Goal: Task Accomplishment & Management: Manage account settings

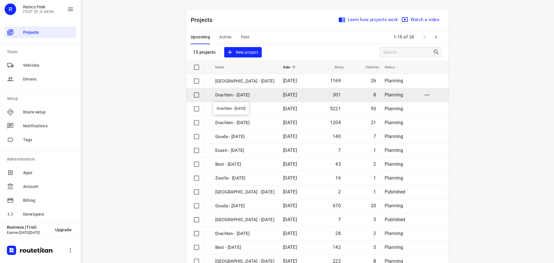
click at [246, 94] on p "Drachten - [DATE]" at bounding box center [244, 95] width 59 height 7
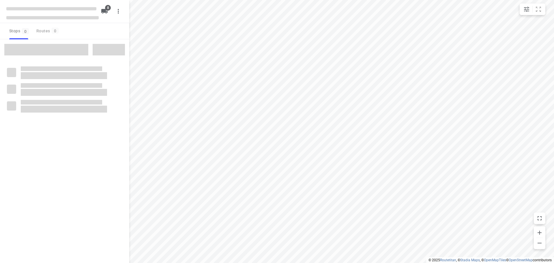
checkbox input "true"
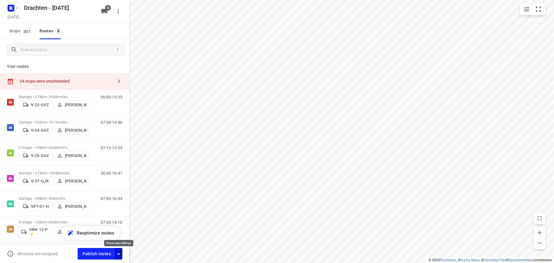
click at [120, 256] on icon "button" at bounding box center [118, 254] width 7 height 7
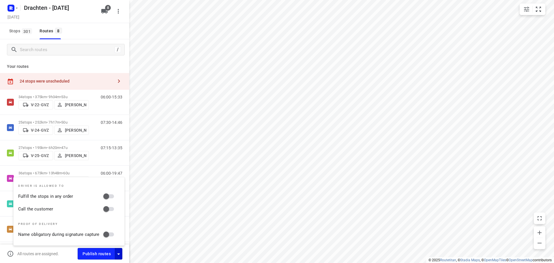
click at [109, 196] on input "Fulfill the stops in any order" at bounding box center [106, 196] width 33 height 11
checkbox input "true"
click at [109, 209] on input "Call the customer" at bounding box center [106, 209] width 33 height 11
checkbox input "true"
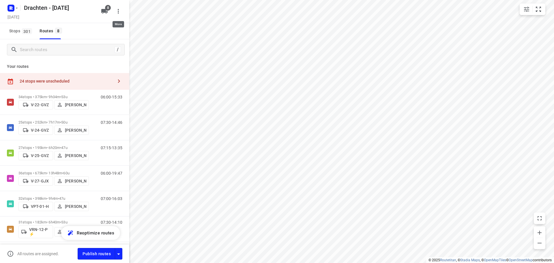
click at [120, 11] on icon "button" at bounding box center [118, 11] width 7 height 7
click at [139, 23] on div at bounding box center [277, 131] width 554 height 263
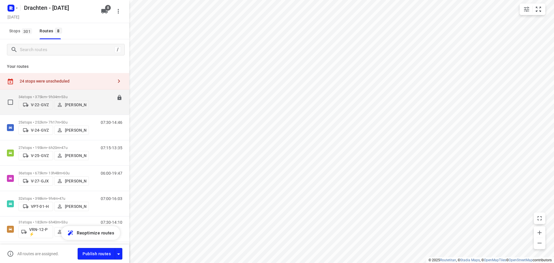
click at [94, 96] on div "06:00-15:33" at bounding box center [108, 104] width 29 height 18
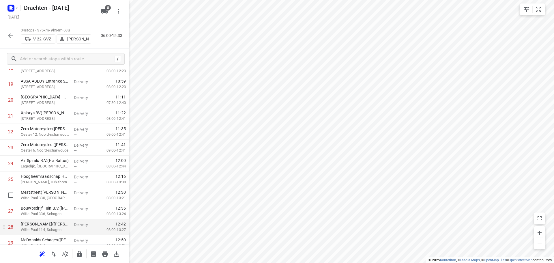
scroll to position [346, 0]
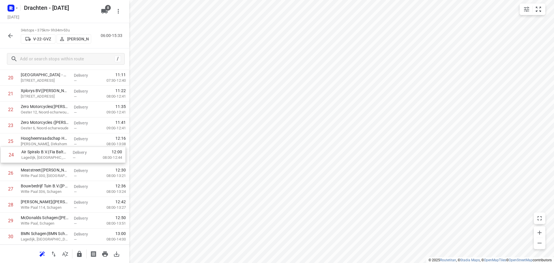
drag, startPoint x: 62, startPoint y: 146, endPoint x: 63, endPoint y: 161, distance: 15.9
click at [63, 161] on div "1 Boltha B.V.(Jan Van den Berg) Molenvaart 527B, Breezand Delivery — 07:33 07:0…" at bounding box center [64, 38] width 129 height 540
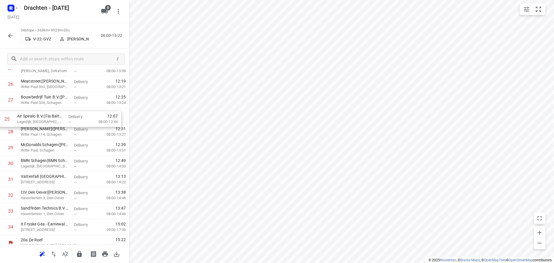
scroll to position [419, 0]
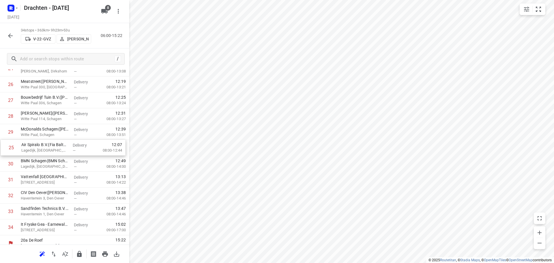
drag, startPoint x: 55, startPoint y: 78, endPoint x: 55, endPoint y: 150, distance: 71.6
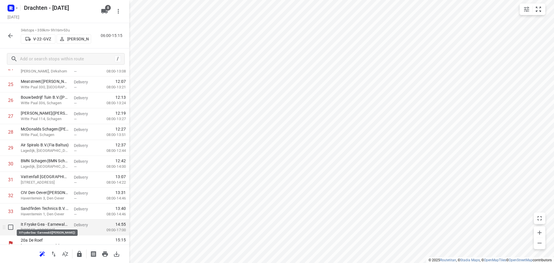
scroll to position [426, 0]
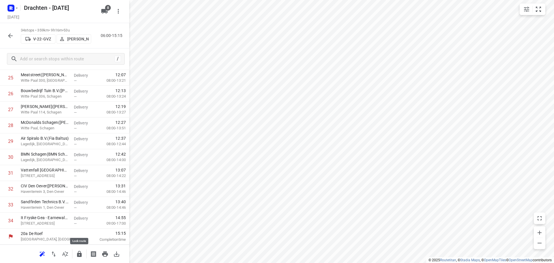
click at [81, 256] on icon "button" at bounding box center [79, 254] width 5 height 6
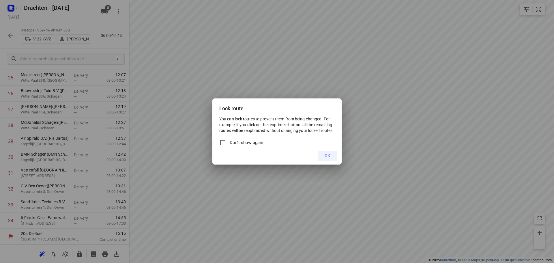
click at [330, 154] on span "OK" at bounding box center [327, 156] width 5 height 5
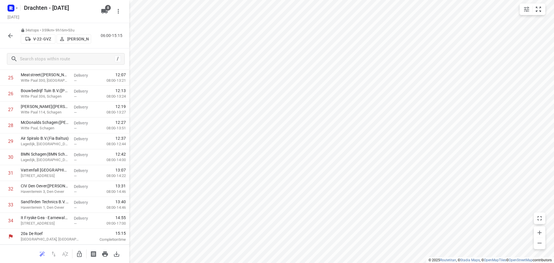
click at [9, 34] on icon "button" at bounding box center [10, 35] width 7 height 7
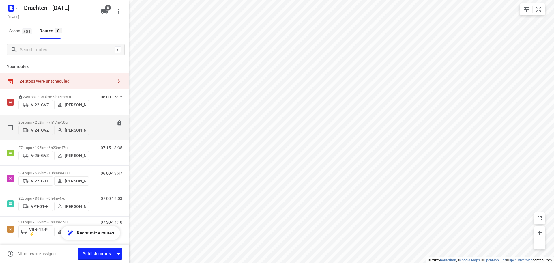
click at [98, 126] on div "07:30-14:46" at bounding box center [108, 129] width 29 height 18
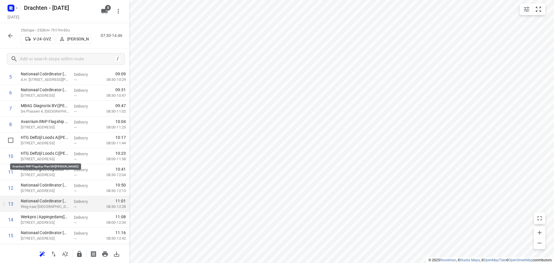
scroll to position [144, 0]
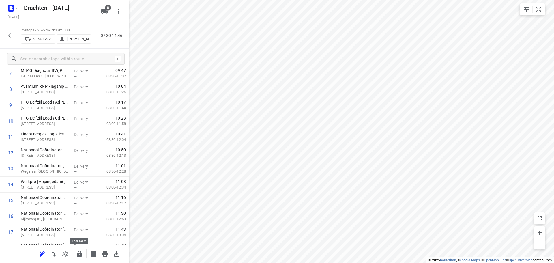
click at [77, 252] on icon "button" at bounding box center [79, 254] width 7 height 7
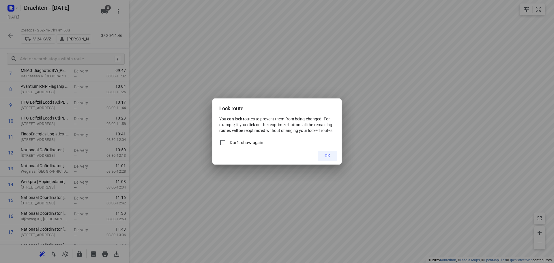
click at [326, 152] on button "OK" at bounding box center [327, 156] width 19 height 10
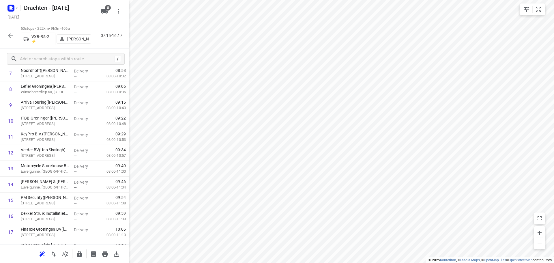
click at [10, 35] on icon "button" at bounding box center [10, 35] width 7 height 7
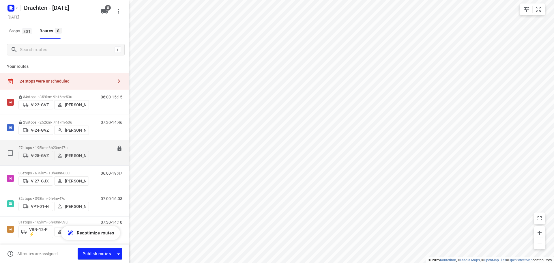
click at [90, 143] on div "27 stops • 195km • 6h20m • 47u V-25-GVZ Jelle Veenstra 07:15-13:35" at bounding box center [73, 153] width 111 height 20
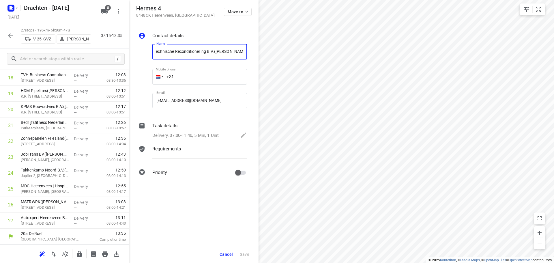
scroll to position [0, 0]
click at [229, 253] on span "Cancel" at bounding box center [226, 254] width 13 height 5
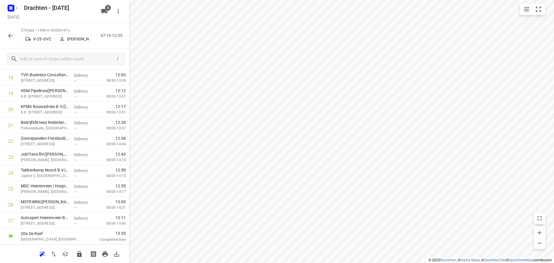
click at [11, 33] on icon "button" at bounding box center [10, 35] width 7 height 7
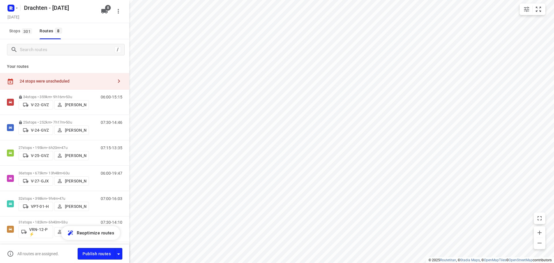
click at [92, 81] on div "24 stops were unscheduled" at bounding box center [67, 81] width 94 height 5
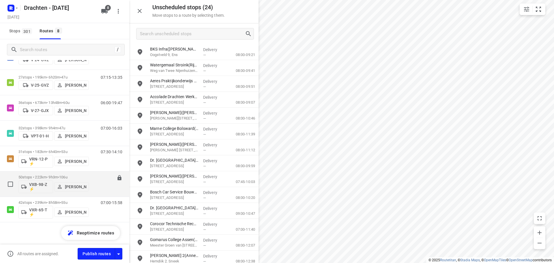
scroll to position [71, 0]
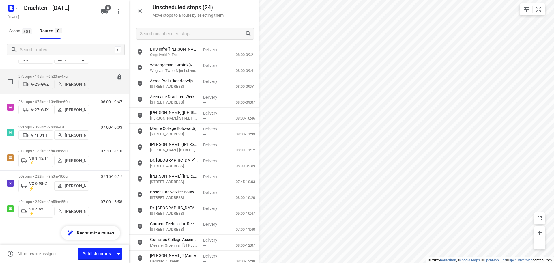
click at [94, 81] on div "07:15-13:35" at bounding box center [108, 83] width 29 height 18
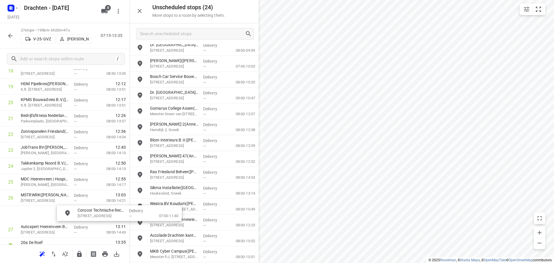
scroll to position [331, 0]
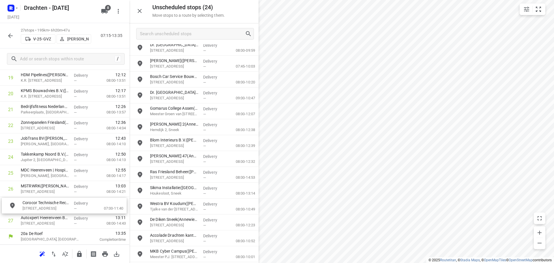
drag, startPoint x: 195, startPoint y: 111, endPoint x: 64, endPoint y: 207, distance: 162.4
click at [79, 254] on icon "button" at bounding box center [79, 254] width 5 height 6
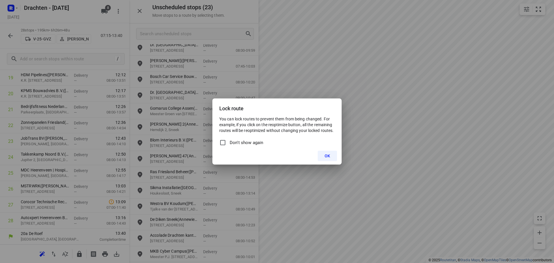
click at [328, 154] on span "OK" at bounding box center [327, 156] width 5 height 5
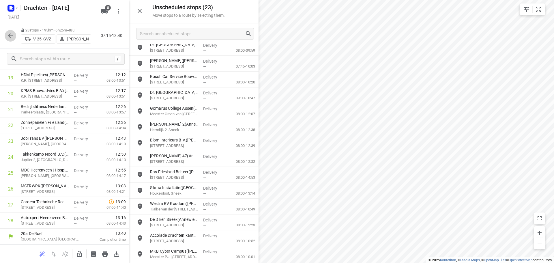
click at [8, 36] on icon "button" at bounding box center [10, 35] width 7 height 7
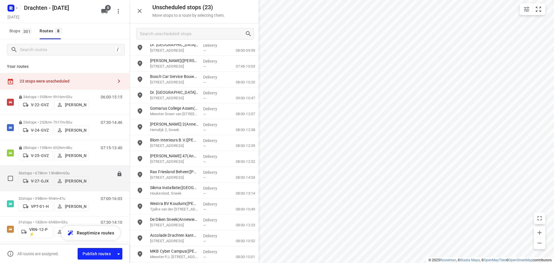
click at [95, 172] on div "06:00-19:47" at bounding box center [108, 180] width 29 height 18
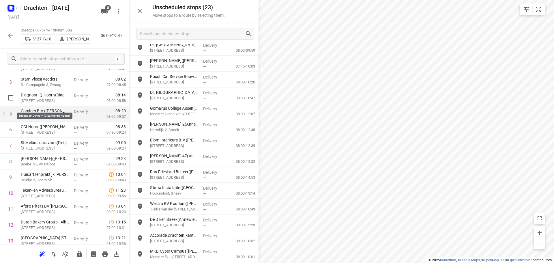
scroll to position [87, 0]
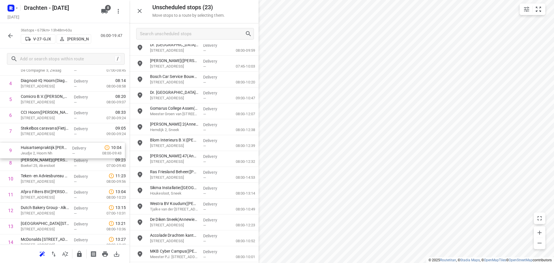
drag, startPoint x: 45, startPoint y: 165, endPoint x: 46, endPoint y: 149, distance: 15.6
drag, startPoint x: 46, startPoint y: 147, endPoint x: 46, endPoint y: 131, distance: 15.9
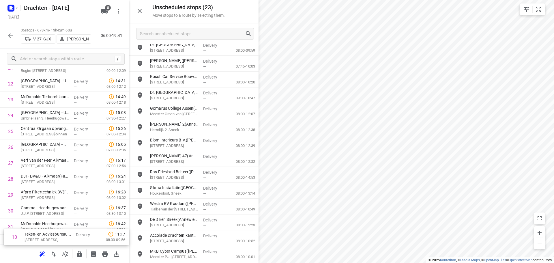
scroll to position [458, 0]
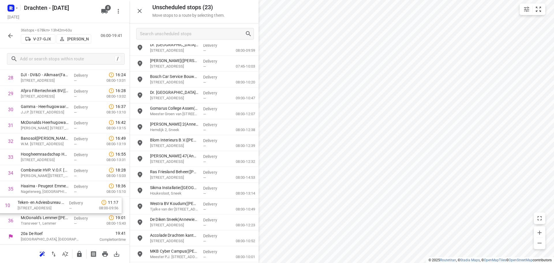
drag, startPoint x: 45, startPoint y: 94, endPoint x: 42, endPoint y: 209, distance: 115.2
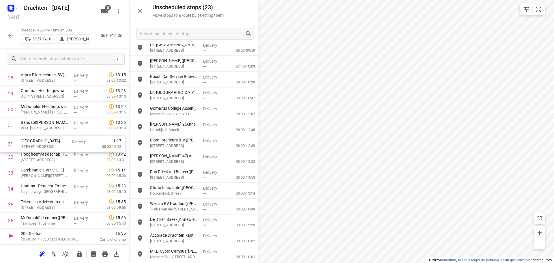
drag, startPoint x: 50, startPoint y: 157, endPoint x: 51, endPoint y: 147, distance: 10.4
drag, startPoint x: 31, startPoint y: 199, endPoint x: 34, endPoint y: 146, distance: 53.7
drag, startPoint x: 67, startPoint y: 130, endPoint x: 65, endPoint y: 157, distance: 27.2
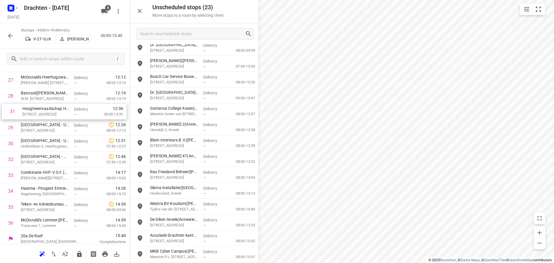
drag, startPoint x: 54, startPoint y: 143, endPoint x: 57, endPoint y: 111, distance: 31.6
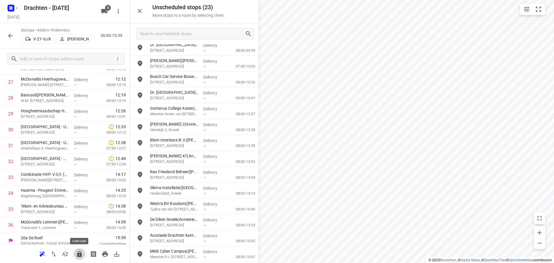
click at [78, 254] on icon "button" at bounding box center [79, 254] width 5 height 6
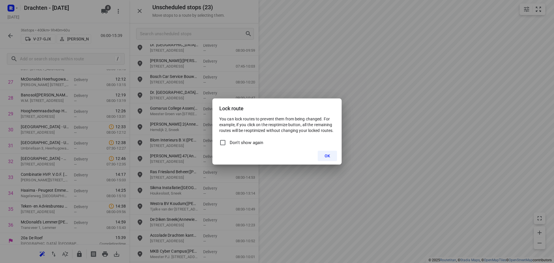
drag, startPoint x: 325, startPoint y: 155, endPoint x: 331, endPoint y: 152, distance: 6.8
click at [325, 155] on span "OK" at bounding box center [327, 156] width 5 height 5
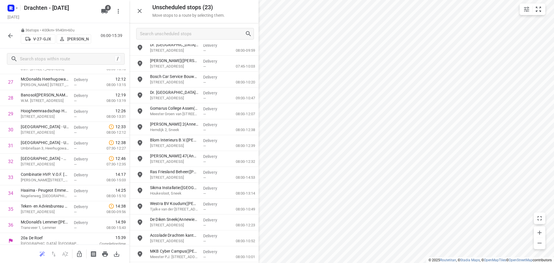
click at [6, 35] on button "button" at bounding box center [11, 36] width 12 height 12
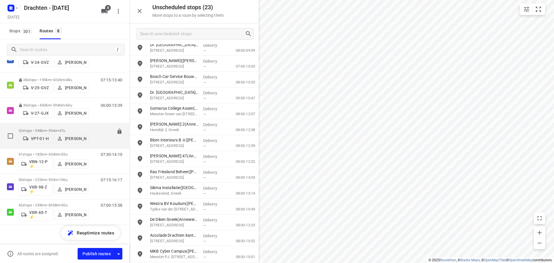
scroll to position [71, 0]
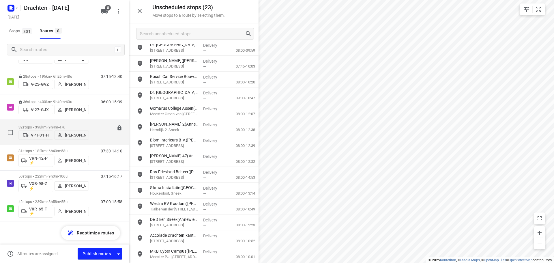
click at [94, 125] on div "07:00-16:03" at bounding box center [108, 134] width 29 height 18
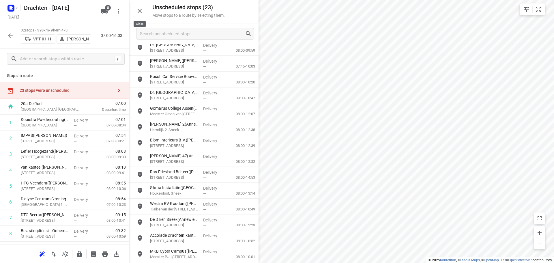
click at [142, 12] on icon "button" at bounding box center [139, 11] width 7 height 7
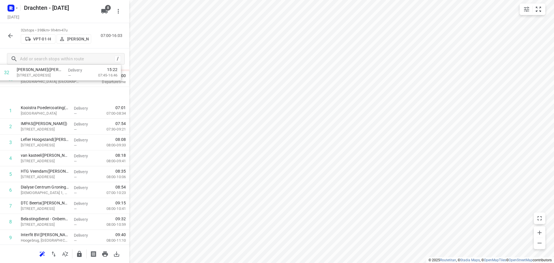
scroll to position [0, 0]
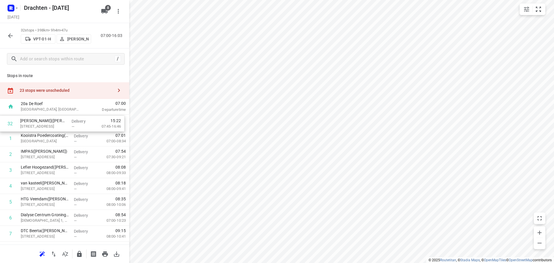
drag, startPoint x: 57, startPoint y: 223, endPoint x: 57, endPoint y: 124, distance: 98.7
drag, startPoint x: 60, startPoint y: 122, endPoint x: 62, endPoint y: 140, distance: 18.3
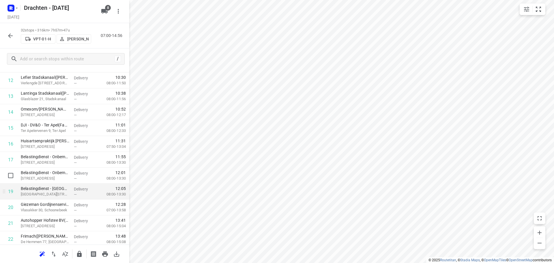
scroll to position [231, 0]
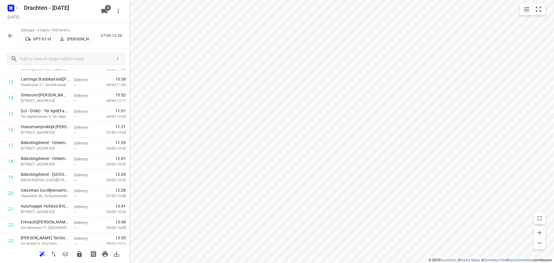
click at [325, 263] on html "i © 2025 Routetitan , © Stadia Maps , © OpenMapTiles © OpenStreetMap contributo…" at bounding box center [277, 131] width 554 height 263
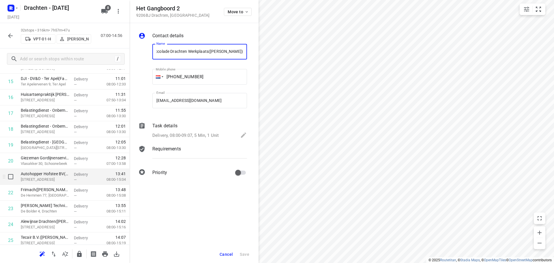
scroll to position [289, 0]
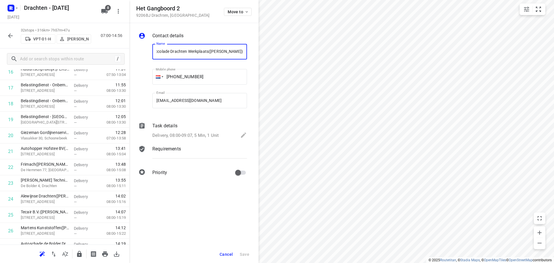
click at [11, 38] on icon "button" at bounding box center [10, 35] width 7 height 7
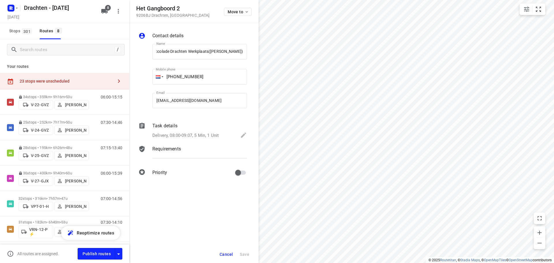
scroll to position [0, 0]
click at [81, 85] on div "23 stops were unscheduled" at bounding box center [64, 81] width 129 height 16
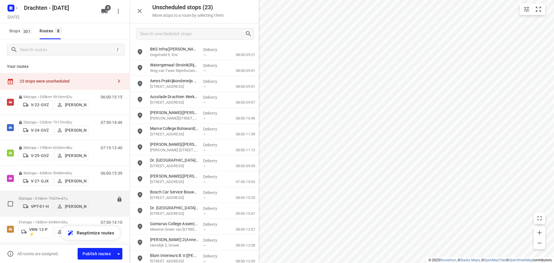
click at [94, 197] on div "07:00-14:56" at bounding box center [108, 205] width 29 height 18
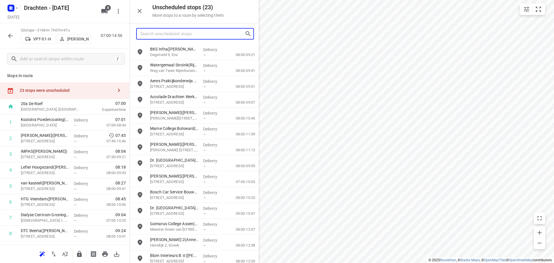
click at [179, 37] on input "Search unscheduled stops" at bounding box center [192, 33] width 105 height 9
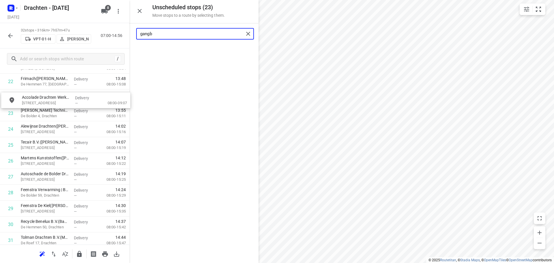
scroll to position [374, 1]
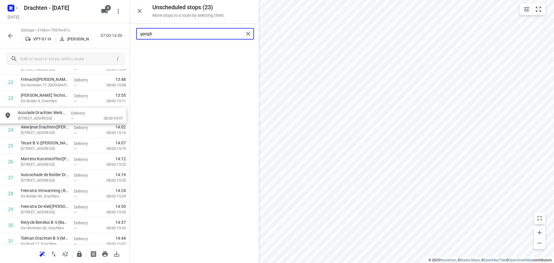
drag, startPoint x: 183, startPoint y: 53, endPoint x: 51, endPoint y: 119, distance: 148.0
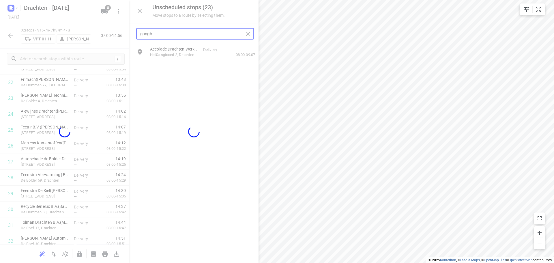
scroll to position [374, 0]
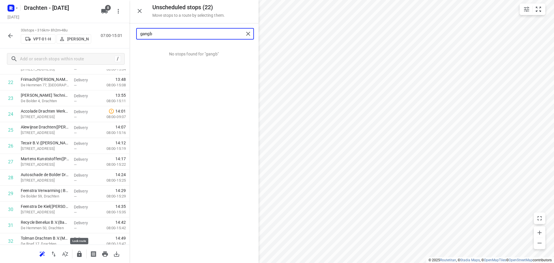
type input "gangb"
click at [79, 254] on icon "button" at bounding box center [79, 254] width 7 height 7
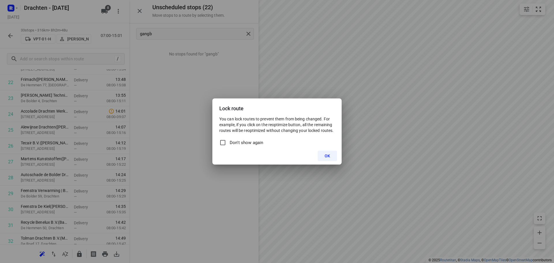
click at [323, 156] on button "OK" at bounding box center [327, 156] width 19 height 10
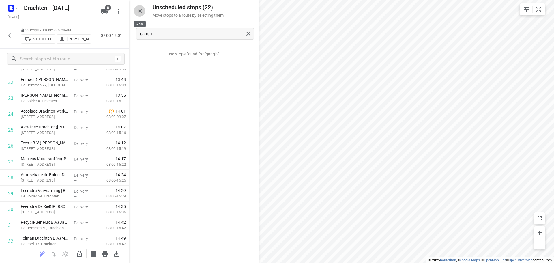
click at [141, 16] on button "button" at bounding box center [140, 11] width 12 height 12
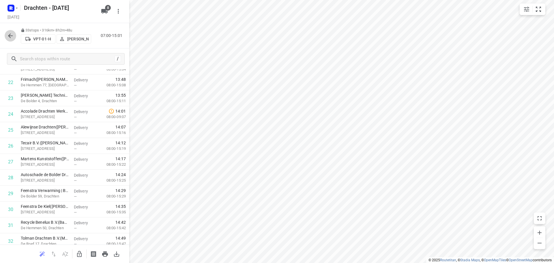
click at [11, 37] on icon "button" at bounding box center [10, 35] width 7 height 7
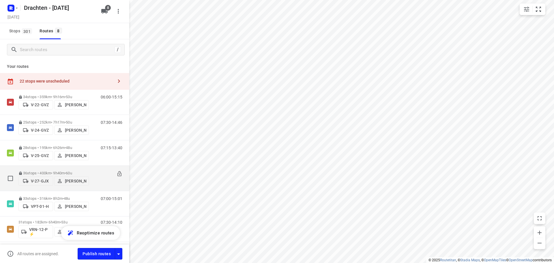
scroll to position [71, 0]
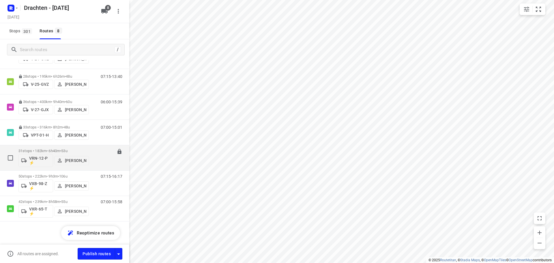
click at [94, 150] on div "07:30-14:10" at bounding box center [108, 159] width 29 height 21
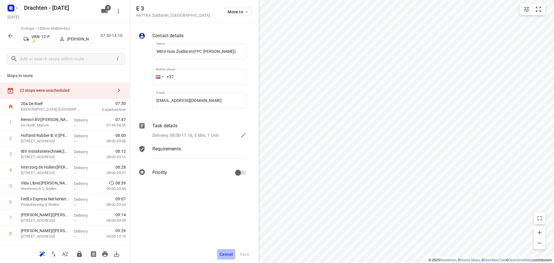
click at [230, 254] on span "Cancel" at bounding box center [226, 254] width 13 height 5
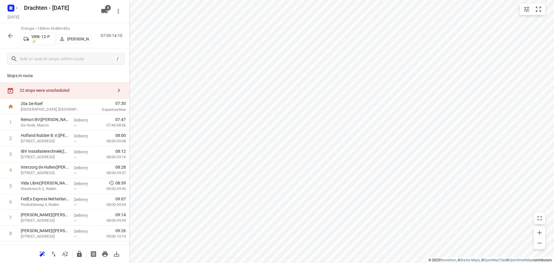
click at [64, 90] on div "22 stops were unscheduled" at bounding box center [67, 90] width 94 height 5
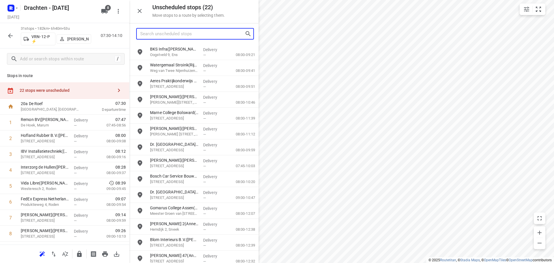
click at [170, 31] on input "Search unscheduled stops" at bounding box center [192, 33] width 105 height 9
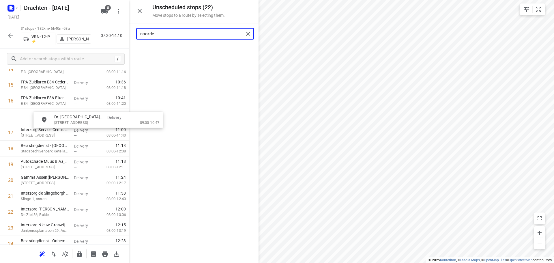
scroll to position [258, 0]
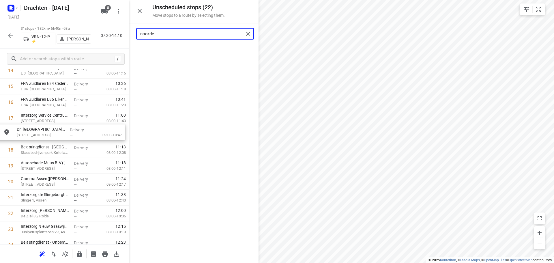
drag, startPoint x: 190, startPoint y: 51, endPoint x: 56, endPoint y: 134, distance: 157.1
drag, startPoint x: 139, startPoint y: 37, endPoint x: 77, endPoint y: 50, distance: 64.0
click at [88, 40] on div "Unscheduled stops ( 21 ) Move stops to a route by selecting them. noorde No sto…" at bounding box center [64, 131] width 129 height 263
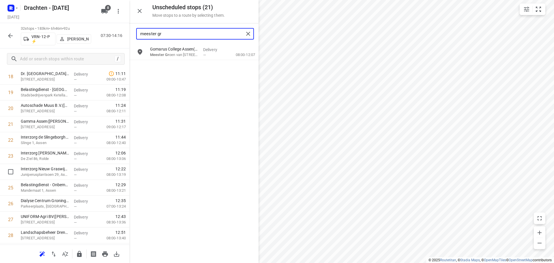
scroll to position [316, 0]
drag, startPoint x: 190, startPoint y: 49, endPoint x: 59, endPoint y: 138, distance: 158.1
drag, startPoint x: 176, startPoint y: 33, endPoint x: 34, endPoint y: 36, distance: 142.1
click at [34, 36] on div "Unscheduled stops ( 20 ) Move stops to a route by selecting them. meester gr No…" at bounding box center [64, 131] width 129 height 263
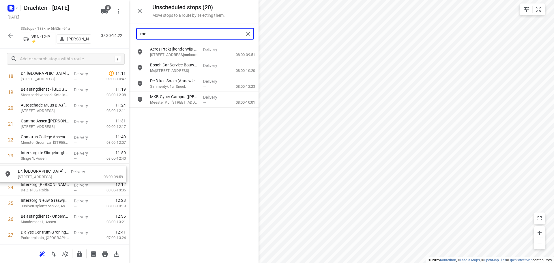
drag, startPoint x: 189, startPoint y: 71, endPoint x: 56, endPoint y: 177, distance: 170.6
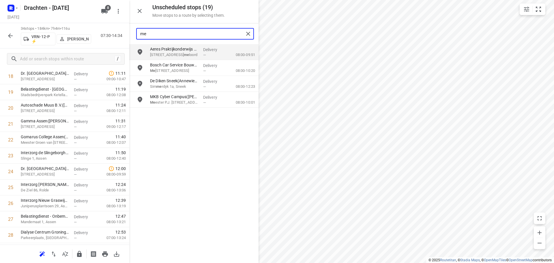
drag, startPoint x: 150, startPoint y: 34, endPoint x: 119, endPoint y: 32, distance: 31.5
click at [119, 32] on div "Unscheduled stops ( 19 ) Move stops to a route by selecting them. me Aeres Prak…" at bounding box center [64, 131] width 129 height 263
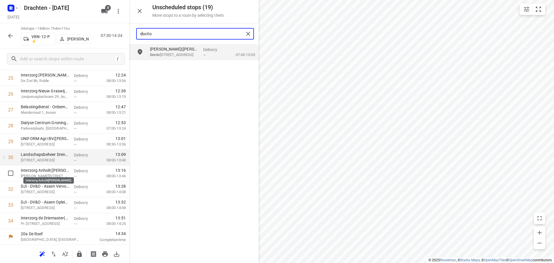
scroll to position [426, 0]
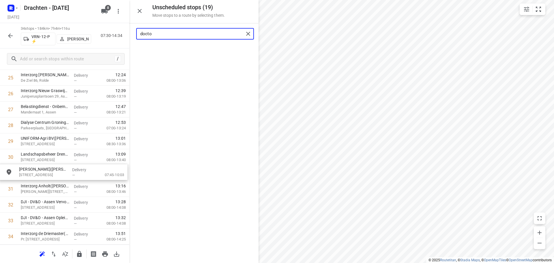
drag, startPoint x: 185, startPoint y: 54, endPoint x: 54, endPoint y: 176, distance: 179.5
type input "docto"
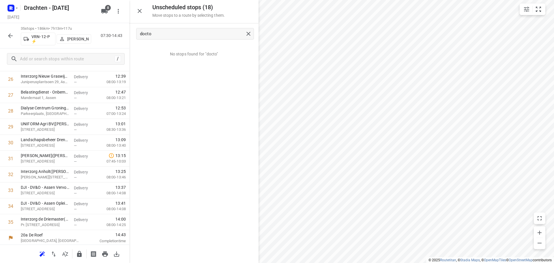
scroll to position [442, 0]
drag, startPoint x: 52, startPoint y: 177, endPoint x: 57, endPoint y: 159, distance: 18.4
click at [78, 255] on icon "button" at bounding box center [79, 254] width 5 height 6
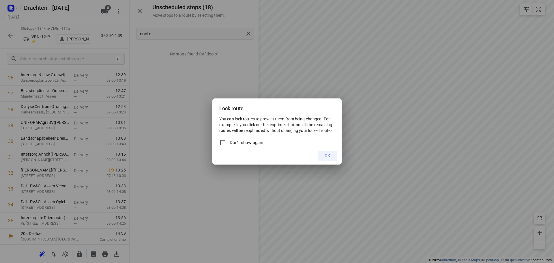
click at [334, 156] on button "OK" at bounding box center [327, 156] width 19 height 10
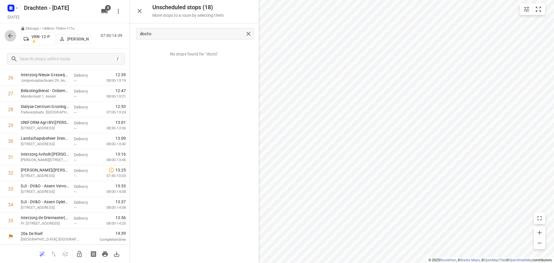
click at [10, 34] on icon "button" at bounding box center [10, 35] width 5 height 5
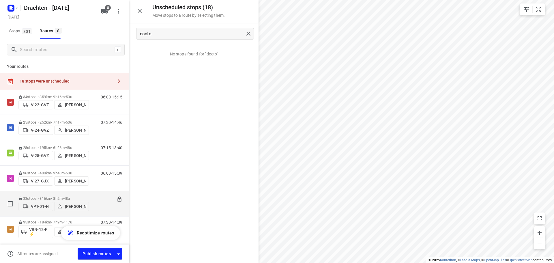
scroll to position [71, 0]
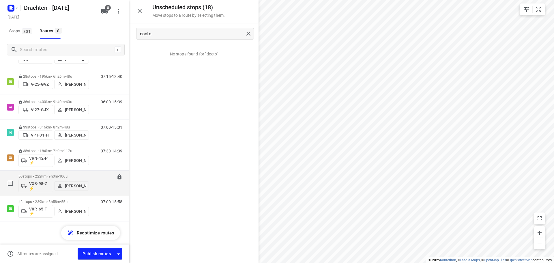
click at [68, 175] on span "106u" at bounding box center [63, 176] width 8 height 4
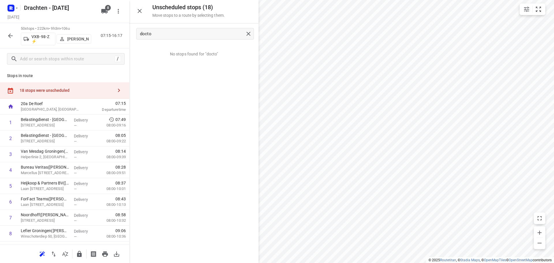
click at [388, 263] on html "i © 2025 Routetitan , © Stadia Maps , © OpenMapTiles © OpenStreetMap contributo…" at bounding box center [277, 131] width 554 height 263
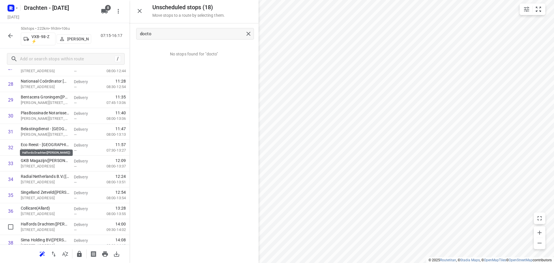
scroll to position [549, 0]
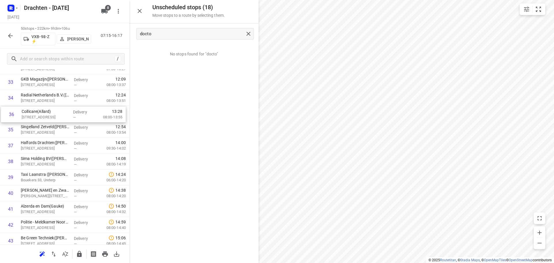
drag, startPoint x: 42, startPoint y: 133, endPoint x: 43, endPoint y: 116, distance: 17.1
drag, startPoint x: 38, startPoint y: 182, endPoint x: 42, endPoint y: 198, distance: 17.0
drag, startPoint x: 43, startPoint y: 196, endPoint x: 46, endPoint y: 131, distance: 65.0
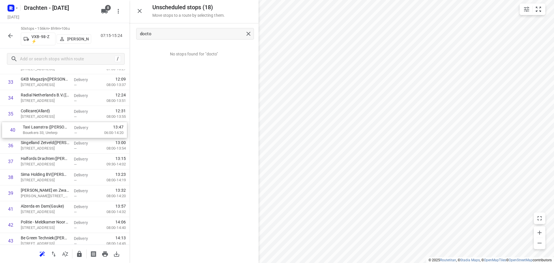
drag, startPoint x: 46, startPoint y: 131, endPoint x: 45, endPoint y: 196, distance: 64.4
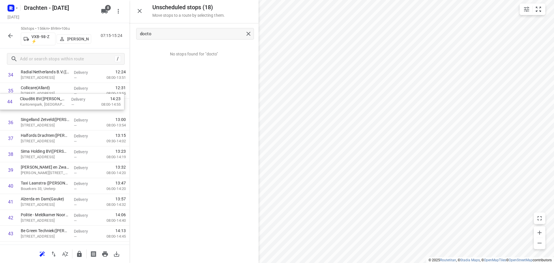
scroll to position [564, 0]
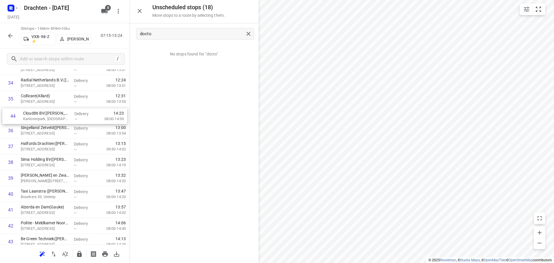
drag, startPoint x: 57, startPoint y: 230, endPoint x: 60, endPoint y: 116, distance: 114.1
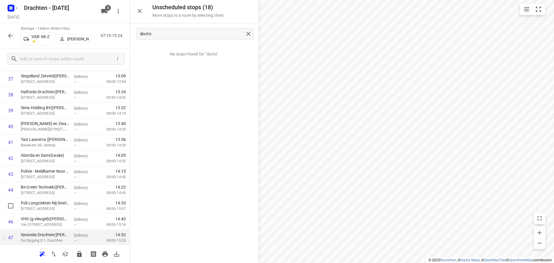
scroll to position [621, 0]
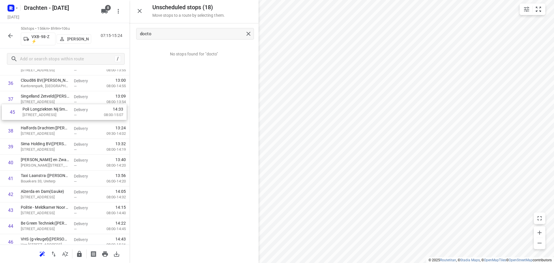
drag, startPoint x: 43, startPoint y: 202, endPoint x: 46, endPoint y: 113, distance: 89.0
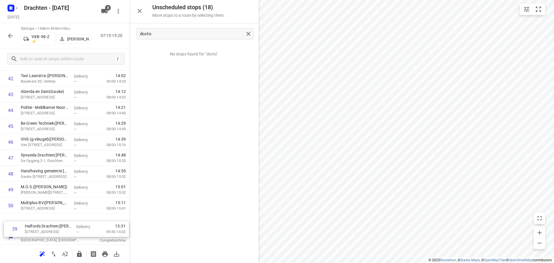
scroll to position [680, 0]
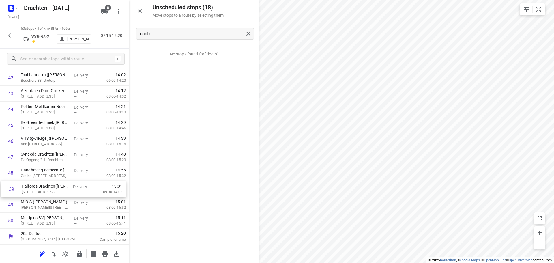
drag, startPoint x: 54, startPoint y: 132, endPoint x: 55, endPoint y: 192, distance: 59.8
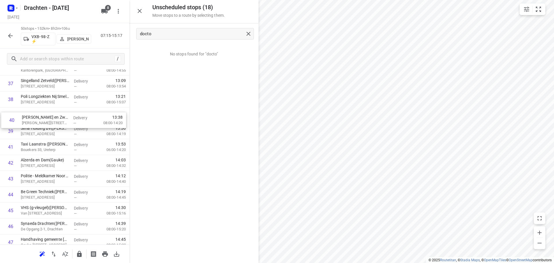
scroll to position [609, 0]
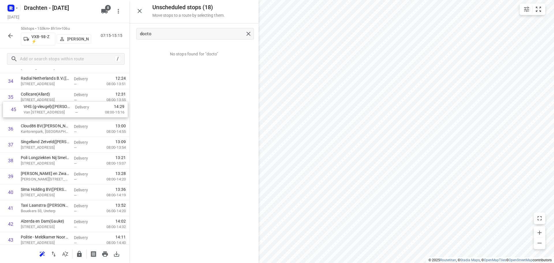
scroll to position [564, 0]
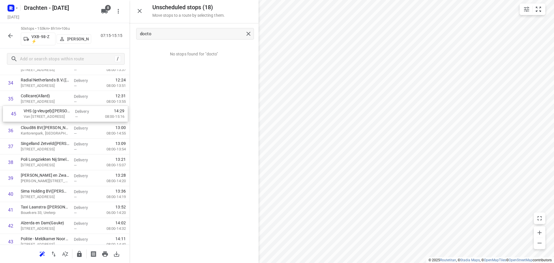
drag, startPoint x: 46, startPoint y: 230, endPoint x: 50, endPoint y: 113, distance: 117.0
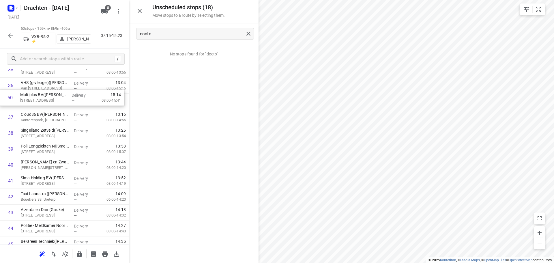
scroll to position [590, 0]
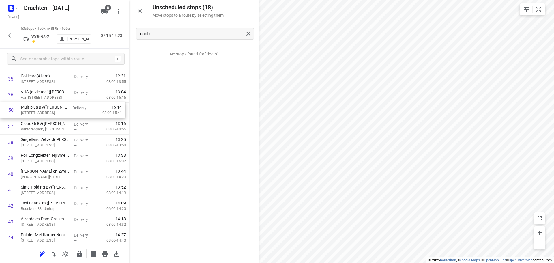
drag, startPoint x: 58, startPoint y: 225, endPoint x: 59, endPoint y: 111, distance: 113.7
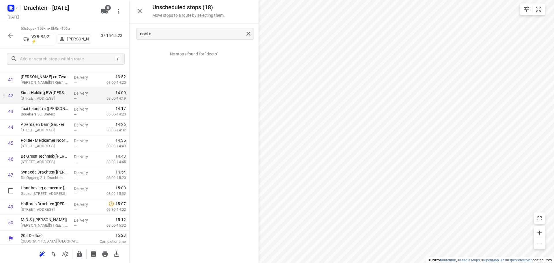
scroll to position [680, 0]
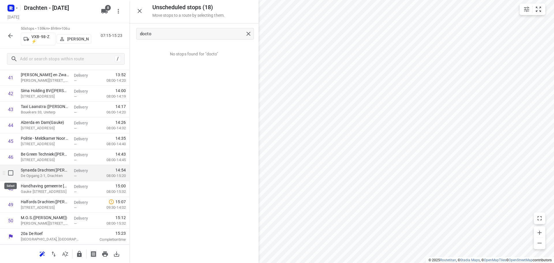
click at [11, 174] on input "checkbox" at bounding box center [11, 173] width 12 height 12
checkbox input "true"
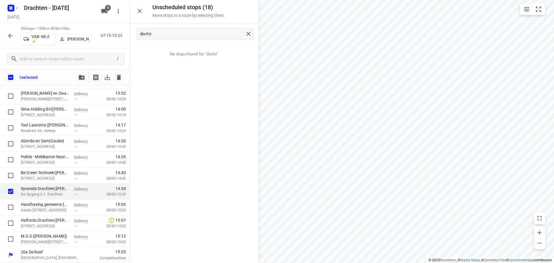
scroll to position [678, 0]
click at [10, 208] on input "checkbox" at bounding box center [11, 208] width 12 height 12
checkbox input "true"
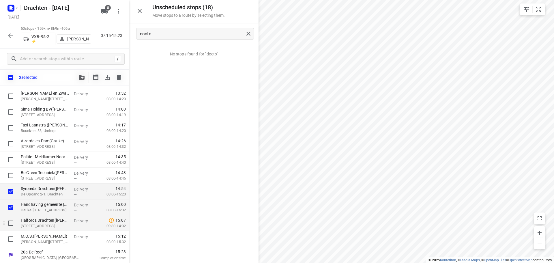
click at [12, 229] on div at bounding box center [9, 223] width 18 height 16
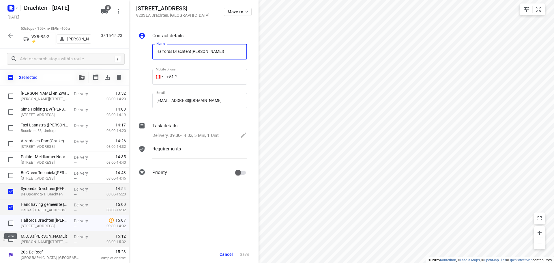
click at [10, 224] on input "checkbox" at bounding box center [11, 223] width 12 height 12
checkbox input "true"
click at [12, 238] on input "checkbox" at bounding box center [11, 239] width 12 height 12
checkbox input "true"
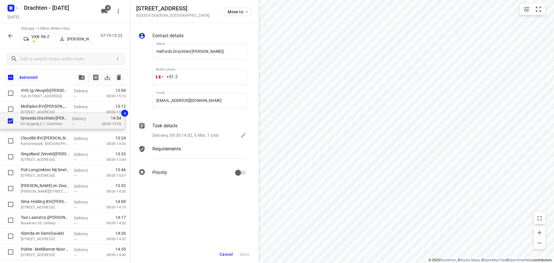
scroll to position [599, 0]
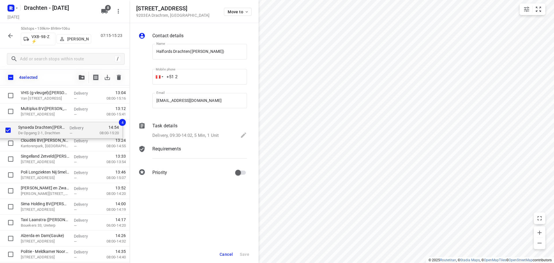
drag, startPoint x: 57, startPoint y: 196, endPoint x: 55, endPoint y: 133, distance: 62.7
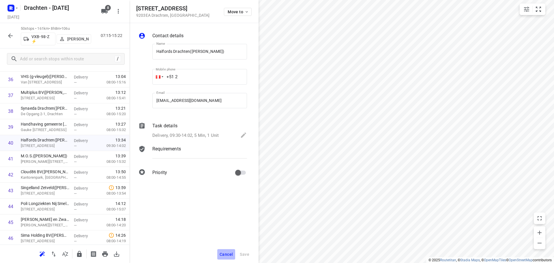
click at [230, 253] on span "Cancel" at bounding box center [226, 254] width 13 height 5
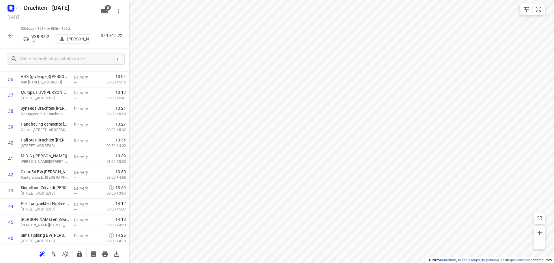
click at [10, 35] on icon "button" at bounding box center [10, 35] width 7 height 7
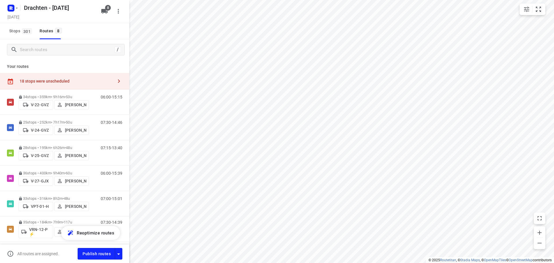
click at [67, 79] on div "18 stops were unscheduled" at bounding box center [67, 81] width 94 height 5
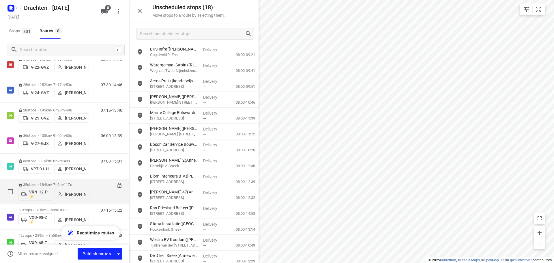
scroll to position [71, 0]
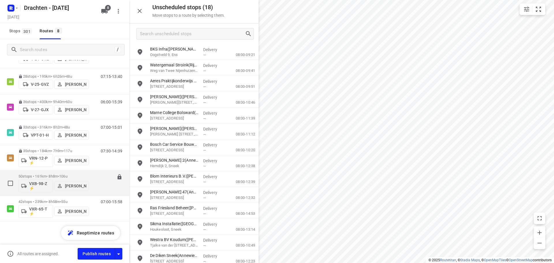
click at [94, 177] on div "07:15-15:22" at bounding box center [108, 184] width 29 height 21
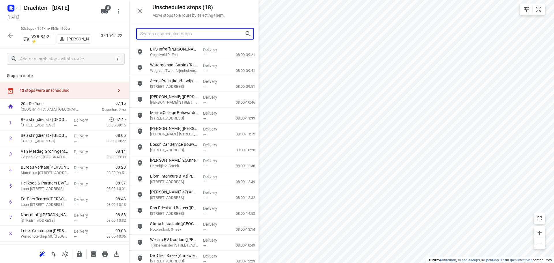
click at [164, 36] on input "Search unscheduled stops" at bounding box center [192, 33] width 105 height 9
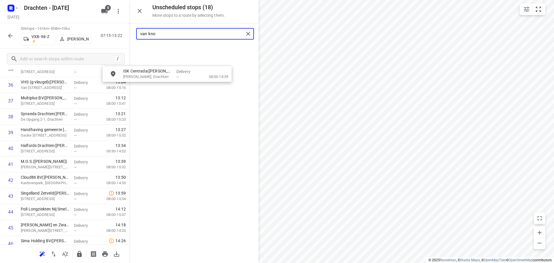
scroll to position [593, 0]
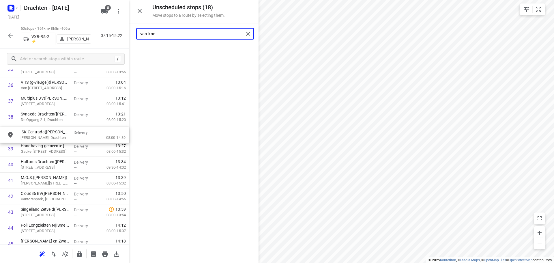
drag, startPoint x: 182, startPoint y: 53, endPoint x: 50, endPoint y: 138, distance: 157.5
drag, startPoint x: 53, startPoint y: 149, endPoint x: 53, endPoint y: 134, distance: 15.0
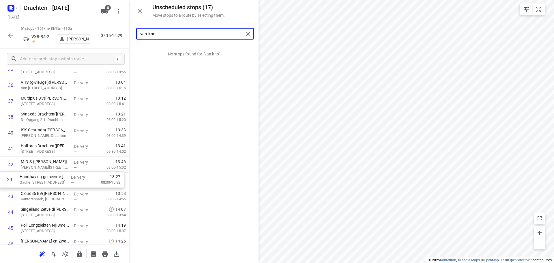
drag, startPoint x: 52, startPoint y: 135, endPoint x: 46, endPoint y: 185, distance: 51.1
drag, startPoint x: 164, startPoint y: 33, endPoint x: 103, endPoint y: 35, distance: 61.5
click at [103, 35] on div "Unscheduled stops ( 17 ) Move stops to a route by selecting them. van kno No st…" at bounding box center [64, 131] width 129 height 263
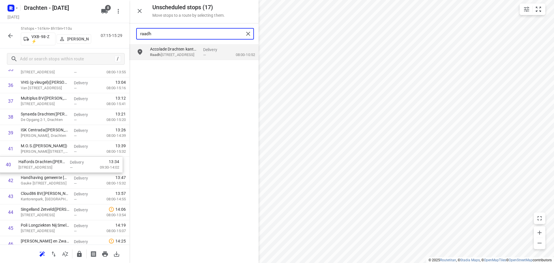
drag, startPoint x: 51, startPoint y: 151, endPoint x: 49, endPoint y: 168, distance: 17.5
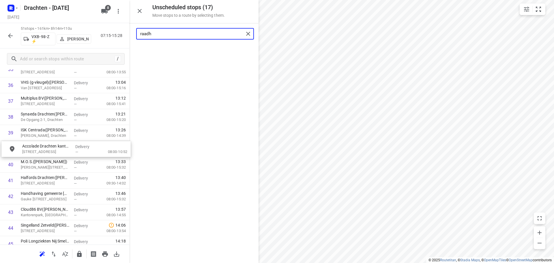
drag, startPoint x: 162, startPoint y: 55, endPoint x: 34, endPoint y: 154, distance: 161.7
drag, startPoint x: 44, startPoint y: 184, endPoint x: 44, endPoint y: 154, distance: 30.0
type input "raadh"
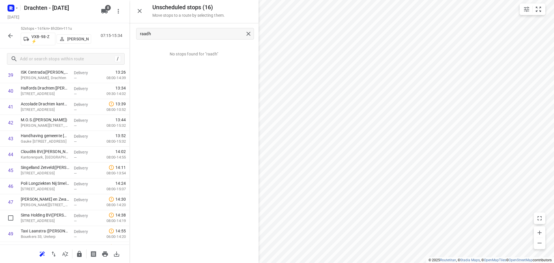
scroll to position [652, 0]
drag, startPoint x: 57, startPoint y: 221, endPoint x: 58, endPoint y: 156, distance: 65.5
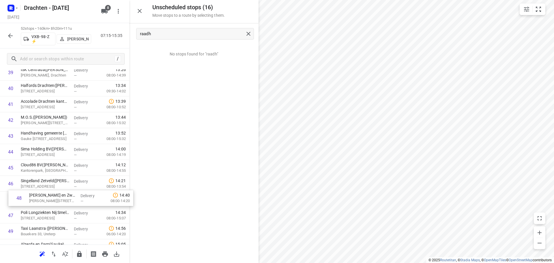
scroll to position [655, 0]
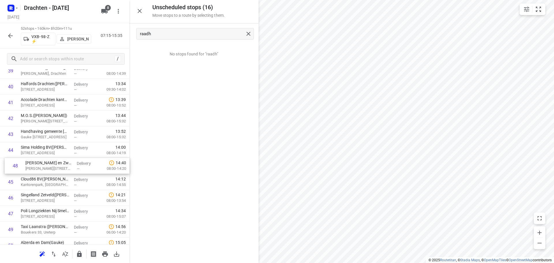
drag, startPoint x: 29, startPoint y: 219, endPoint x: 36, endPoint y: 166, distance: 53.2
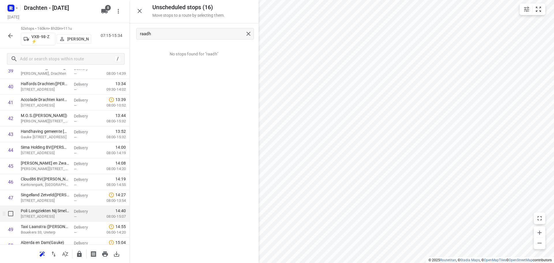
scroll to position [684, 0]
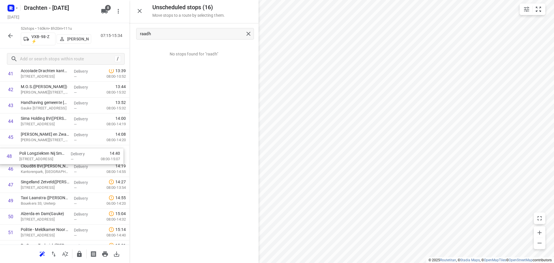
drag, startPoint x: 45, startPoint y: 190, endPoint x: 44, endPoint y: 158, distance: 31.8
drag, startPoint x: 46, startPoint y: 188, endPoint x: 47, endPoint y: 173, distance: 14.8
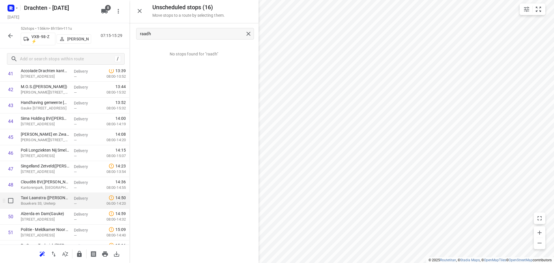
scroll to position [712, 0]
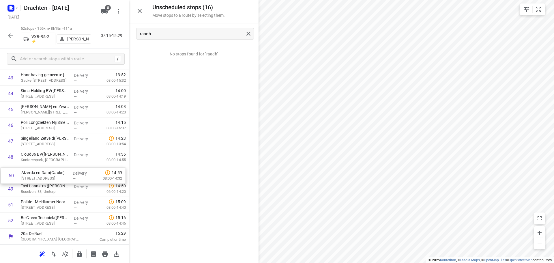
drag, startPoint x: 46, startPoint y: 189, endPoint x: 46, endPoint y: 173, distance: 15.3
click at [80, 255] on icon "button" at bounding box center [79, 254] width 5 height 6
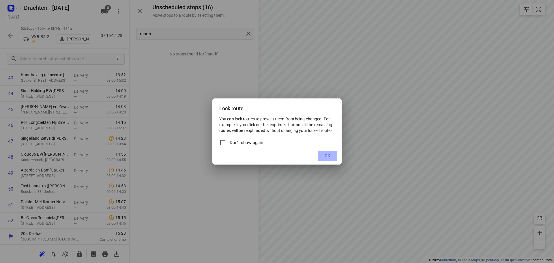
click at [328, 155] on span "OK" at bounding box center [327, 156] width 5 height 5
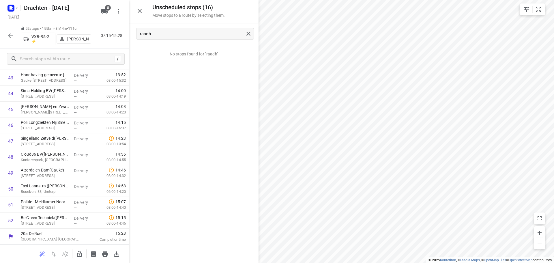
click at [5, 33] on div at bounding box center [11, 36] width 12 height 12
click at [9, 36] on icon "button" at bounding box center [10, 35] width 5 height 5
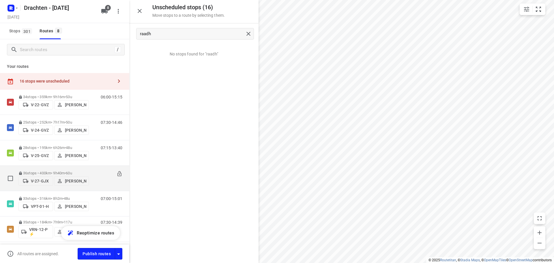
scroll to position [71, 0]
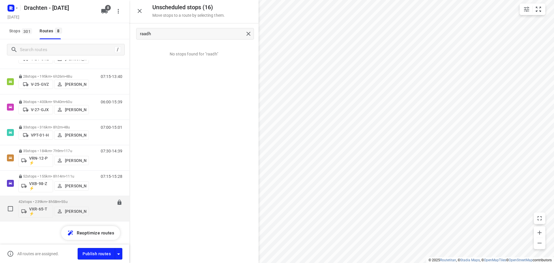
click at [98, 207] on div "07:00-15:58" at bounding box center [108, 209] width 29 height 21
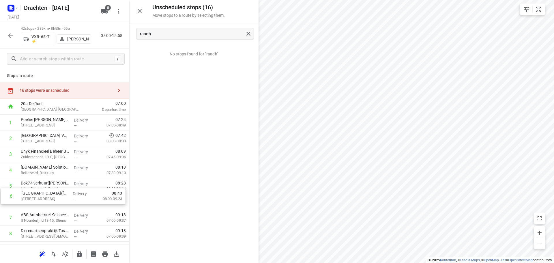
scroll to position [0, 0]
drag, startPoint x: 46, startPoint y: 200, endPoint x: 46, endPoint y: 184, distance: 16.5
drag, startPoint x: 74, startPoint y: 186, endPoint x: 77, endPoint y: 168, distance: 18.1
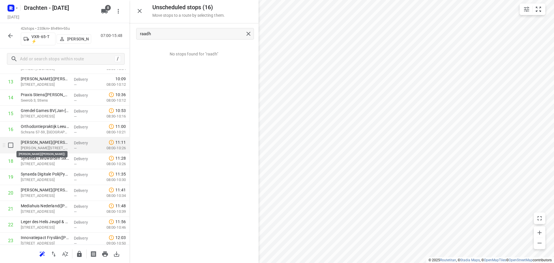
scroll to position [145, 0]
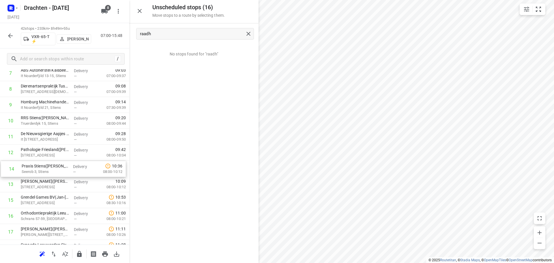
drag, startPoint x: 48, startPoint y: 187, endPoint x: 50, endPoint y: 170, distance: 16.9
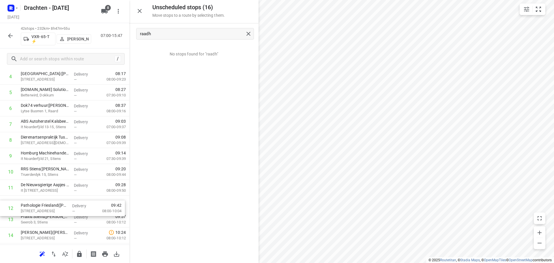
drag, startPoint x: 64, startPoint y: 213, endPoint x: 64, endPoint y: 208, distance: 5.5
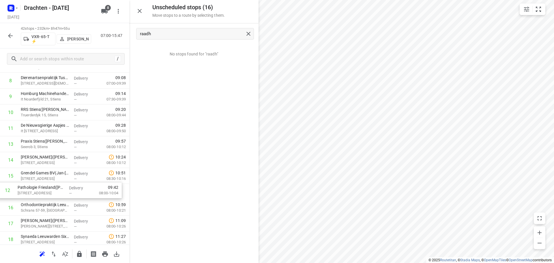
drag, startPoint x: 57, startPoint y: 147, endPoint x: 54, endPoint y: 195, distance: 47.7
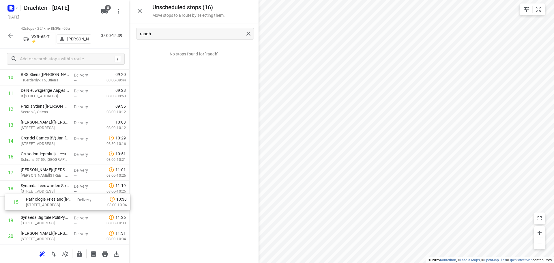
scroll to position [188, 0]
click at [37, 196] on div "1 Poelier van der Wal(Marijn Van der wal) Triemsterloane 60, Kollumerzwaag Deli…" at bounding box center [64, 260] width 129 height 667
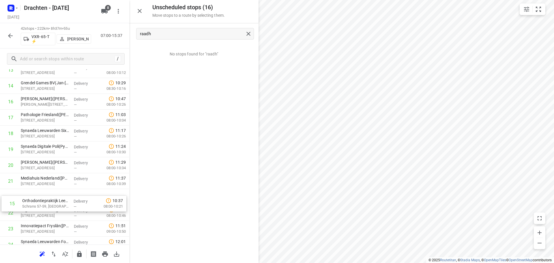
scroll to position [243, 0]
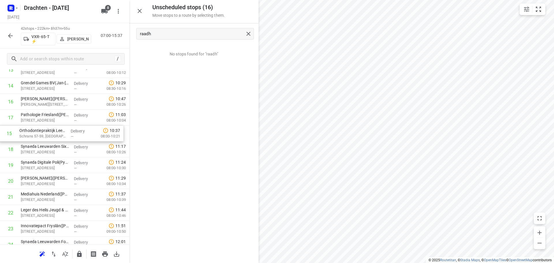
drag, startPoint x: 43, startPoint y: 158, endPoint x: 42, endPoint y: 136, distance: 21.7
click at [42, 136] on div "1 Poelier van der Wal(Marijn Van der wal) Triemsterloane 60, Kollumerzwaag Deli…" at bounding box center [64, 205] width 129 height 667
click at [11, 118] on input "checkbox" at bounding box center [11, 118] width 12 height 12
checkbox input "true"
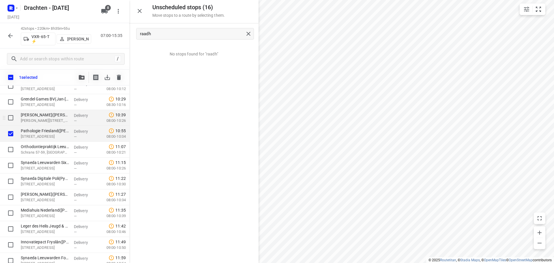
click at [11, 122] on input "checkbox" at bounding box center [11, 118] width 12 height 12
checkbox input "true"
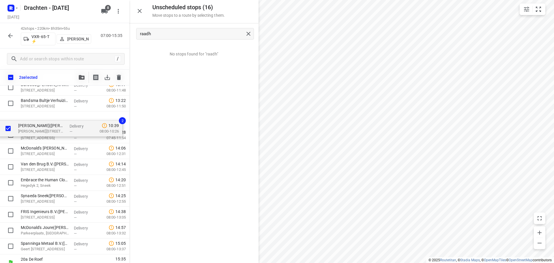
scroll to position [540, 0]
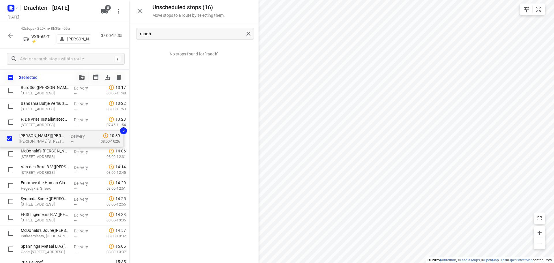
drag, startPoint x: 32, startPoint y: 117, endPoint x: 31, endPoint y: 140, distance: 22.5
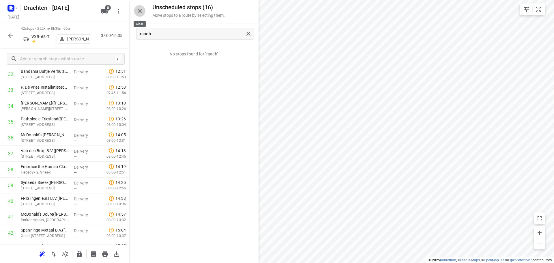
click at [135, 10] on button "button" at bounding box center [140, 11] width 12 height 12
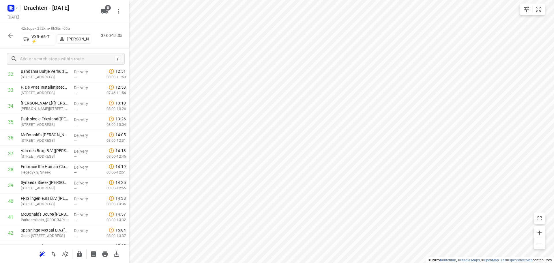
click at [13, 35] on icon "button" at bounding box center [10, 35] width 7 height 7
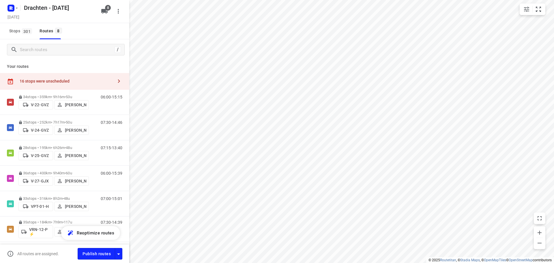
click at [67, 81] on div "16 stops were unscheduled" at bounding box center [67, 81] width 94 height 5
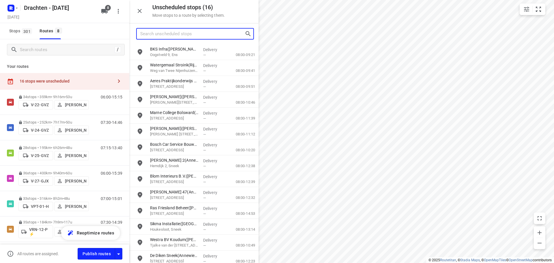
click at [179, 34] on input "Search unscheduled stops" at bounding box center [192, 33] width 105 height 9
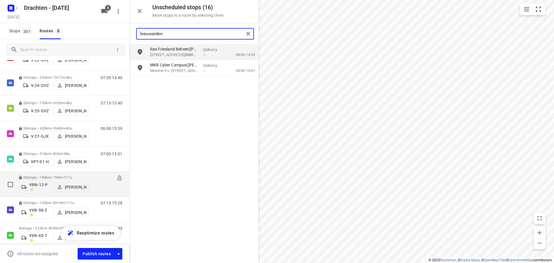
scroll to position [71, 0]
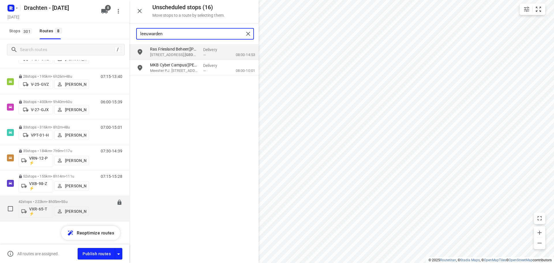
type input "leeuwarden"
click at [96, 208] on div "07:00-15:35" at bounding box center [108, 209] width 29 height 21
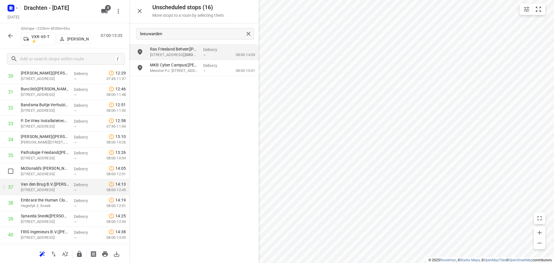
scroll to position [466, 0]
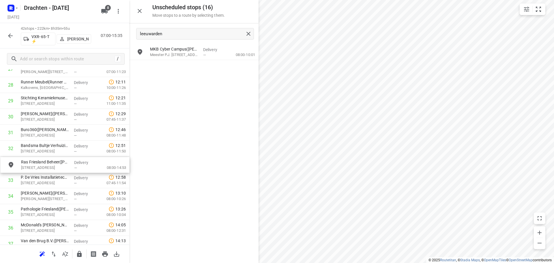
drag, startPoint x: 187, startPoint y: 53, endPoint x: 57, endPoint y: 167, distance: 173.5
drag, startPoint x: 54, startPoint y: 168, endPoint x: 52, endPoint y: 187, distance: 19.4
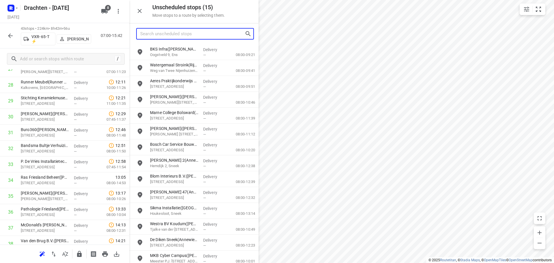
click at [225, 35] on input "Search unscheduled stops" at bounding box center [192, 33] width 105 height 9
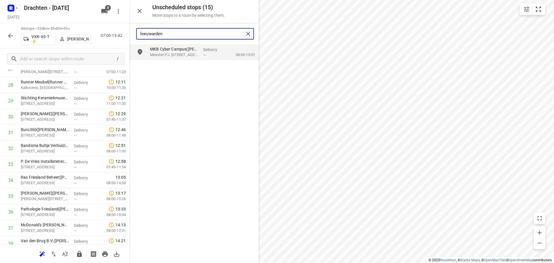
type input "leeuwarden"
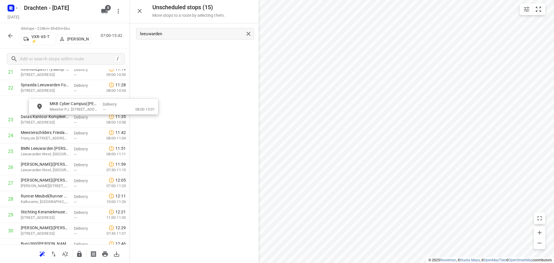
scroll to position [365, 0]
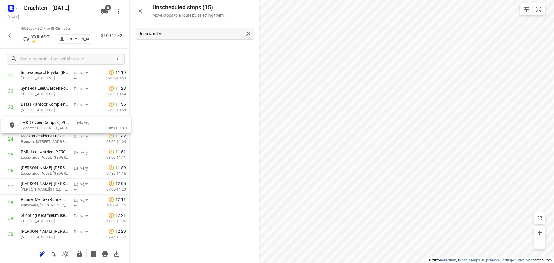
drag, startPoint x: 174, startPoint y: 54, endPoint x: 42, endPoint y: 125, distance: 149.6
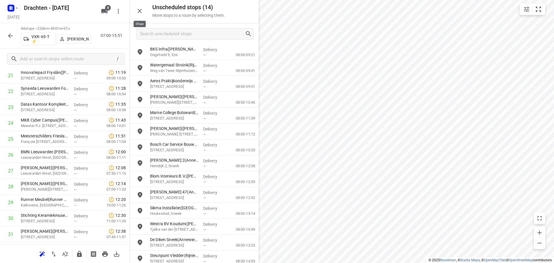
click at [139, 10] on icon "button" at bounding box center [139, 11] width 7 height 7
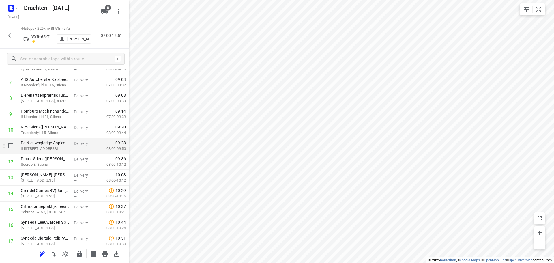
scroll to position [134, 0]
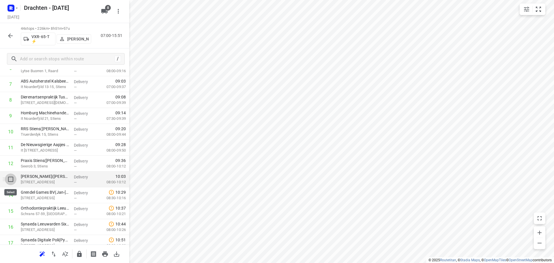
click at [12, 183] on input "checkbox" at bounding box center [11, 180] width 12 height 12
checkbox input "true"
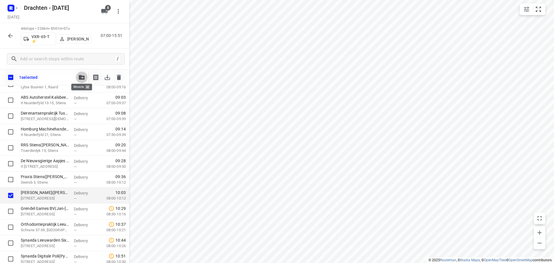
click at [81, 79] on button "button" at bounding box center [82, 78] width 12 height 12
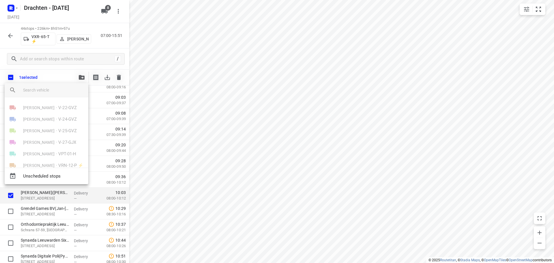
click at [54, 108] on div "Benny van der Woude • V-22-GVZ" at bounding box center [47, 108] width 84 height 12
click at [9, 36] on div at bounding box center [277, 131] width 554 height 263
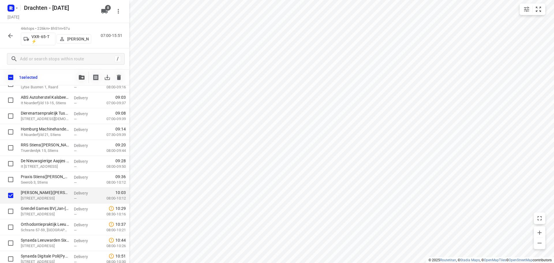
click at [7, 36] on icon "button" at bounding box center [10, 35] width 7 height 7
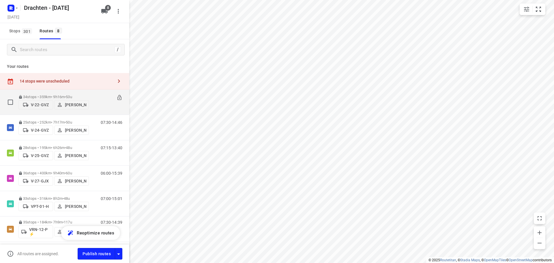
click at [117, 95] on icon at bounding box center [120, 98] width 6 height 6
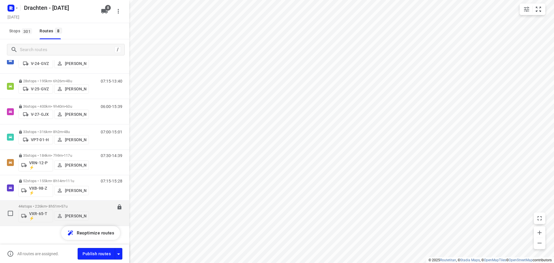
scroll to position [71, 0]
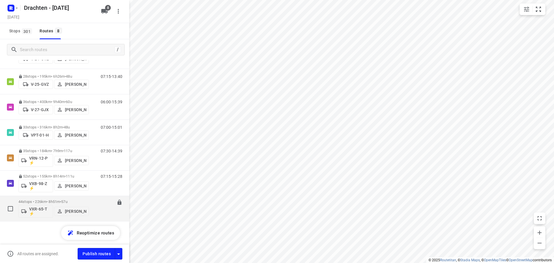
click at [92, 198] on div "44 stops • 226km • 8h51m • 57u VXR-65-T ⚡ Harm Jongsma 07:00-15:51" at bounding box center [73, 209] width 111 height 24
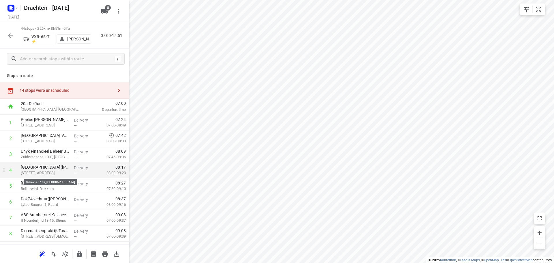
scroll to position [231, 0]
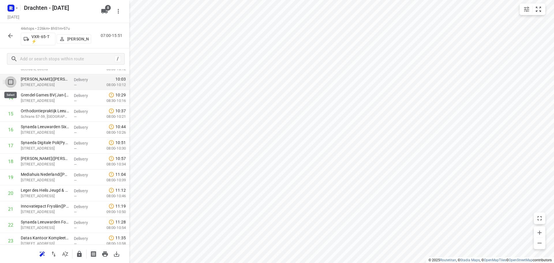
click at [10, 80] on input "checkbox" at bounding box center [11, 82] width 12 height 12
checkbox input "true"
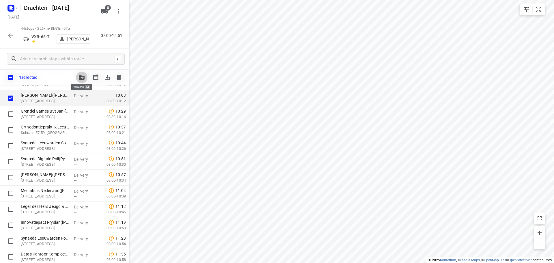
click at [83, 79] on icon "button" at bounding box center [82, 77] width 6 height 5
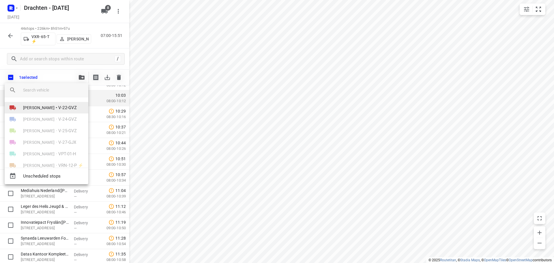
click at [76, 107] on span "V-22-GVZ" at bounding box center [67, 108] width 18 height 7
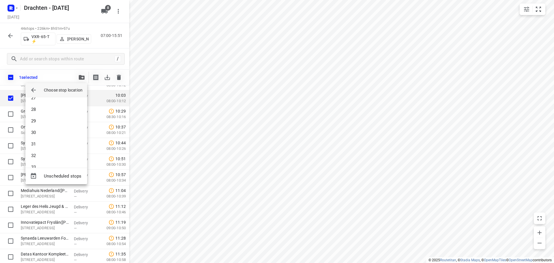
scroll to position [329, 0]
click at [54, 154] on li "34" at bounding box center [56, 158] width 62 height 12
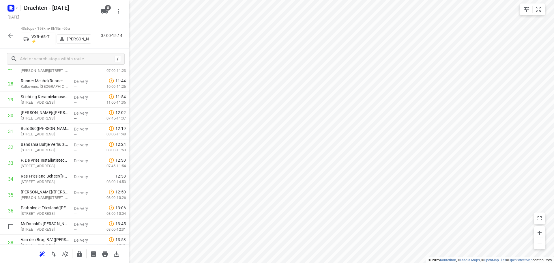
scroll to position [520, 0]
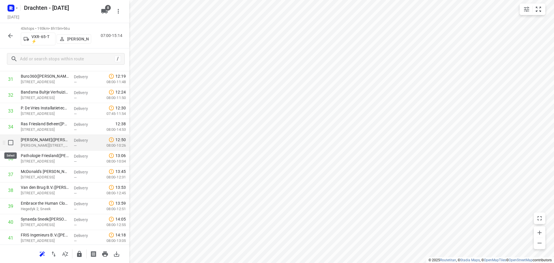
click at [11, 146] on input "checkbox" at bounding box center [11, 143] width 12 height 12
checkbox input "true"
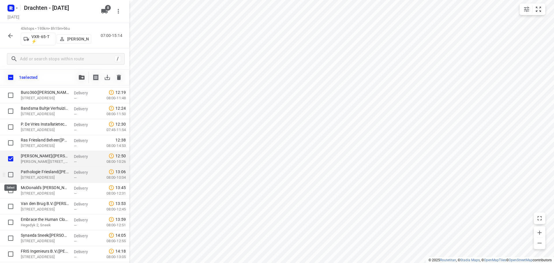
click at [10, 173] on input "checkbox" at bounding box center [11, 175] width 12 height 12
checkbox input "true"
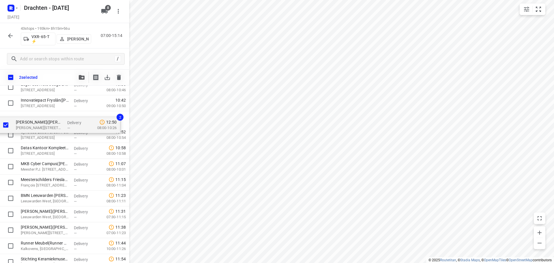
scroll to position [334, 0]
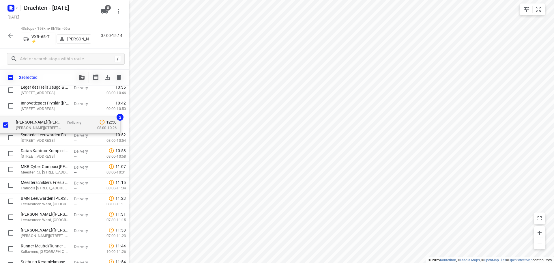
drag, startPoint x: 49, startPoint y: 160, endPoint x: 43, endPoint y: 118, distance: 41.9
click at [43, 120] on div "Poelier van der Wal(Marijn Van der wal) Triemsterloane 60, Kollumerzwaag Delive…" at bounding box center [64, 137] width 129 height 683
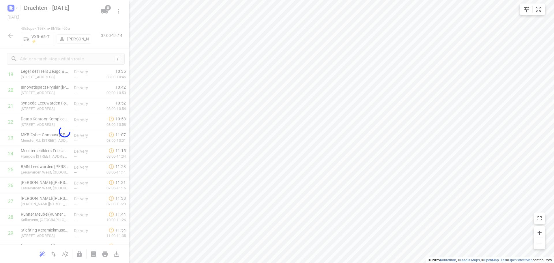
click at [43, 117] on div "Drachten - Tuesday Tuesday, Sep 02 8 43 stops • 193km • 8h15m • 56u VXR-65-T ⚡ …" at bounding box center [64, 131] width 129 height 263
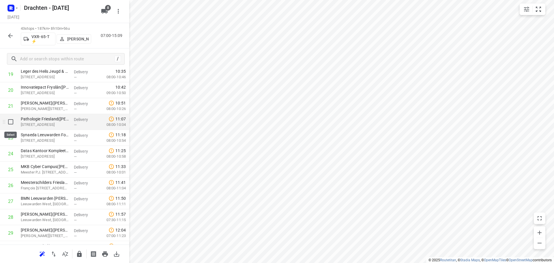
click at [12, 124] on input "checkbox" at bounding box center [11, 122] width 12 height 12
checkbox input "true"
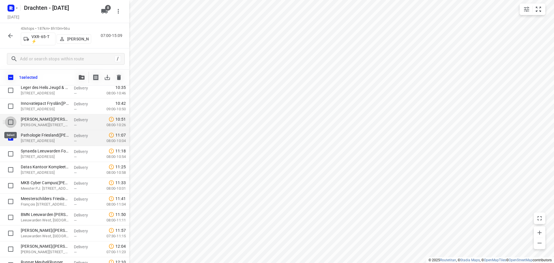
click at [10, 121] on input "checkbox" at bounding box center [11, 122] width 12 height 12
checkbox input "true"
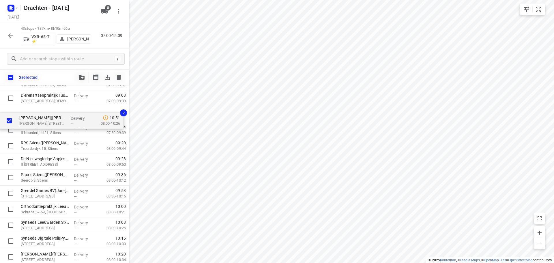
scroll to position [152, 0]
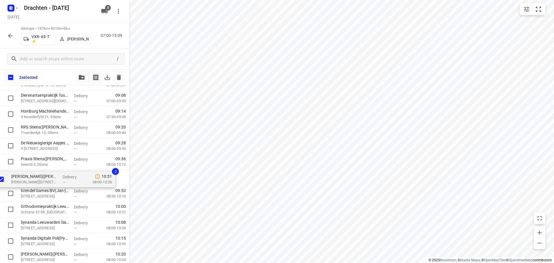
drag, startPoint x: 43, startPoint y: 124, endPoint x: 35, endPoint y: 177, distance: 53.6
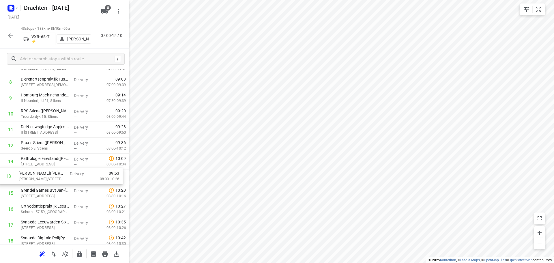
drag, startPoint x: 39, startPoint y: 164, endPoint x: 40, endPoint y: 177, distance: 13.0
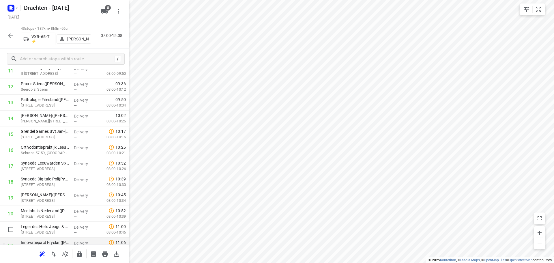
scroll to position [238, 0]
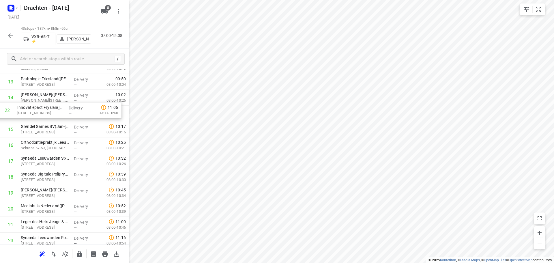
drag, startPoint x: 50, startPoint y: 222, endPoint x: 48, endPoint y: 114, distance: 107.4
click at [48, 114] on div "1 Poelier van der Wal(Marijn Van der wal) Triemsterloane 60, Kollumerzwaag Deli…" at bounding box center [64, 224] width 129 height 683
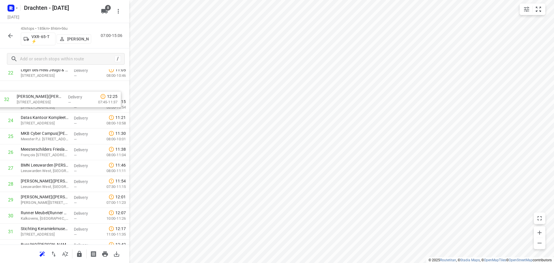
scroll to position [375, 0]
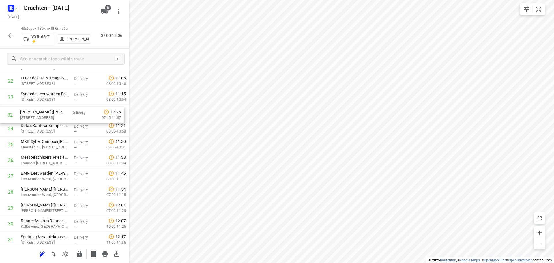
drag, startPoint x: 44, startPoint y: 211, endPoint x: 44, endPoint y: 114, distance: 97.6
click at [44, 114] on div "1 Poelier van der Wal(Marijn Van der wal) Triemsterloane 60, Kollumerzwaag Deli…" at bounding box center [64, 81] width 129 height 683
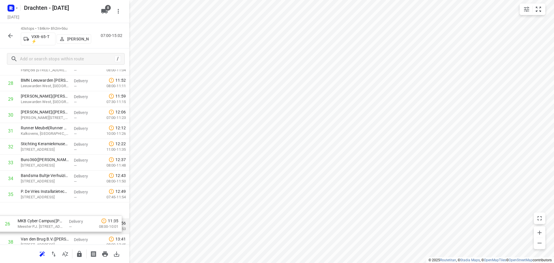
drag, startPoint x: 62, startPoint y: 145, endPoint x: 64, endPoint y: 219, distance: 73.9
click at [61, 223] on div "1 Poelier van der Wal(Marijn Van der wal) Triemsterloane 60, Kollumerzwaag Deli…" at bounding box center [64, 4] width 129 height 683
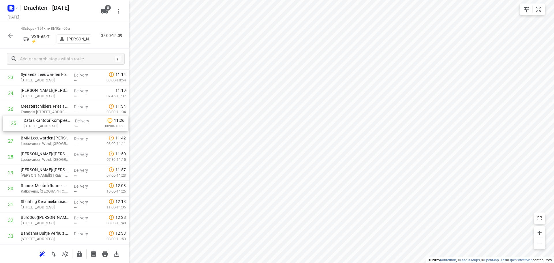
scroll to position [394, 0]
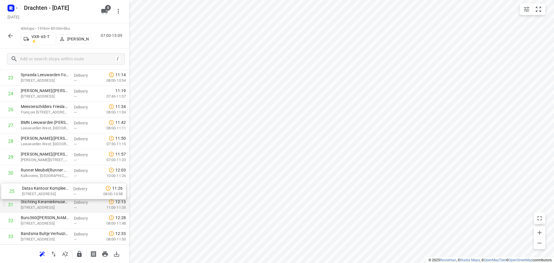
drag, startPoint x: 51, startPoint y: 113, endPoint x: 52, endPoint y: 199, distance: 85.7
click at [52, 199] on div "1 Poelier van der Wal(Marijn Van der wal) Triemsterloane 60, Kollumerzwaag Deli…" at bounding box center [64, 62] width 129 height 683
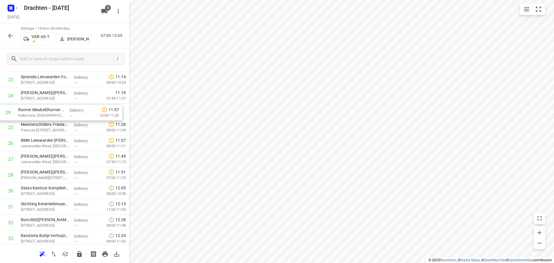
scroll to position [391, 0]
drag, startPoint x: 46, startPoint y: 176, endPoint x: 45, endPoint y: 113, distance: 62.7
click at [45, 113] on div "1 Poelier van der Wal(Marijn Van der wal) Triemsterloane 60, Kollumerzwaag Deli…" at bounding box center [64, 65] width 129 height 683
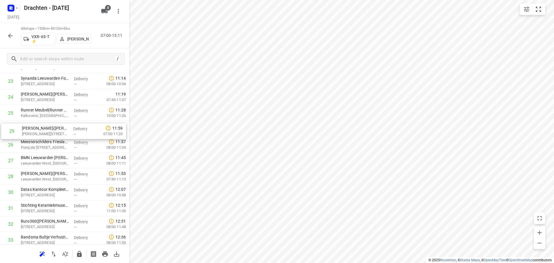
drag, startPoint x: 47, startPoint y: 181, endPoint x: 48, endPoint y: 133, distance: 47.7
click at [48, 133] on div "1 Poelier van der Wal(Marijn Van der wal) Triemsterloane 60, Kollumerzwaag Deli…" at bounding box center [64, 65] width 129 height 683
drag, startPoint x: 50, startPoint y: 173, endPoint x: 49, endPoint y: 145, distance: 28.6
click at [49, 145] on div "1 Poelier van der Wal(Marijn Van der wal) Triemsterloane 60, Kollumerzwaag Deli…" at bounding box center [64, 65] width 129 height 683
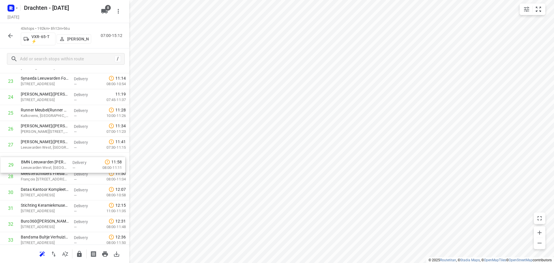
drag, startPoint x: 44, startPoint y: 175, endPoint x: 44, endPoint y: 161, distance: 13.9
click at [44, 161] on div "1 Poelier van der Wal(Marijn Van der wal) Triemsterloane 60, Kollumerzwaag Deli…" at bounding box center [64, 65] width 129 height 683
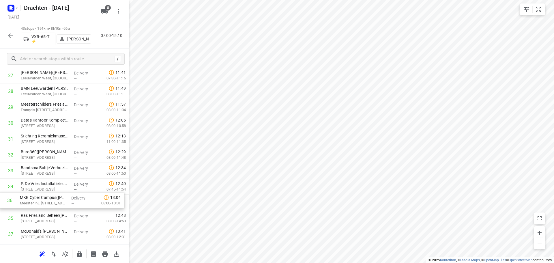
scroll to position [460, 0]
drag, startPoint x: 50, startPoint y: 230, endPoint x: 52, endPoint y: 139, distance: 90.4
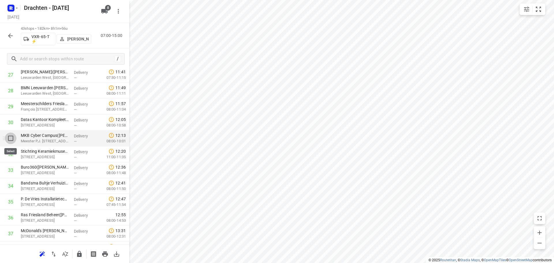
click at [10, 138] on input "checkbox" at bounding box center [11, 139] width 12 height 12
checkbox input "true"
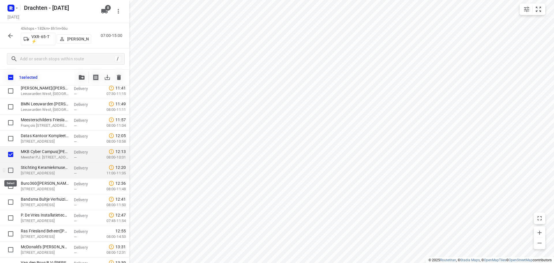
click at [12, 171] on input "checkbox" at bounding box center [11, 171] width 12 height 12
checkbox input "true"
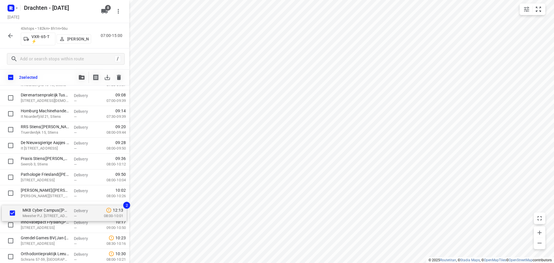
scroll to position [153, 0]
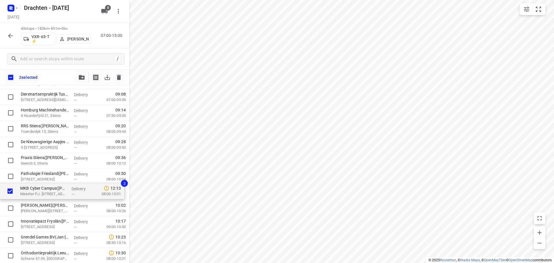
drag, startPoint x: 49, startPoint y: 156, endPoint x: 49, endPoint y: 191, distance: 34.6
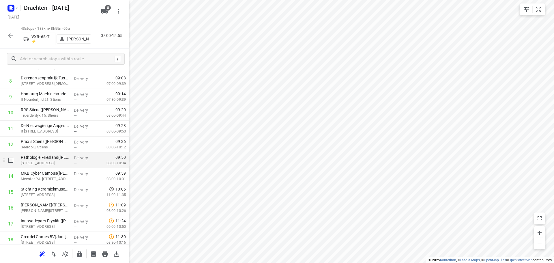
scroll to position [210, 0]
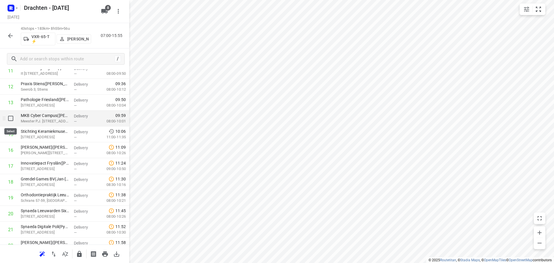
click at [12, 122] on input "checkbox" at bounding box center [11, 119] width 12 height 12
checkbox input "true"
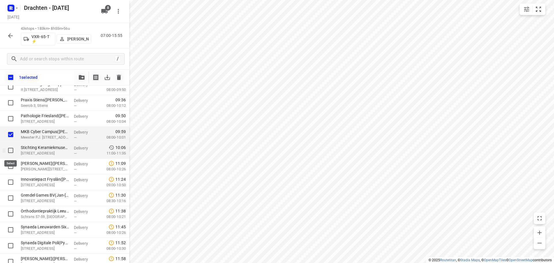
click at [10, 149] on input "checkbox" at bounding box center [11, 151] width 12 height 12
checkbox input "true"
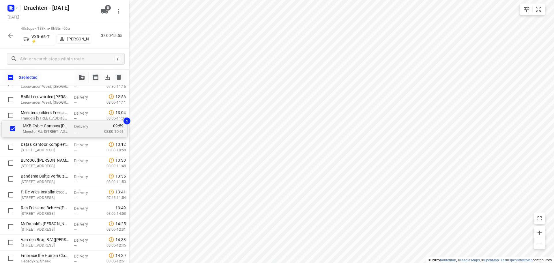
scroll to position [483, 0]
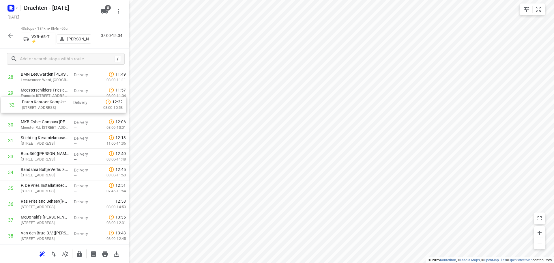
drag, startPoint x: 39, startPoint y: 134, endPoint x: 41, endPoint y: 105, distance: 29.0
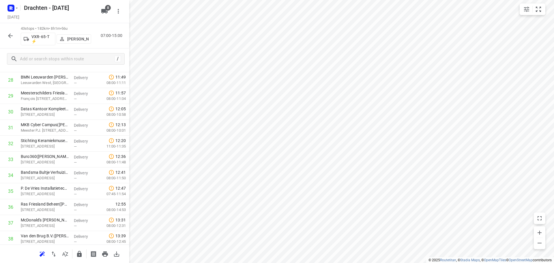
click at [12, 38] on icon "button" at bounding box center [10, 35] width 7 height 7
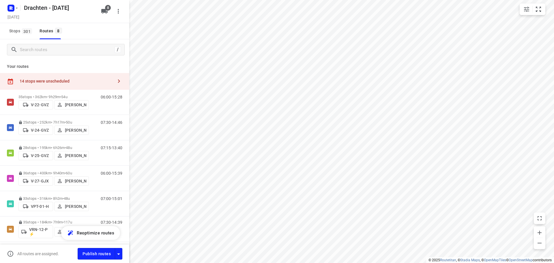
click at [97, 79] on div "14 stops were unscheduled" at bounding box center [67, 81] width 94 height 5
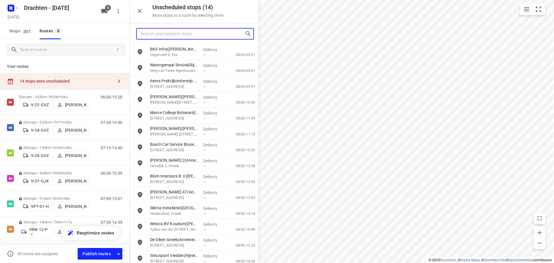
click at [184, 34] on input "Search unscheduled stops" at bounding box center [192, 33] width 105 height 9
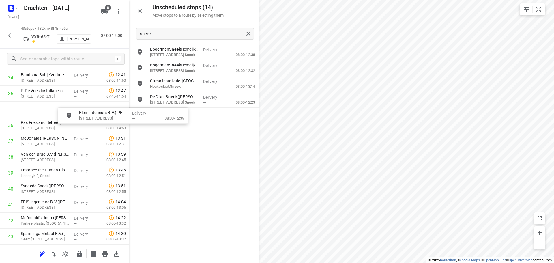
scroll to position [568, 0]
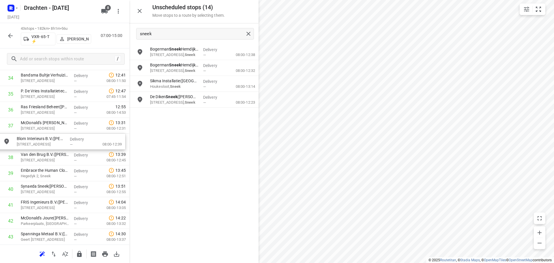
drag, startPoint x: 191, startPoint y: 69, endPoint x: 56, endPoint y: 143, distance: 153.9
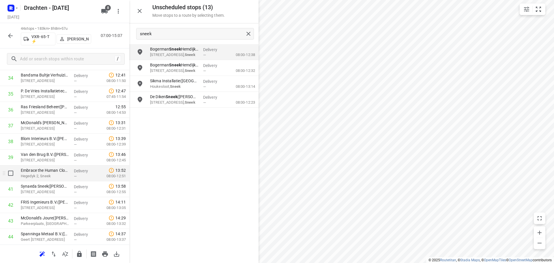
scroll to position [585, 0]
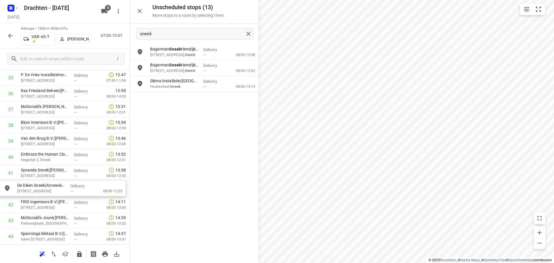
drag, startPoint x: 186, startPoint y: 101, endPoint x: 53, endPoint y: 192, distance: 161.1
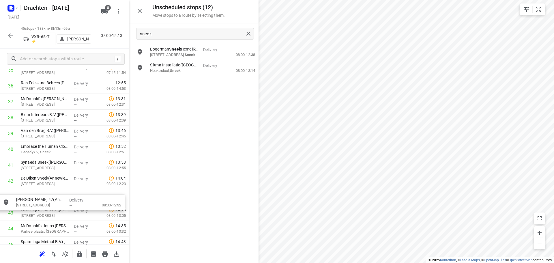
scroll to position [593, 0]
drag, startPoint x: 183, startPoint y: 71, endPoint x: 51, endPoint y: 200, distance: 185.0
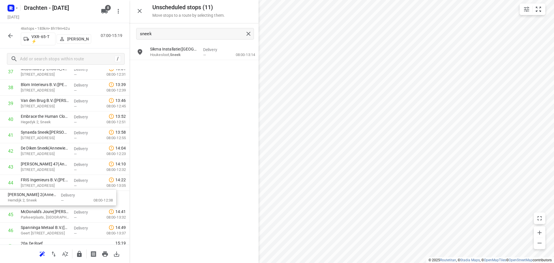
scroll to position [624, 0]
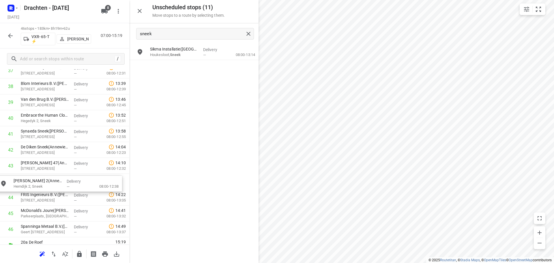
drag, startPoint x: 195, startPoint y: 56, endPoint x: 58, endPoint y: 189, distance: 190.9
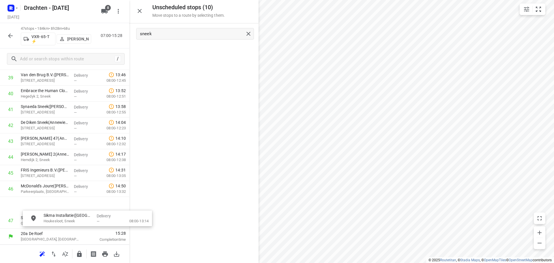
scroll to position [649, 2]
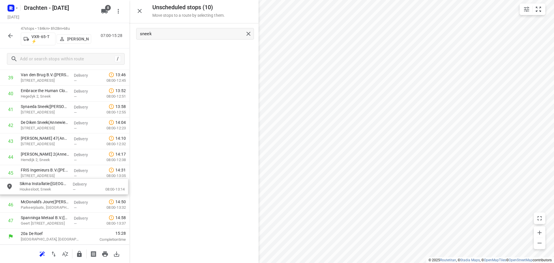
drag, startPoint x: 177, startPoint y: 54, endPoint x: 46, endPoint y: 191, distance: 188.9
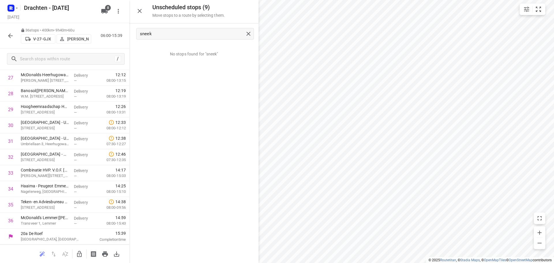
scroll to position [458, 0]
click at [14, 38] on icon "button" at bounding box center [10, 35] width 7 height 7
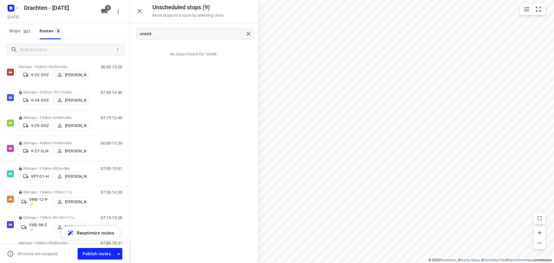
scroll to position [71, 0]
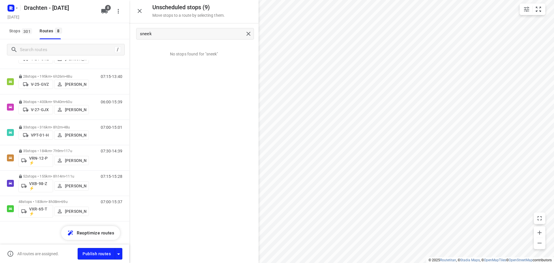
click at [251, 98] on div "i © 2025 Routetitan , © Stadia Maps , © OpenMapTiles © OpenStreetMap contributo…" at bounding box center [277, 131] width 554 height 263
drag, startPoint x: 124, startPoint y: 35, endPoint x: 99, endPoint y: 35, distance: 24.8
click at [99, 35] on div "Unscheduled stops ( 9 ) Move stops to a route by selecting them. sneek No stops…" at bounding box center [64, 131] width 129 height 263
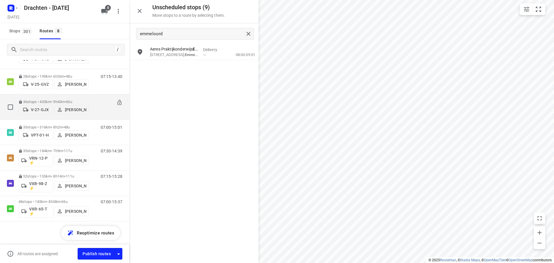
click at [117, 100] on icon at bounding box center [119, 102] width 4 height 5
click at [67, 100] on span "60u" at bounding box center [64, 102] width 6 height 4
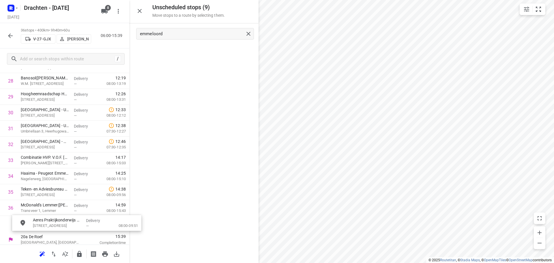
scroll to position [478, 0]
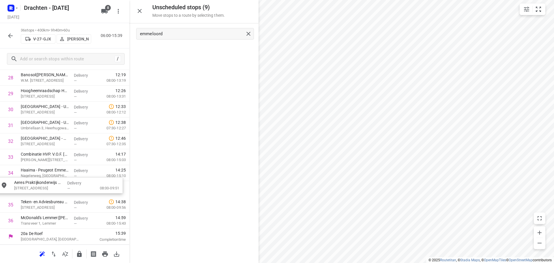
drag, startPoint x: 186, startPoint y: 51, endPoint x: 52, endPoint y: 187, distance: 191.1
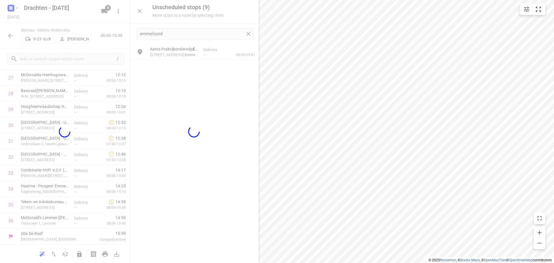
scroll to position [458, 0]
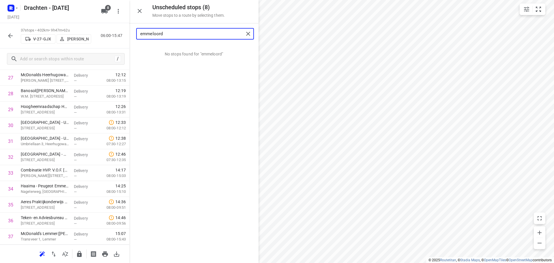
drag, startPoint x: 175, startPoint y: 34, endPoint x: 103, endPoint y: 33, distance: 71.9
click at [103, 36] on div "Unscheduled stops ( 8 ) Move stops to a route by selecting them. emmeloord No s…" at bounding box center [64, 131] width 129 height 263
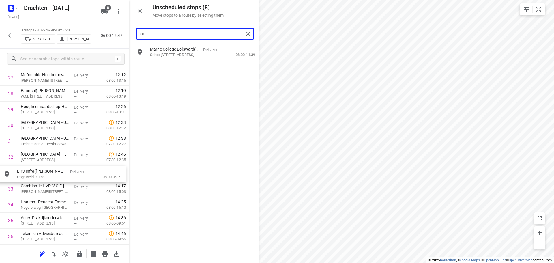
drag, startPoint x: 171, startPoint y: 54, endPoint x: 39, endPoint y: 178, distance: 180.7
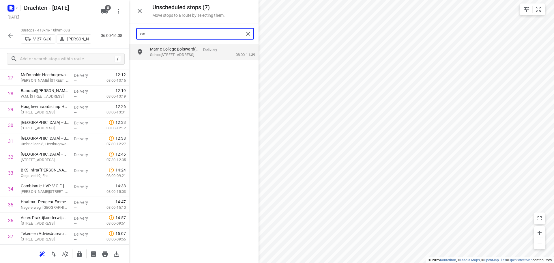
drag, startPoint x: 144, startPoint y: 33, endPoint x: 98, endPoint y: 29, distance: 46.1
click at [98, 29] on div "Unscheduled stops ( 7 ) Move stops to a route by selecting them. oo Marne Colle…" at bounding box center [64, 131] width 129 height 263
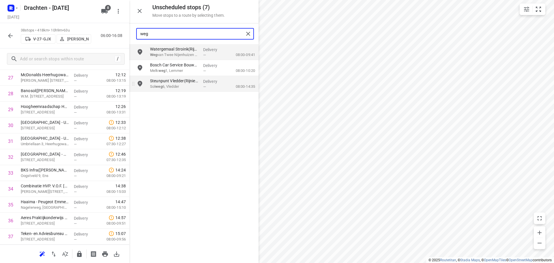
type input "weg"
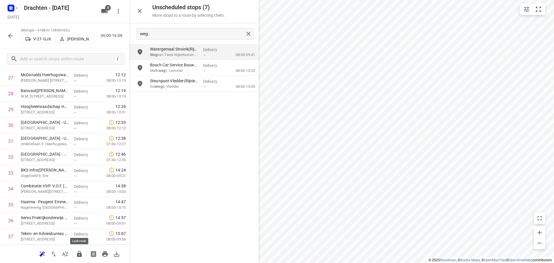
click at [78, 255] on icon "button" at bounding box center [79, 254] width 5 height 6
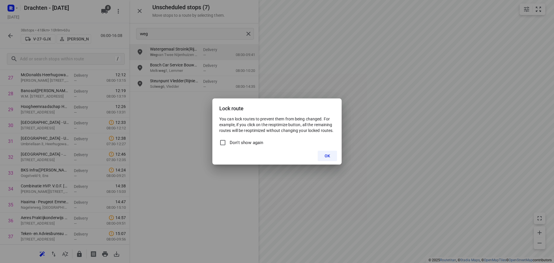
click at [328, 157] on span "OK" at bounding box center [327, 156] width 5 height 5
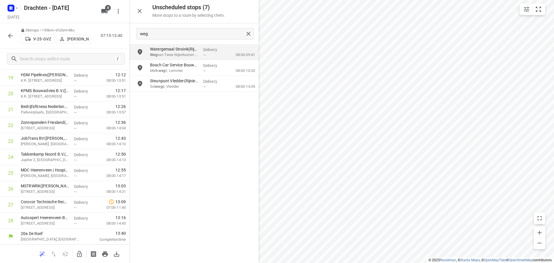
scroll to position [331, 0]
drag, startPoint x: 155, startPoint y: 33, endPoint x: 85, endPoint y: 29, distance: 70.3
click at [85, 29] on div "Unscheduled stops ( 7 ) Move stops to a route by selecting them. weg Watergemaa…" at bounding box center [64, 131] width 129 height 263
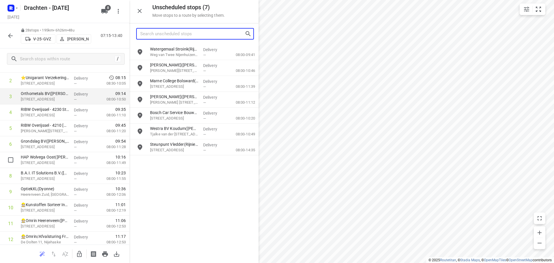
scroll to position [42, 0]
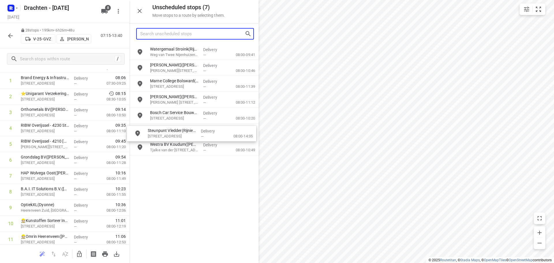
drag, startPoint x: 189, startPoint y: 151, endPoint x: 193, endPoint y: 136, distance: 15.7
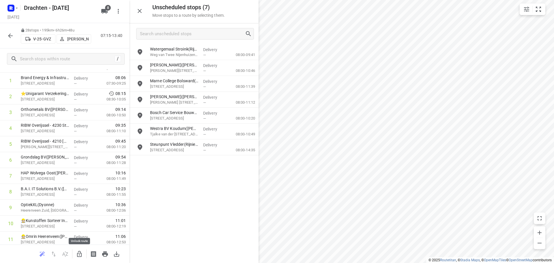
click at [79, 252] on icon "button" at bounding box center [79, 254] width 7 height 7
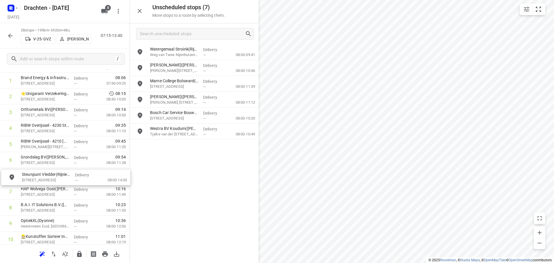
drag, startPoint x: 190, startPoint y: 150, endPoint x: 61, endPoint y: 182, distance: 133.5
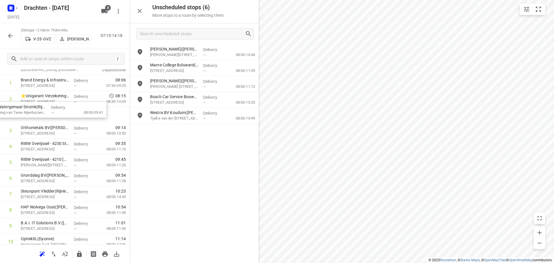
scroll to position [37, 0]
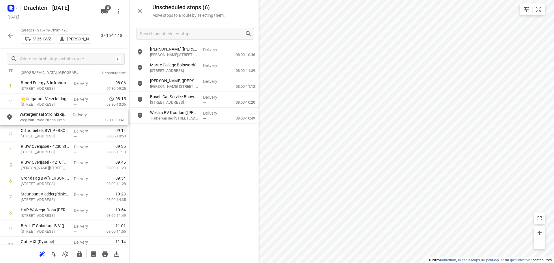
drag, startPoint x: 176, startPoint y: 54, endPoint x: 45, endPoint y: 122, distance: 146.9
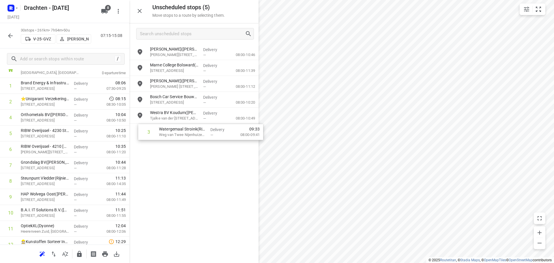
drag, startPoint x: 37, startPoint y: 118, endPoint x: 177, endPoint y: 134, distance: 141.0
click at [129, 134] on div "Unscheduled stops ( 5 ) Move stops to a route by selecting them. Bogerman Balk(…" at bounding box center [64, 131] width 129 height 263
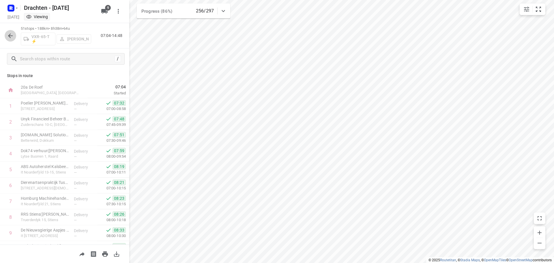
click at [9, 38] on icon "button" at bounding box center [10, 35] width 7 height 7
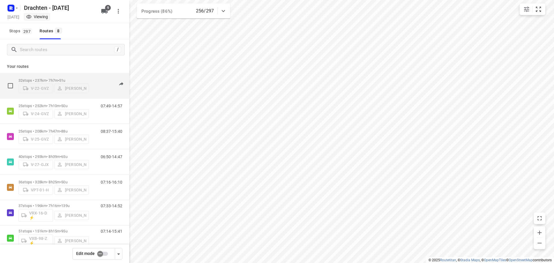
click at [52, 78] on p "32 stops • 237km • 7h7m • 51u" at bounding box center [53, 80] width 70 height 4
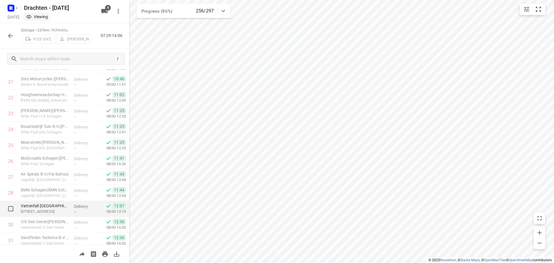
scroll to position [378, 0]
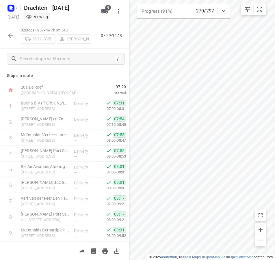
scroll to position [378, 0]
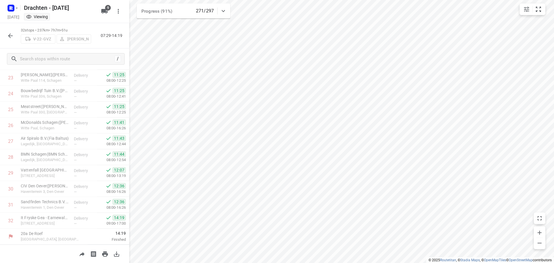
click at [11, 35] on icon "button" at bounding box center [10, 35] width 7 height 7
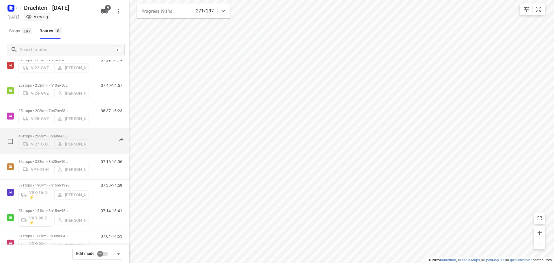
scroll to position [38, 0]
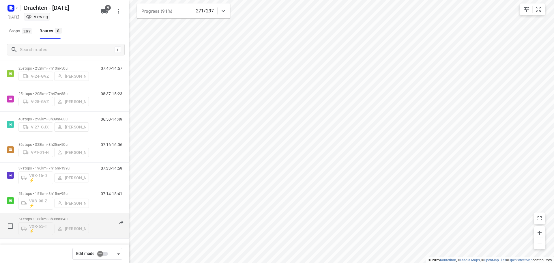
click at [94, 218] on div "07:04-14:53" at bounding box center [108, 227] width 29 height 21
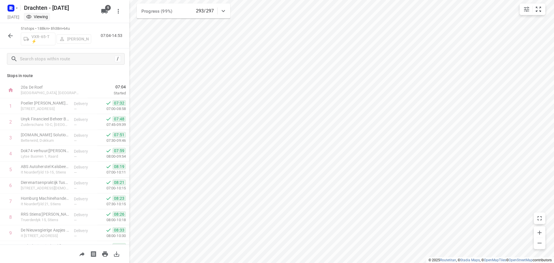
click at [11, 34] on icon "button" at bounding box center [10, 35] width 7 height 7
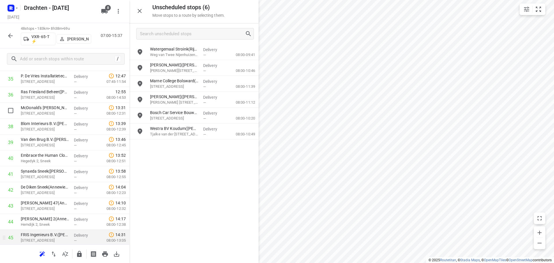
scroll to position [648, 0]
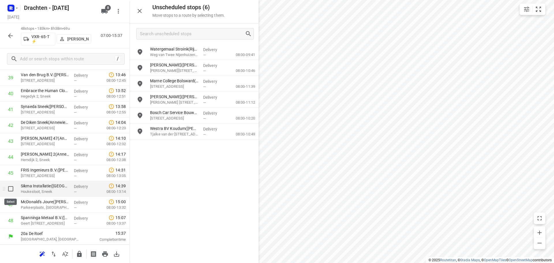
click at [12, 189] on input "checkbox" at bounding box center [11, 189] width 12 height 12
checkbox input "true"
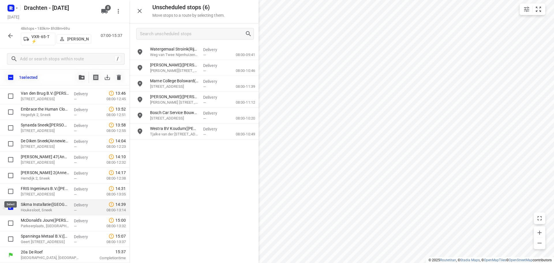
scroll to position [646, 0]
click at [9, 222] on input "checkbox" at bounding box center [11, 223] width 12 height 12
checkbox input "true"
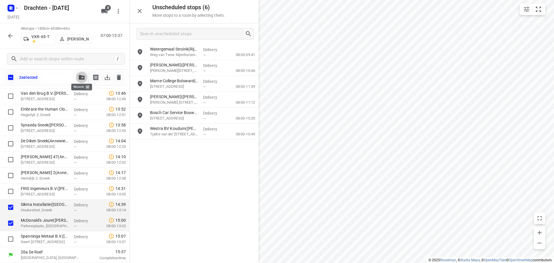
click at [83, 79] on icon "button" at bounding box center [82, 77] width 6 height 5
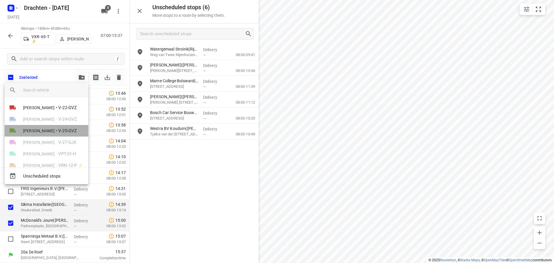
click at [68, 131] on span "V-25-GVZ" at bounding box center [67, 131] width 18 height 7
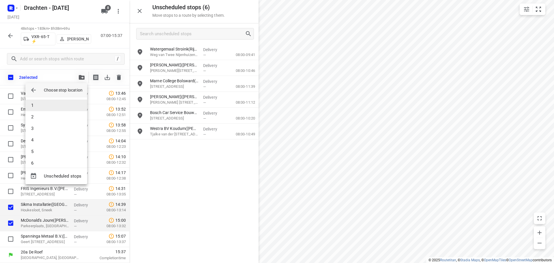
click at [48, 105] on li "1" at bounding box center [56, 106] width 62 height 12
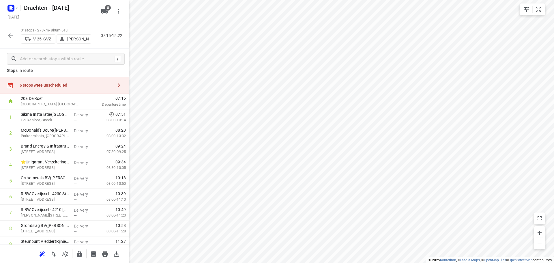
scroll to position [0, 0]
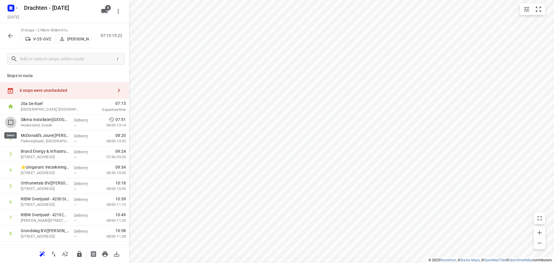
drag, startPoint x: 13, startPoint y: 126, endPoint x: 12, endPoint y: 130, distance: 4.5
click at [12, 126] on input "checkbox" at bounding box center [11, 123] width 12 height 12
checkbox input "true"
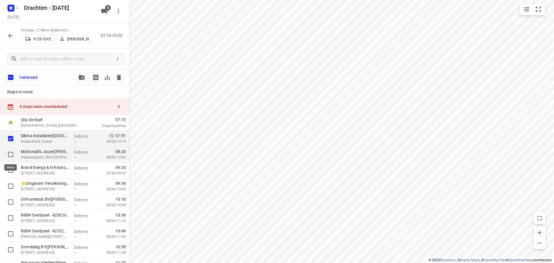
drag, startPoint x: 7, startPoint y: 154, endPoint x: 35, endPoint y: 144, distance: 29.1
click at [7, 154] on input "checkbox" at bounding box center [11, 155] width 12 height 12
checkbox input "true"
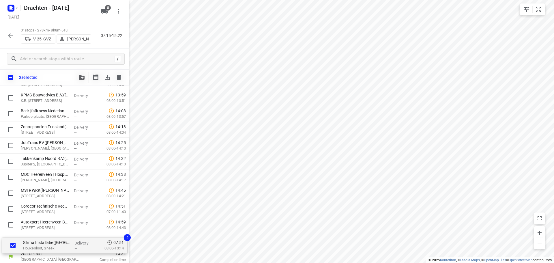
scroll to position [376, 0]
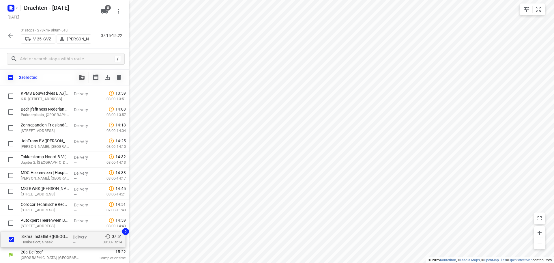
drag, startPoint x: 41, startPoint y: 141, endPoint x: 42, endPoint y: 243, distance: 102.2
click at [42, 243] on div "Sikma Installatie(Tjallien) Houkesloot, Sneek Delivery — 07:51 08:00-13:14 2 Mc…" at bounding box center [64, 1] width 129 height 492
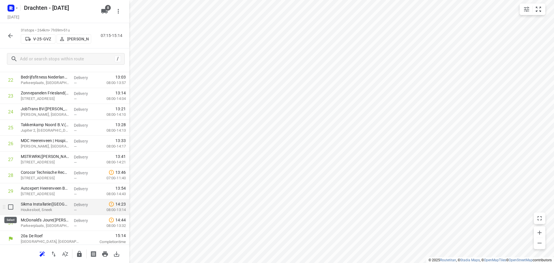
click at [13, 208] on input "checkbox" at bounding box center [11, 207] width 12 height 12
checkbox input "true"
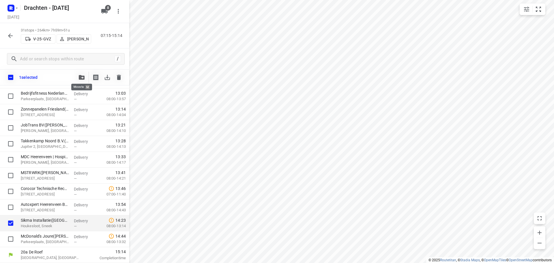
click at [85, 78] on span "button" at bounding box center [81, 77] width 7 height 5
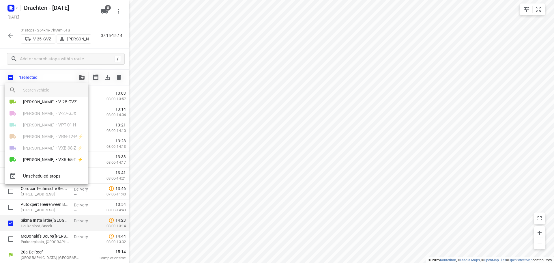
scroll to position [33, 0]
click at [46, 156] on span "Harm Jongsma" at bounding box center [38, 155] width 31 height 6
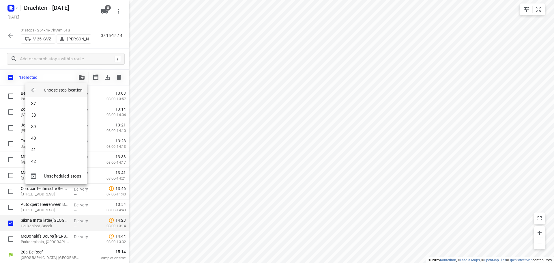
scroll to position [468, 0]
click at [39, 158] on li "46" at bounding box center [56, 158] width 62 height 12
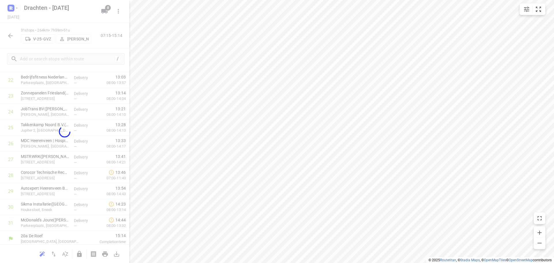
scroll to position [362, 0]
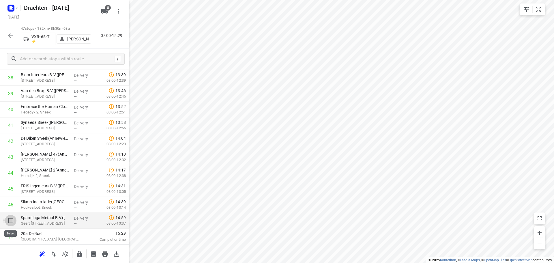
click at [10, 220] on input "checkbox" at bounding box center [11, 221] width 12 height 12
checkbox input "true"
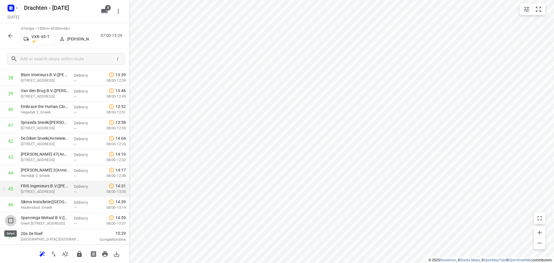
scroll to position [630, 0]
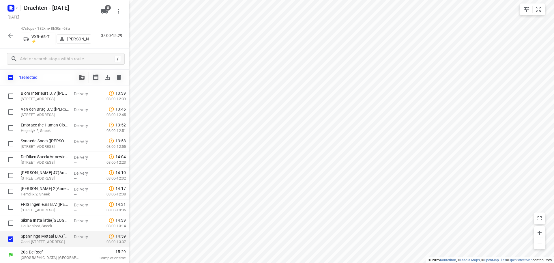
click at [84, 83] on div "1 selected" at bounding box center [64, 77] width 129 height 16
click at [83, 80] on button "button" at bounding box center [82, 78] width 12 height 12
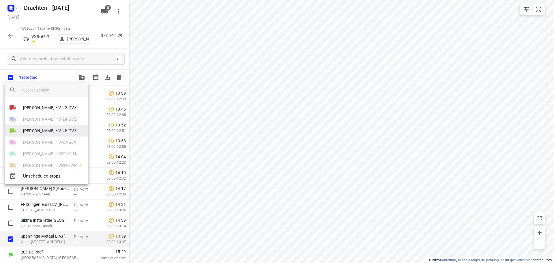
click at [58, 132] on span "V-25-GVZ" at bounding box center [67, 131] width 18 height 7
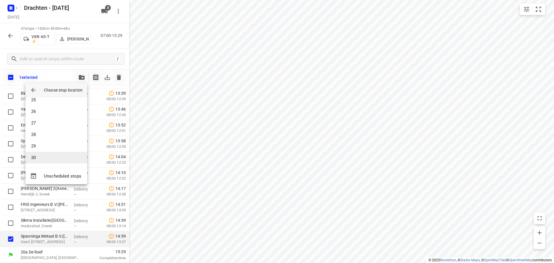
scroll to position [283, 0]
click at [47, 157] on li "30" at bounding box center [56, 158] width 62 height 12
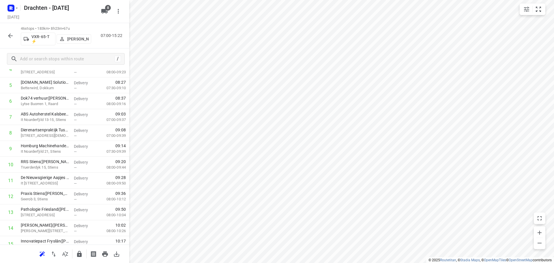
scroll to position [68, 0]
click at [9, 35] on icon "button" at bounding box center [10, 35] width 5 height 5
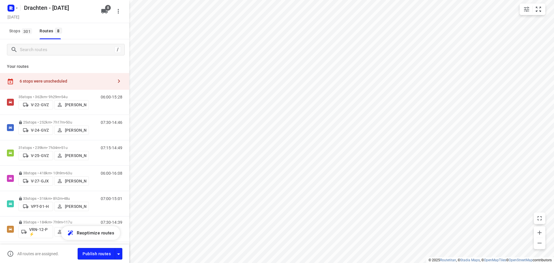
click at [78, 79] on div "6 stops were unscheduled" at bounding box center [67, 81] width 94 height 5
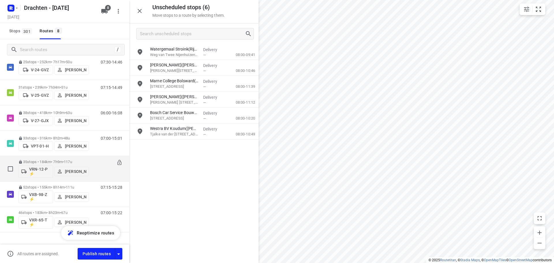
scroll to position [71, 0]
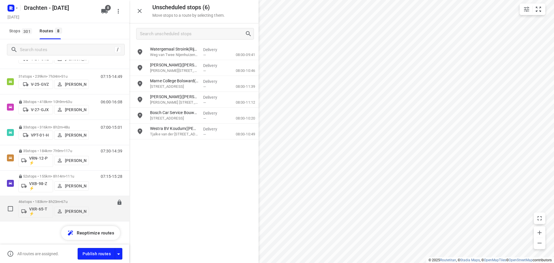
click at [87, 207] on button "Harm Jongsma" at bounding box center [71, 211] width 35 height 9
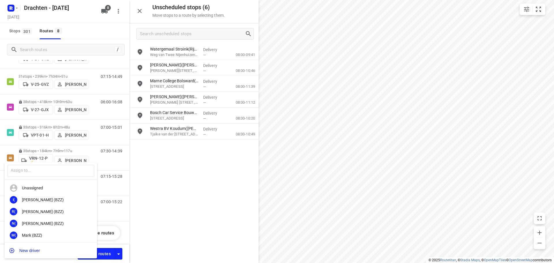
click at [106, 210] on div at bounding box center [277, 131] width 554 height 263
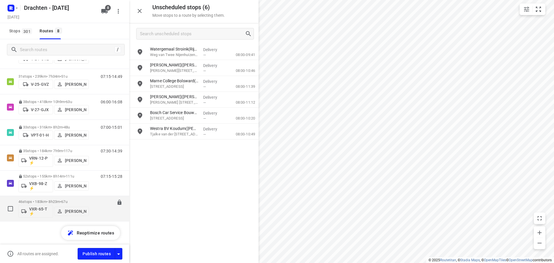
click at [97, 200] on div "07:00-15:22" at bounding box center [108, 209] width 29 height 21
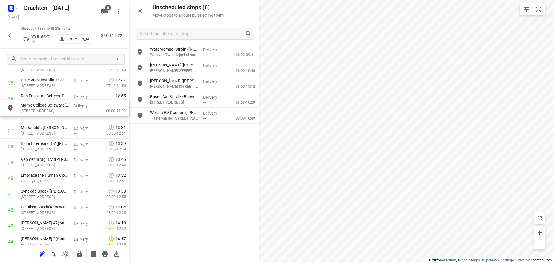
scroll to position [579, 0]
drag, startPoint x: 180, startPoint y: 85, endPoint x: 49, endPoint y: 118, distance: 135.3
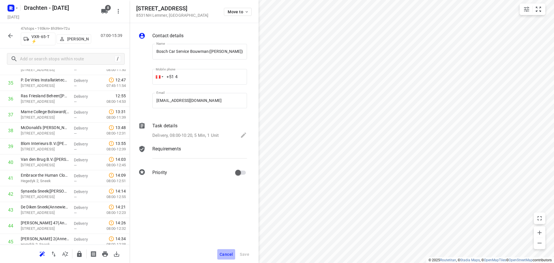
click at [230, 255] on span "Cancel" at bounding box center [226, 254] width 13 height 5
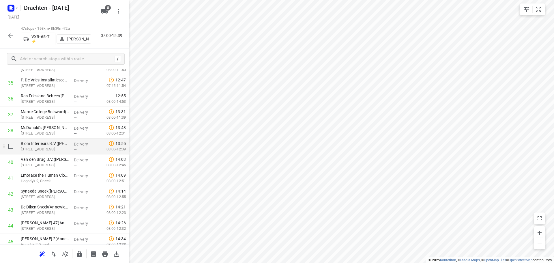
scroll to position [632, 0]
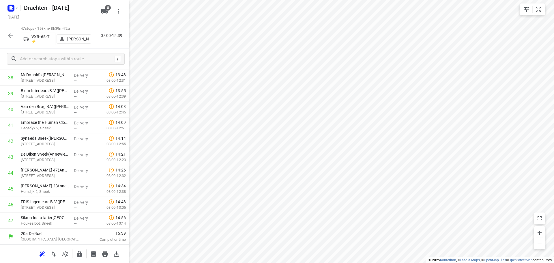
click at [12, 36] on icon "button" at bounding box center [10, 35] width 7 height 7
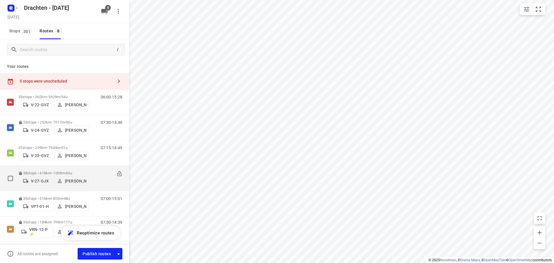
click at [94, 171] on div "06:00-16:08" at bounding box center [108, 180] width 29 height 18
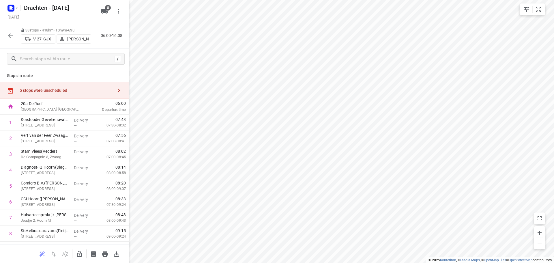
click at [79, 90] on div "5 stops were unscheduled" at bounding box center [67, 90] width 94 height 5
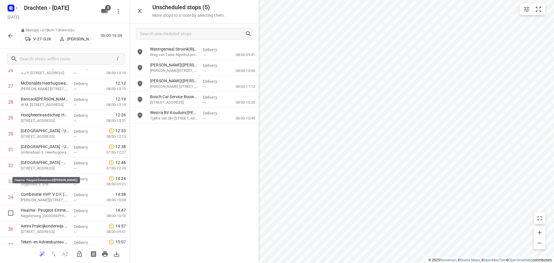
scroll to position [489, 0]
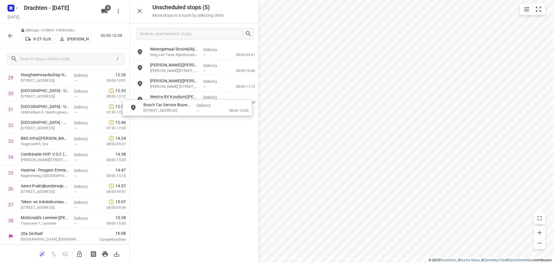
drag, startPoint x: 197, startPoint y: 100, endPoint x: 194, endPoint y: 95, distance: 6.3
click at [78, 254] on icon "button" at bounding box center [79, 254] width 7 height 7
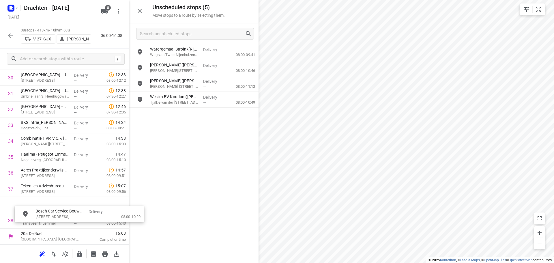
scroll to position [509, 0]
drag, startPoint x: 191, startPoint y: 102, endPoint x: 61, endPoint y: 222, distance: 176.5
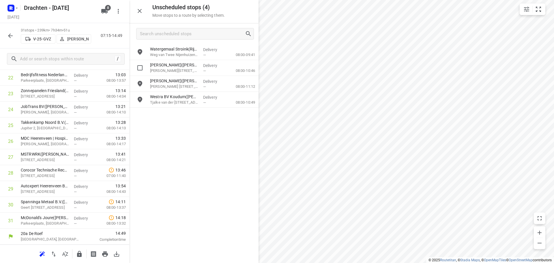
scroll to position [378, 0]
click at [10, 34] on icon "button" at bounding box center [10, 35] width 5 height 5
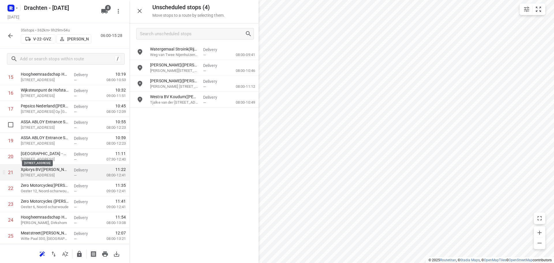
scroll to position [240, 0]
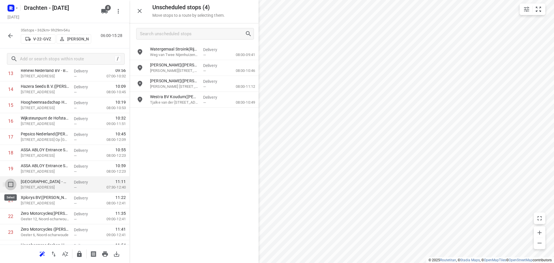
click at [11, 186] on input "checkbox" at bounding box center [11, 185] width 12 height 12
checkbox input "true"
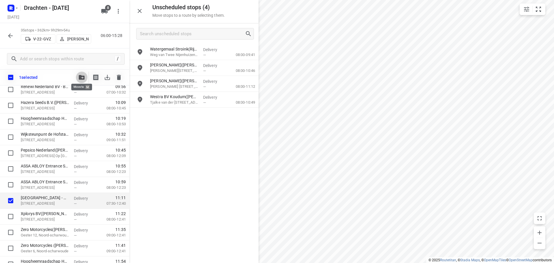
click at [84, 74] on button "button" at bounding box center [82, 78] width 12 height 12
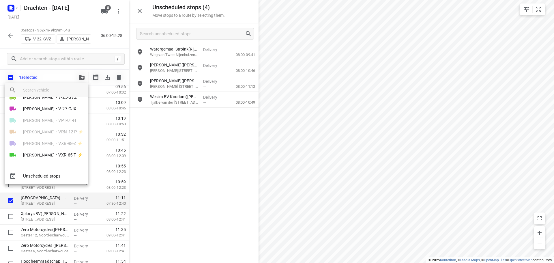
scroll to position [0, 0]
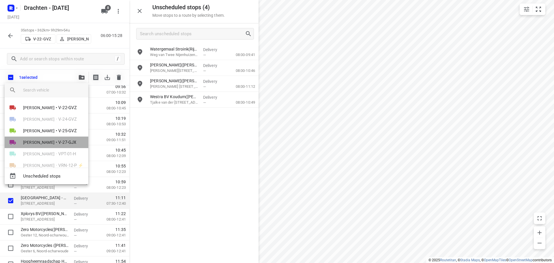
click at [46, 142] on li "Tim Visser • V-27-GJX" at bounding box center [47, 143] width 84 height 12
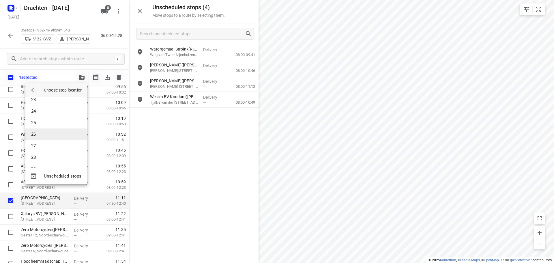
scroll to position [346, 0]
click at [49, 120] on li "32" at bounding box center [56, 117] width 62 height 12
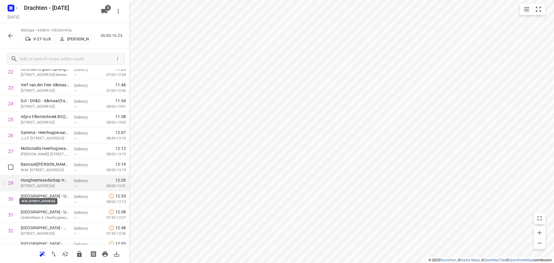
scroll to position [355, 0]
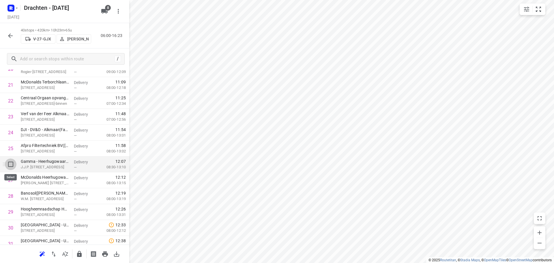
click at [9, 166] on input "checkbox" at bounding box center [11, 164] width 12 height 12
checkbox input "true"
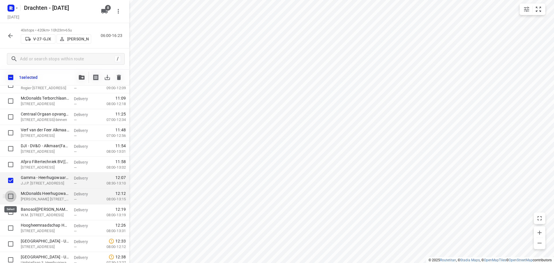
click at [9, 195] on input "checkbox" at bounding box center [11, 197] width 12 height 12
checkbox input "true"
click at [10, 211] on input "checkbox" at bounding box center [11, 212] width 12 height 12
checkbox input "true"
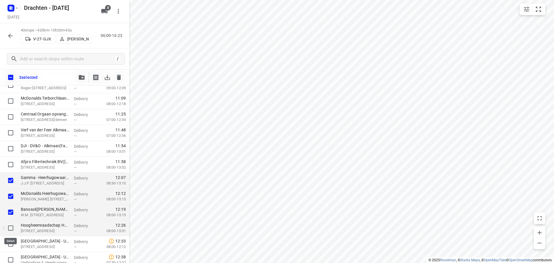
click at [12, 227] on input "checkbox" at bounding box center [11, 228] width 12 height 12
checkbox input "true"
click at [9, 241] on input "checkbox" at bounding box center [11, 244] width 12 height 12
checkbox input "true"
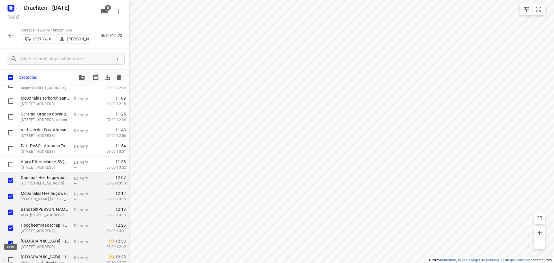
click at [10, 260] on input "checkbox" at bounding box center [11, 260] width 12 height 12
checkbox input "true"
click at [84, 79] on icon "button" at bounding box center [82, 77] width 6 height 5
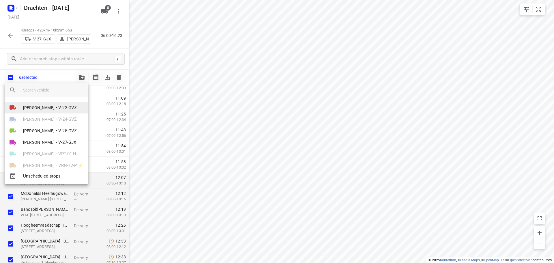
click at [66, 107] on span "V-22-GVZ" at bounding box center [67, 108] width 18 height 7
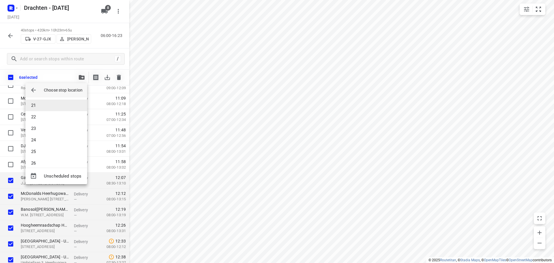
scroll to position [173, 0]
click at [41, 162] on li "21" at bounding box center [56, 163] width 62 height 12
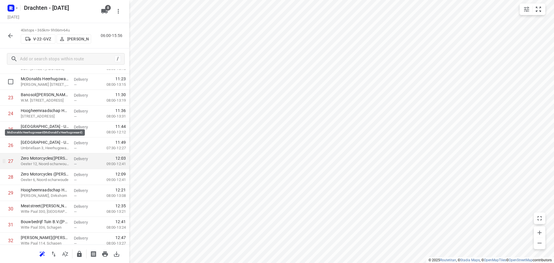
scroll to position [297, 0]
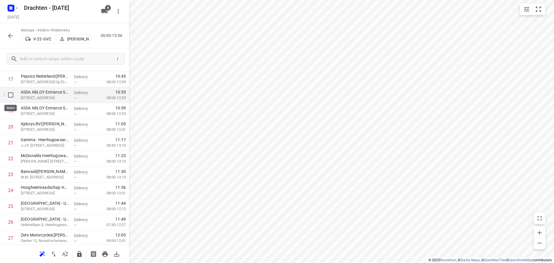
click at [12, 96] on input "checkbox" at bounding box center [11, 95] width 12 height 12
checkbox input "true"
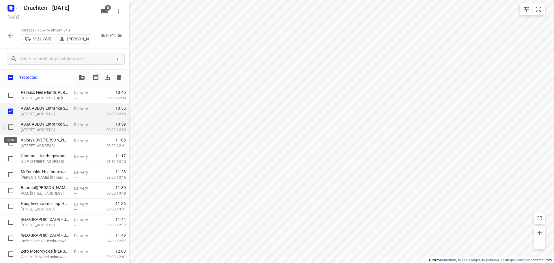
click at [10, 125] on input "checkbox" at bounding box center [11, 127] width 12 height 12
checkbox input "true"
click at [9, 145] on input "checkbox" at bounding box center [11, 143] width 12 height 12
checkbox input "true"
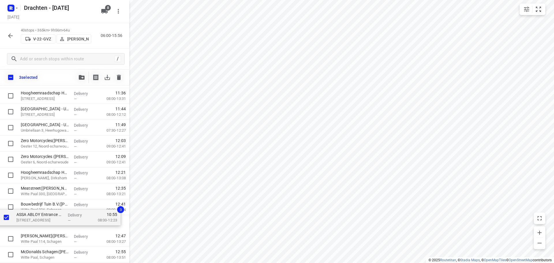
scroll to position [393, 0]
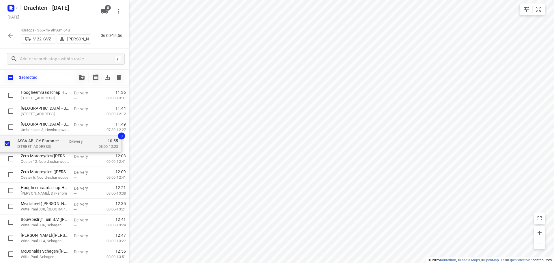
drag, startPoint x: 28, startPoint y: 113, endPoint x: 25, endPoint y: 149, distance: 35.9
click at [25, 149] on div "Boltha B.V.(Jan Van den Berg) Molenvaart 527B, Breezand Delivery — 07:33 07:00-…" at bounding box center [64, 55] width 129 height 635
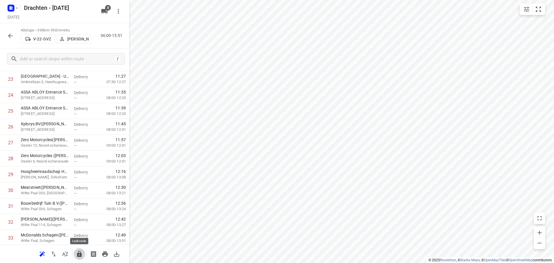
click at [79, 254] on icon "button" at bounding box center [79, 254] width 5 height 6
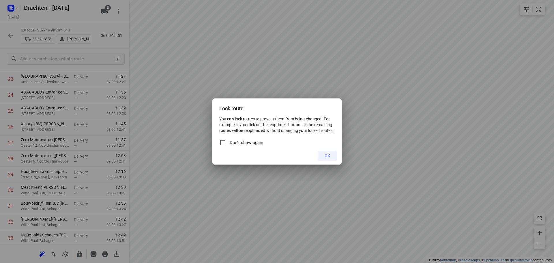
click at [330, 155] on span "OK" at bounding box center [327, 156] width 5 height 5
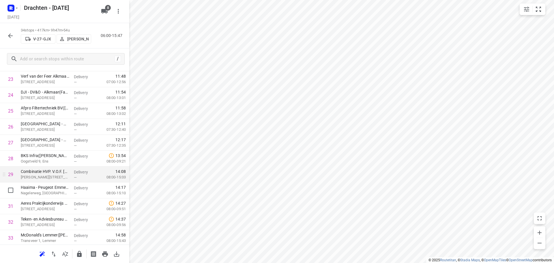
scroll to position [426, 0]
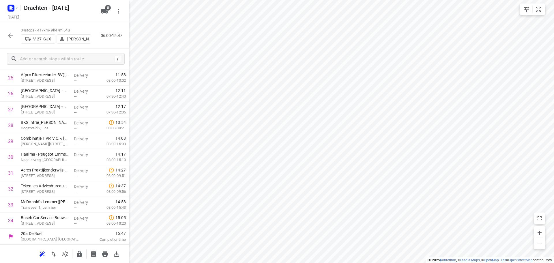
click at [11, 33] on icon "button" at bounding box center [10, 35] width 7 height 7
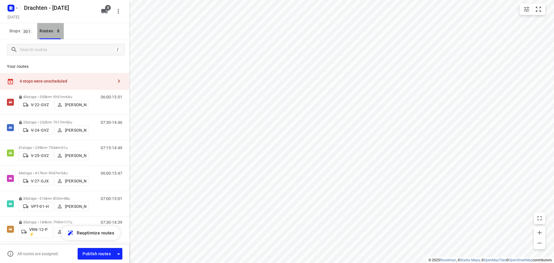
click at [58, 30] on span "8" at bounding box center [58, 31] width 7 height 6
click at [104, 9] on icon "button" at bounding box center [104, 11] width 6 height 5
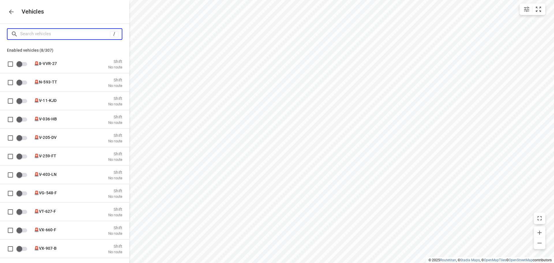
click at [65, 34] on input "Search vehicles" at bounding box center [65, 33] width 90 height 9
type input "v"
click at [11, 11] on icon "button" at bounding box center [11, 11] width 7 height 7
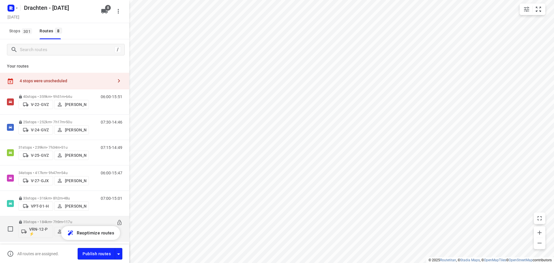
scroll to position [0, 0]
click at [105, 12] on icon "button" at bounding box center [104, 11] width 6 height 5
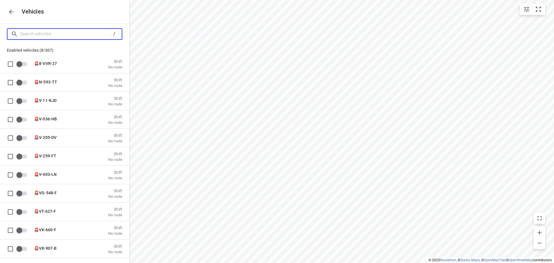
click at [61, 35] on input "Search vehicles" at bounding box center [65, 33] width 90 height 9
type input "4"
checkbox input "true"
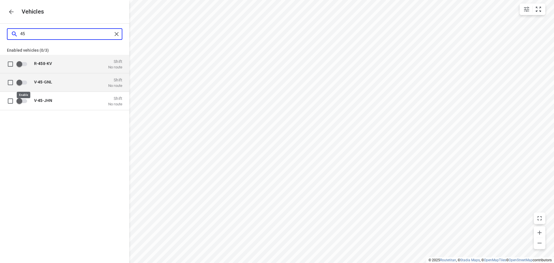
type input "45"
click at [22, 82] on input "grid" at bounding box center [19, 82] width 33 height 11
checkbox input "true"
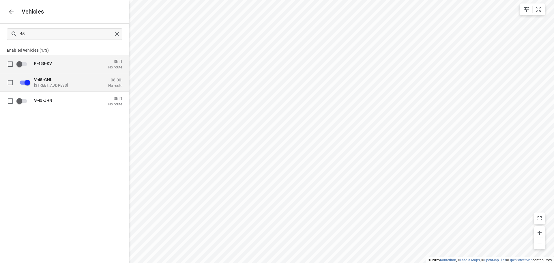
click at [58, 85] on p "Zuidbaan 527, 2841 MD Moordrecht, Netherlands" at bounding box center [63, 85] width 58 height 5
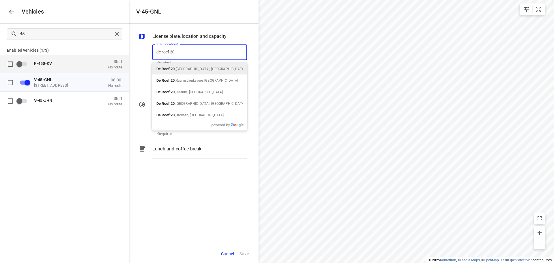
type input "de roef 20a"
click at [195, 66] on p "De Roef 20a , Drachten, Netherlands" at bounding box center [199, 68] width 86 height 7
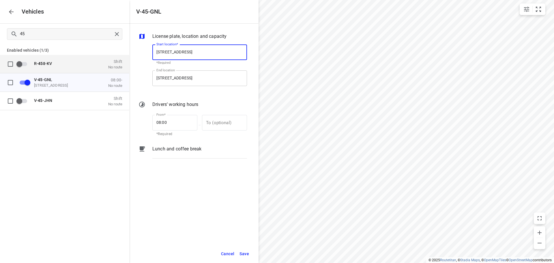
type input "De Roef 20a, 9206 AK Drachten, Netherlands"
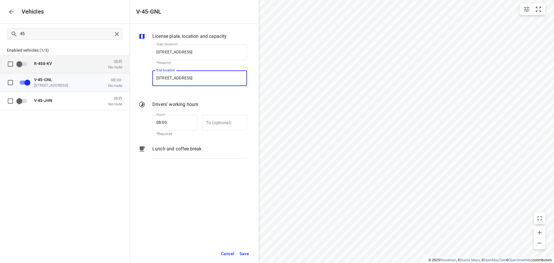
click at [171, 76] on input "Zuidbaan 527, 2841 MD Moordrecht, Netherlands" at bounding box center [199, 78] width 95 height 16
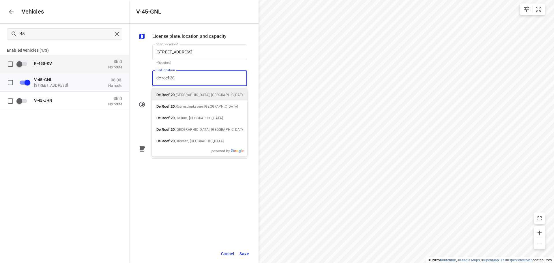
type input "de roef 20a"
click at [188, 93] on p "De Roef 20a , Drachten, Netherlands" at bounding box center [199, 94] width 86 height 7
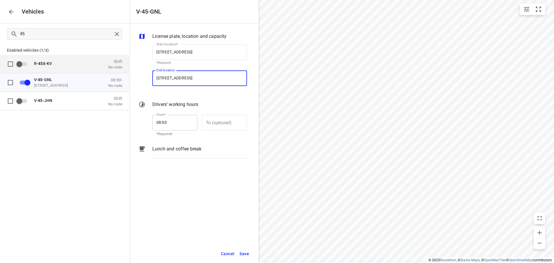
type input "De Roef 20a, 9206 AK Drachten, Netherlands"
click at [161, 122] on input "08:00" at bounding box center [171, 123] width 39 height 16
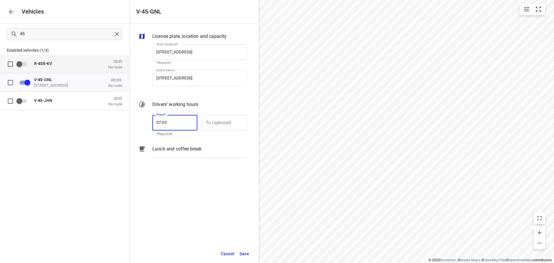
type input "07:00"
click at [247, 254] on span "Save" at bounding box center [245, 253] width 10 height 7
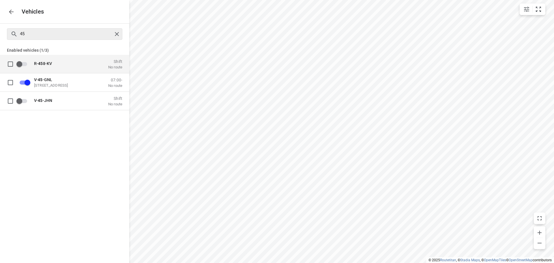
checkbox input "false"
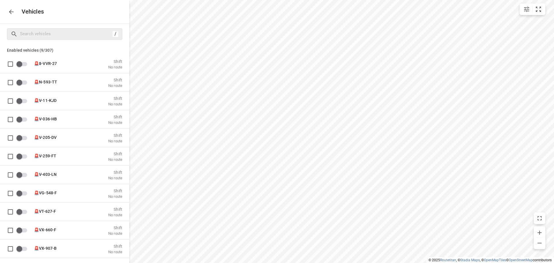
click at [5, 10] on div "Vehicles" at bounding box center [64, 11] width 129 height 23
click at [12, 14] on icon "button" at bounding box center [11, 11] width 7 height 7
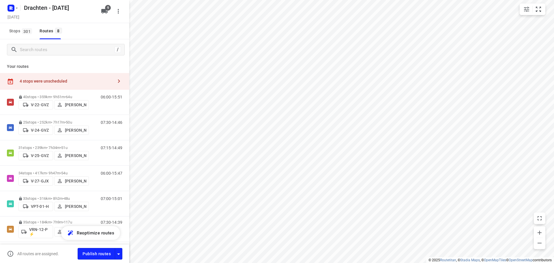
click at [103, 82] on div "4 stops were unscheduled" at bounding box center [67, 81] width 94 height 5
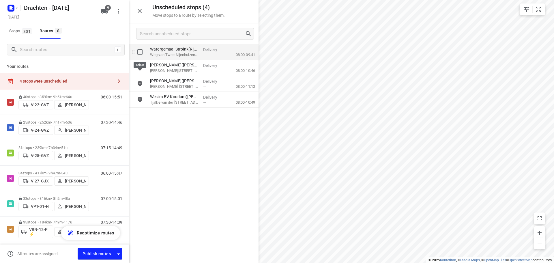
click at [140, 54] on input "grid" at bounding box center [140, 52] width 12 height 12
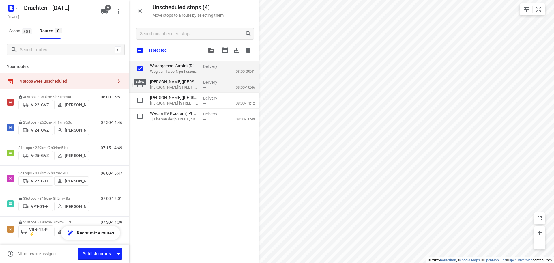
checkbox input "true"
drag, startPoint x: 139, startPoint y: 80, endPoint x: 140, endPoint y: 88, distance: 8.5
click at [139, 80] on input "grid" at bounding box center [140, 85] width 12 height 12
checkbox input "true"
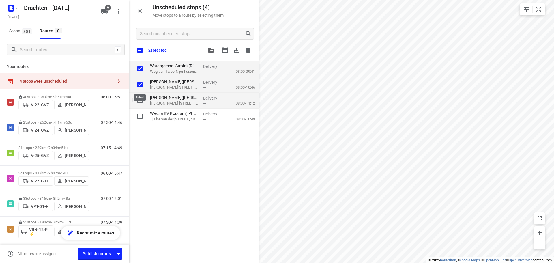
checkbox input "true"
drag, startPoint x: 140, startPoint y: 102, endPoint x: 140, endPoint y: 110, distance: 7.8
click at [140, 102] on input "grid" at bounding box center [140, 101] width 12 height 12
checkbox input "true"
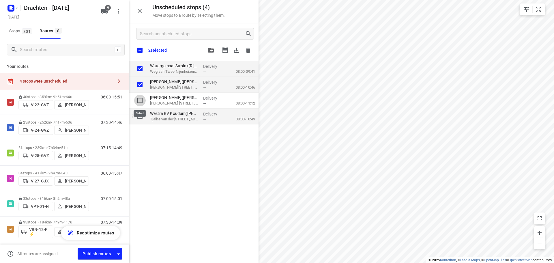
checkbox input "true"
click at [139, 115] on input "grid" at bounding box center [140, 117] width 12 height 12
checkbox input "true"
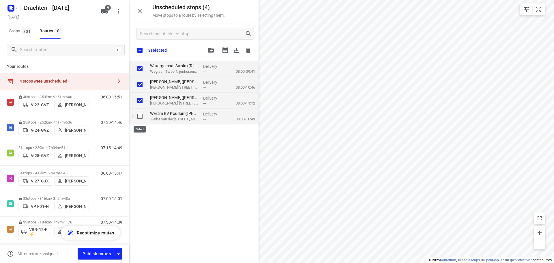
checkbox input "true"
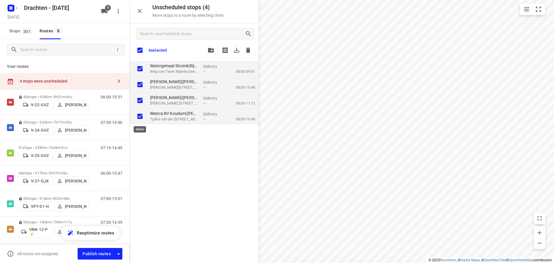
checkbox input "true"
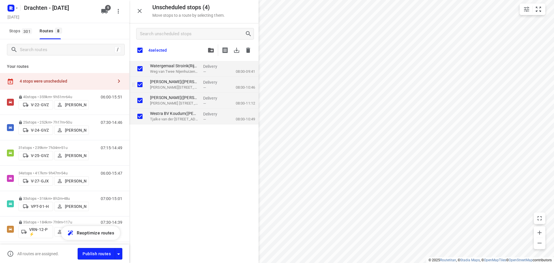
checkbox input "true"
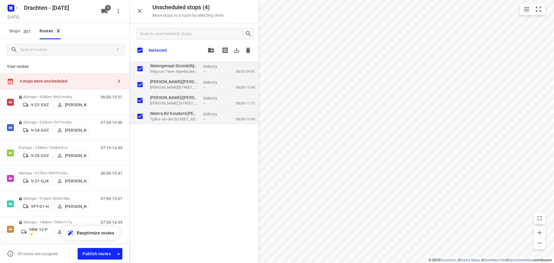
checkbox input "true"
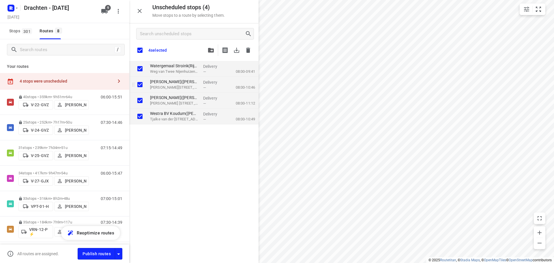
checkbox input "true"
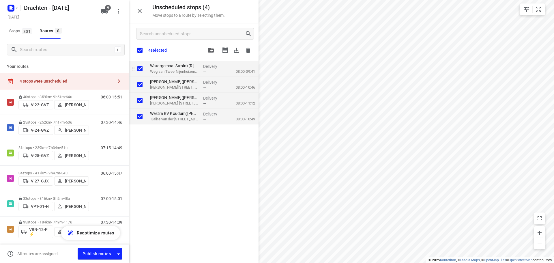
checkbox input "true"
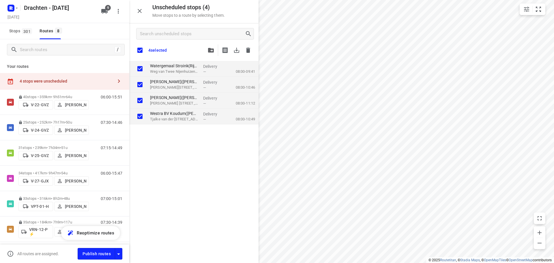
checkbox input "true"
click at [208, 51] on icon "button" at bounding box center [211, 50] width 6 height 5
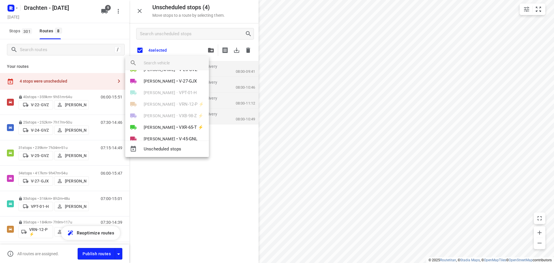
scroll to position [45, 0]
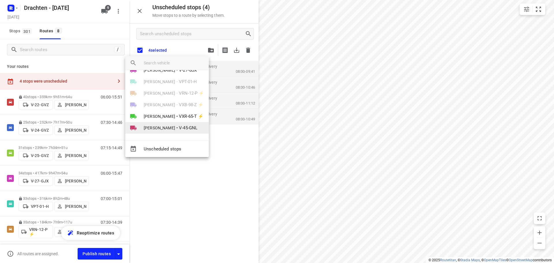
click at [179, 126] on span "V-45-GNL" at bounding box center [188, 128] width 18 height 7
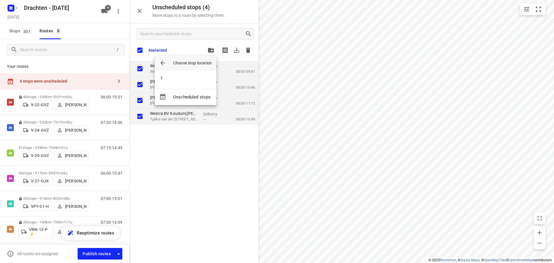
scroll to position [0, 0]
click at [169, 79] on li "1" at bounding box center [186, 78] width 62 height 12
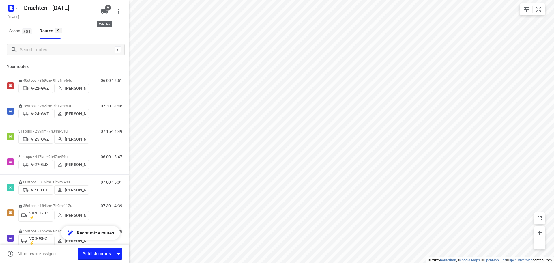
click at [107, 13] on icon "button" at bounding box center [104, 11] width 7 height 7
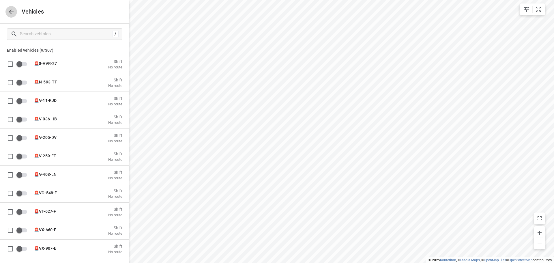
click at [11, 6] on button "button" at bounding box center [11, 12] width 12 height 12
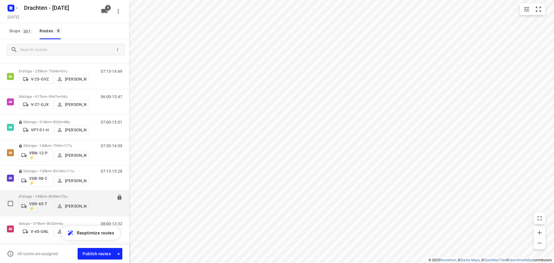
scroll to position [80, 0]
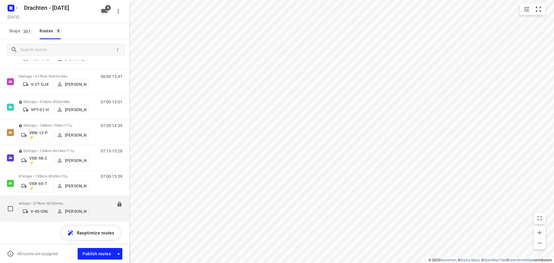
click at [63, 201] on span "6u" at bounding box center [61, 203] width 4 height 4
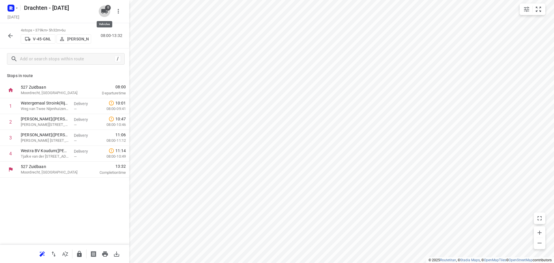
click at [107, 12] on icon "button" at bounding box center [104, 11] width 6 height 5
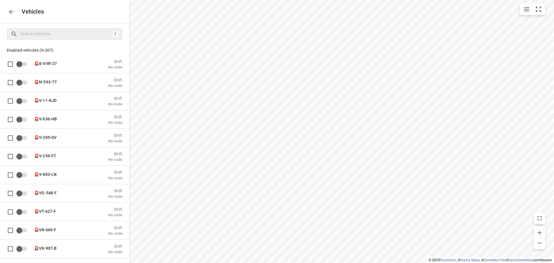
click at [40, 28] on div "/" at bounding box center [64, 34] width 115 height 12
click at [41, 33] on input "Search vehicles" at bounding box center [66, 33] width 92 height 9
type input "45"
checkbox input "true"
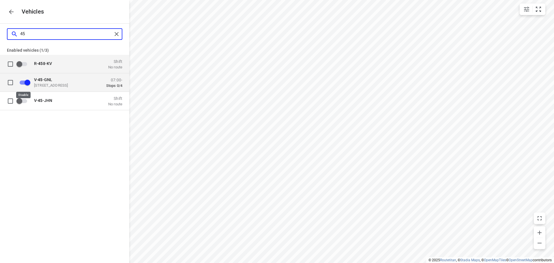
type input "45"
click at [29, 81] on input "grid" at bounding box center [27, 82] width 33 height 11
checkbox input "true"
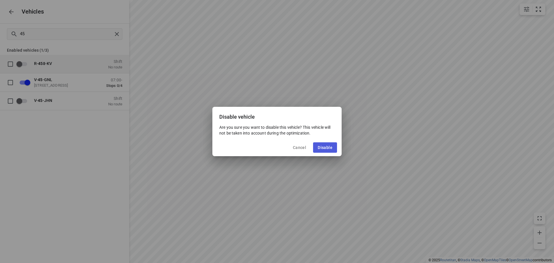
click at [327, 146] on span "Disable" at bounding box center [325, 147] width 15 height 5
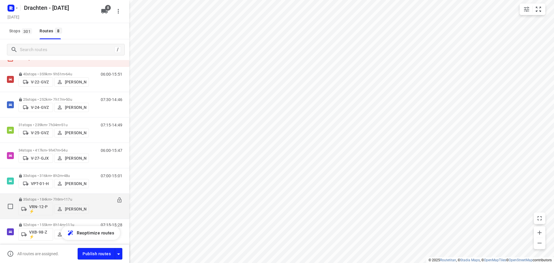
scroll to position [0, 0]
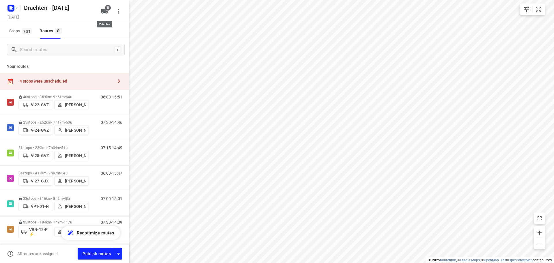
click at [103, 7] on button "8" at bounding box center [105, 11] width 12 height 12
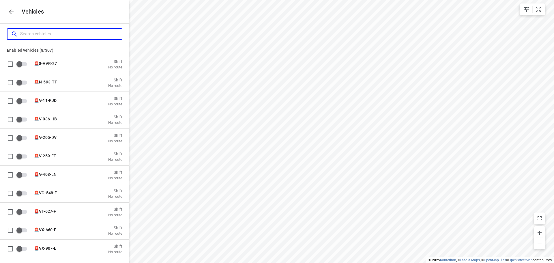
click at [69, 34] on input "Search vehicles" at bounding box center [71, 33] width 102 height 9
type input "4"
checkbox input "true"
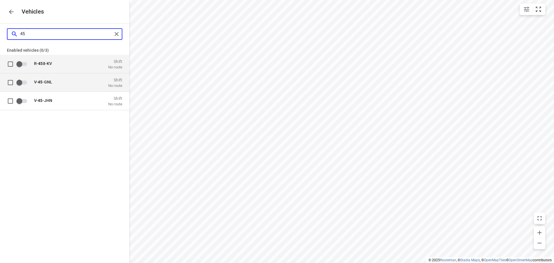
type input "45"
click at [48, 82] on span "V- 45 -GNL" at bounding box center [43, 81] width 18 height 5
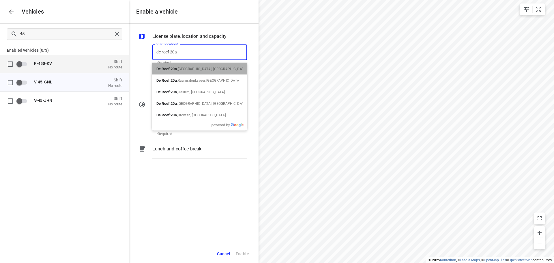
click at [196, 67] on span "Drachten, Netherlands" at bounding box center [212, 69] width 69 height 4
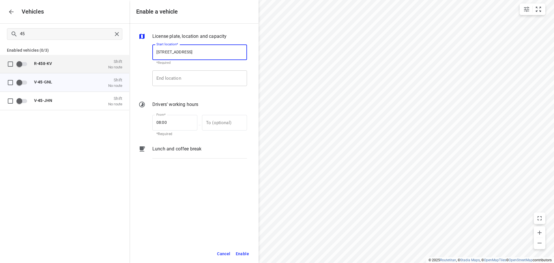
type input "De Roef 20a, 9206 AK Drachten, Netherlands"
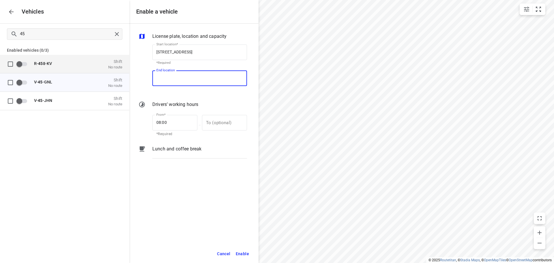
click at [182, 76] on input "End location" at bounding box center [199, 78] width 95 height 16
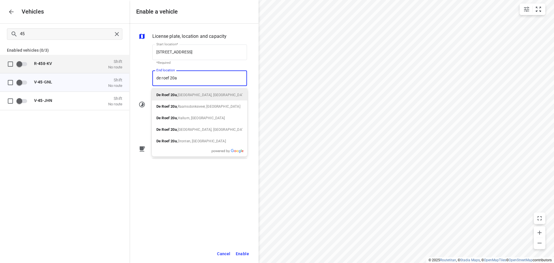
click at [184, 94] on span "Drachten, Netherlands" at bounding box center [212, 95] width 69 height 4
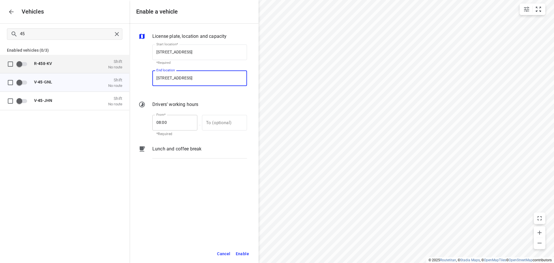
type input "De Roef 20a, 9206 AK Drachten, Netherlands"
click at [160, 122] on input "08:00" at bounding box center [171, 123] width 39 height 16
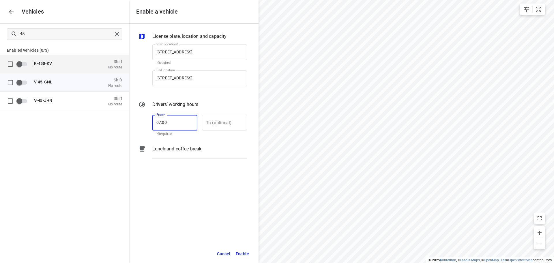
type input "07:00"
click at [182, 172] on div "License plate, location and capacity Start location* De Roef 20a, 9206 AK Drach…" at bounding box center [193, 134] width 129 height 221
click at [246, 253] on span "Enable" at bounding box center [242, 253] width 13 height 7
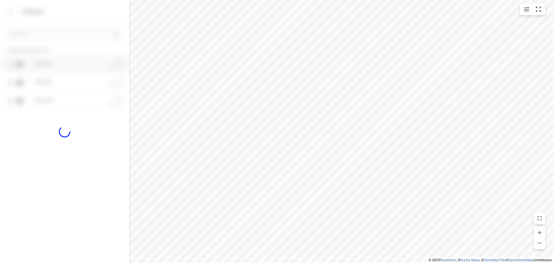
checkbox input "true"
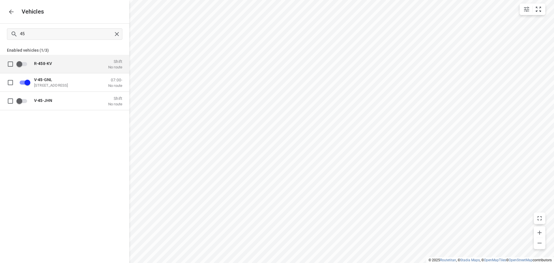
click at [10, 12] on icon "button" at bounding box center [11, 12] width 5 height 5
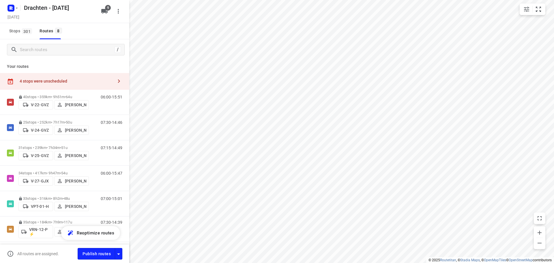
click at [92, 82] on div "4 stops were unscheduled" at bounding box center [67, 81] width 94 height 5
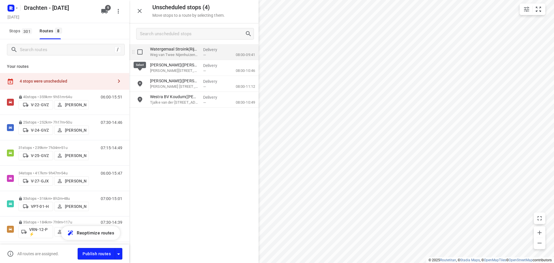
click at [141, 51] on input "grid" at bounding box center [140, 52] width 12 height 12
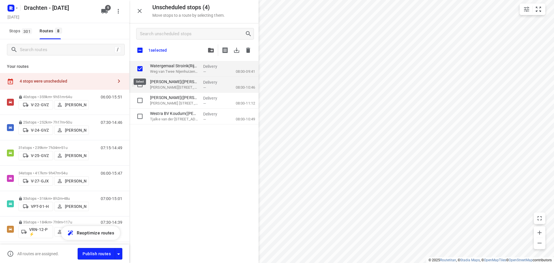
checkbox input "true"
drag, startPoint x: 142, startPoint y: 80, endPoint x: 141, endPoint y: 83, distance: 3.1
click at [142, 81] on input "grid" at bounding box center [140, 85] width 12 height 12
checkbox input "true"
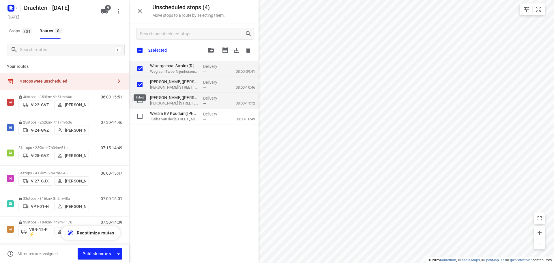
checkbox input "true"
click at [139, 103] on input "grid" at bounding box center [140, 101] width 12 height 12
checkbox input "true"
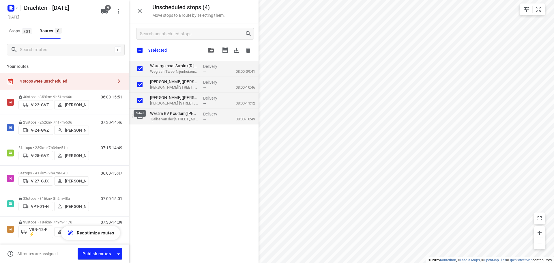
checkbox input "true"
click at [139, 115] on input "grid" at bounding box center [140, 117] width 12 height 12
checkbox input "true"
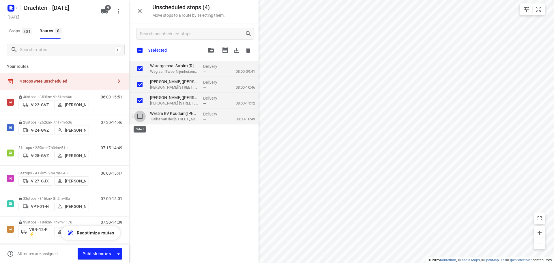
checkbox input "true"
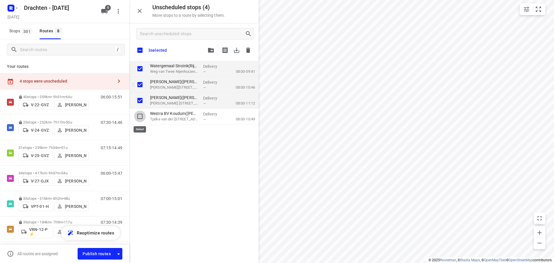
checkbox input "true"
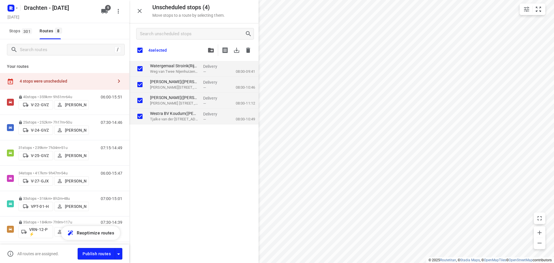
checkbox input "true"
click at [211, 49] on icon "button" at bounding box center [211, 50] width 6 height 5
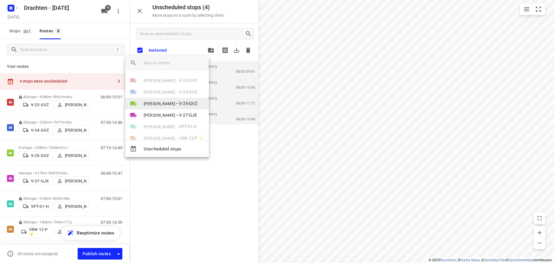
scroll to position [45, 0]
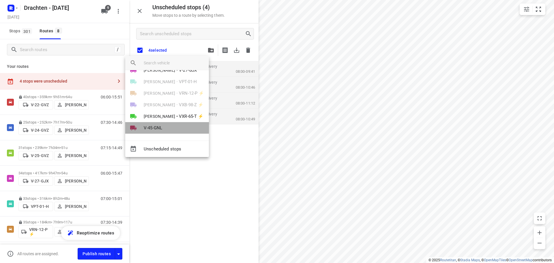
click at [155, 129] on span "V-45-GNL" at bounding box center [153, 128] width 18 height 7
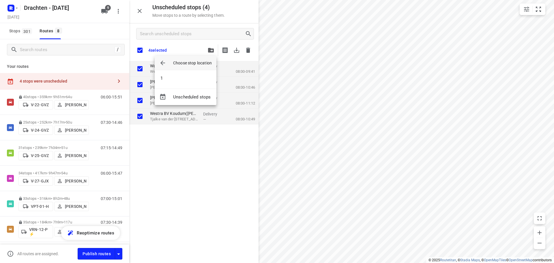
scroll to position [0, 0]
click at [177, 75] on li "1" at bounding box center [186, 78] width 62 height 12
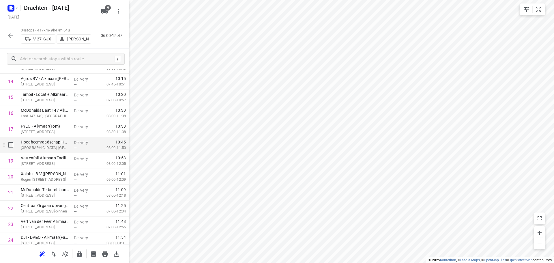
scroll to position [409, 0]
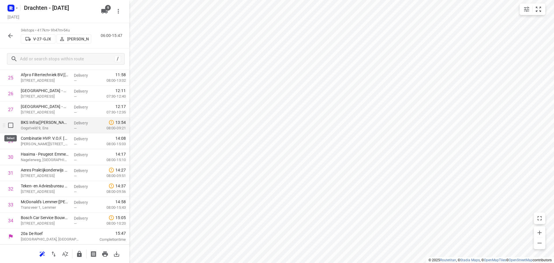
click at [12, 125] on input "checkbox" at bounding box center [11, 126] width 12 height 12
checkbox input "true"
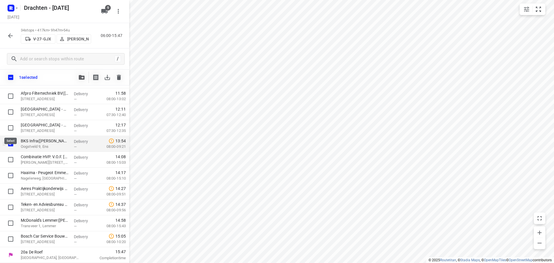
scroll to position [407, 0]
click at [11, 159] on input "checkbox" at bounding box center [11, 160] width 12 height 12
checkbox input "true"
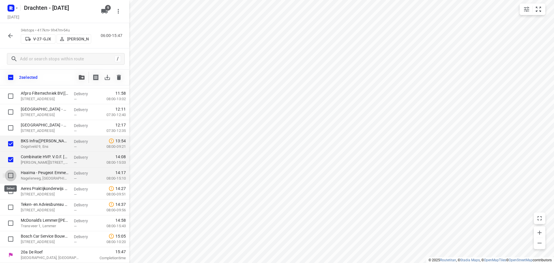
click at [8, 179] on input "checkbox" at bounding box center [11, 176] width 12 height 12
checkbox input "true"
click at [12, 191] on input "checkbox" at bounding box center [11, 192] width 12 height 12
checkbox input "true"
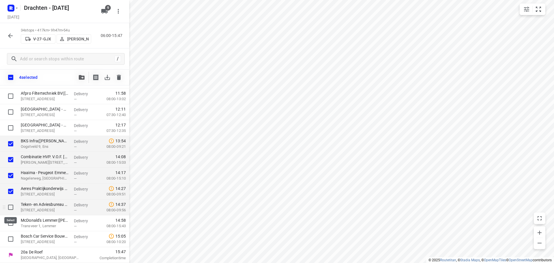
click at [10, 205] on input "checkbox" at bounding box center [11, 208] width 12 height 12
checkbox input "true"
click at [11, 225] on input "checkbox" at bounding box center [11, 223] width 12 height 12
checkbox input "true"
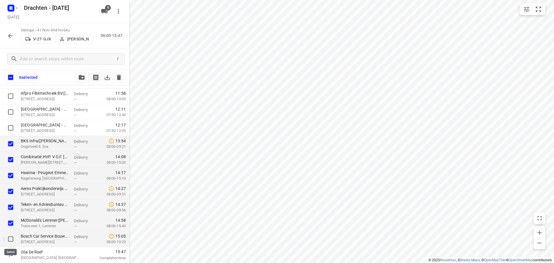
click at [12, 238] on input "checkbox" at bounding box center [11, 239] width 12 height 12
checkbox input "true"
click at [83, 77] on icon "button" at bounding box center [82, 77] width 6 height 5
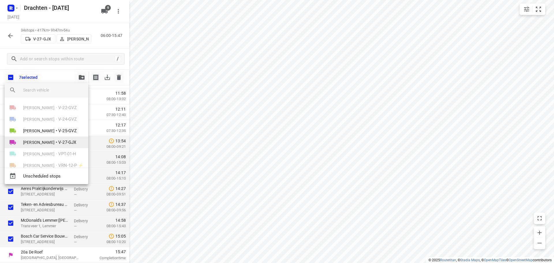
scroll to position [45, 0]
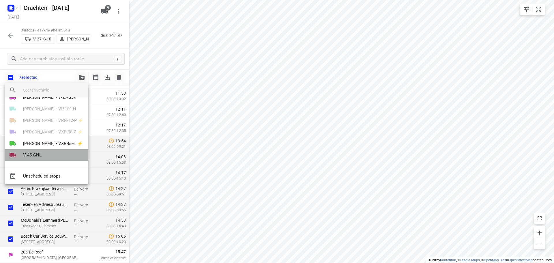
click at [38, 156] on span "V-45-GNL" at bounding box center [32, 155] width 18 height 7
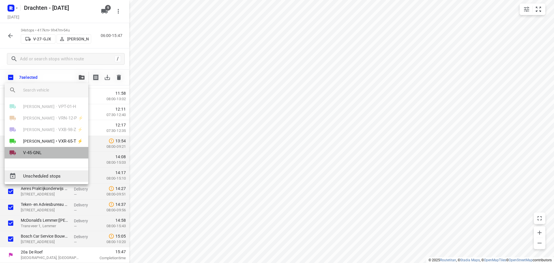
scroll to position [0, 0]
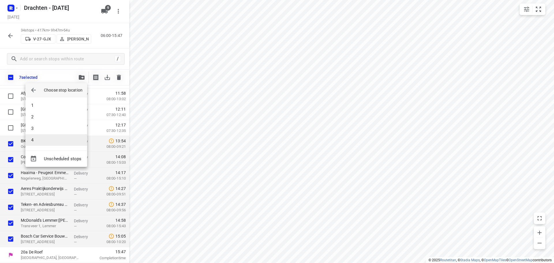
click at [47, 143] on li "4" at bounding box center [56, 140] width 62 height 12
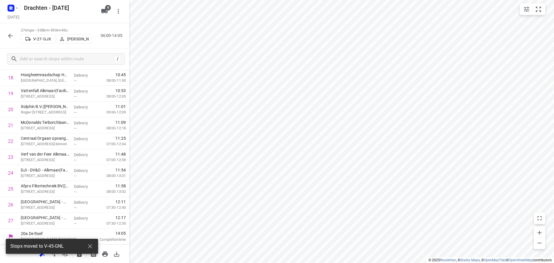
scroll to position [298, 0]
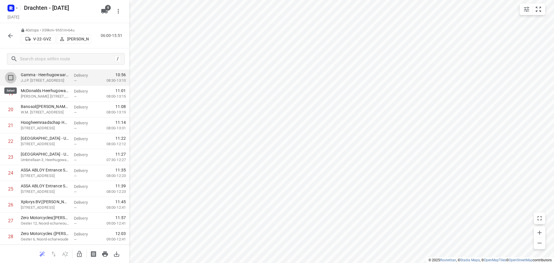
click at [10, 77] on input "checkbox" at bounding box center [11, 78] width 12 height 12
checkbox input "true"
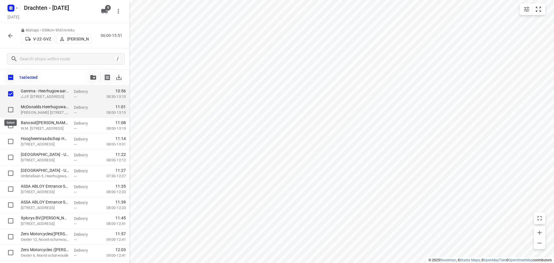
click at [13, 110] on input "checkbox" at bounding box center [11, 110] width 12 height 12
checkbox input "true"
click at [10, 126] on input "checkbox" at bounding box center [11, 126] width 12 height 12
checkbox input "true"
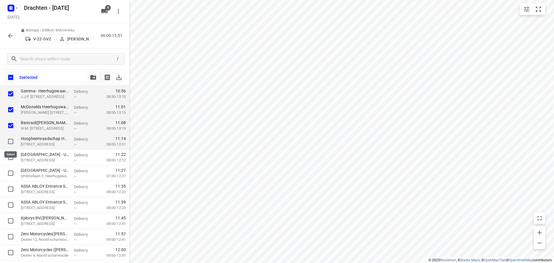
drag, startPoint x: 10, startPoint y: 140, endPoint x: 11, endPoint y: 148, distance: 7.6
click at [10, 140] on input "checkbox" at bounding box center [11, 142] width 12 height 12
checkbox input "true"
click at [10, 157] on input "checkbox" at bounding box center [11, 158] width 12 height 12
checkbox input "true"
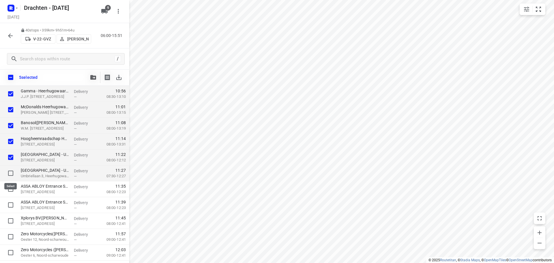
click at [12, 175] on input "checkbox" at bounding box center [11, 173] width 12 height 12
checkbox input "true"
click at [91, 77] on icon "button" at bounding box center [93, 77] width 6 height 5
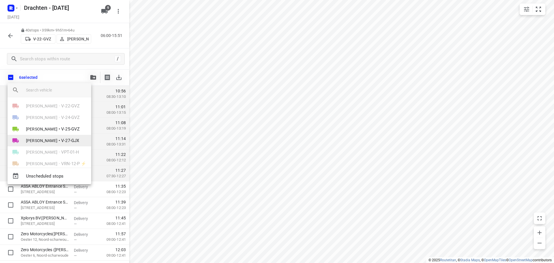
scroll to position [0, 0]
click at [61, 141] on span "V-27-GJX" at bounding box center [70, 142] width 18 height 7
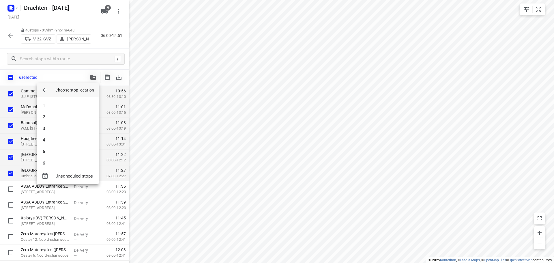
scroll to position [231, 0]
click at [54, 126] on li "23" at bounding box center [68, 129] width 62 height 12
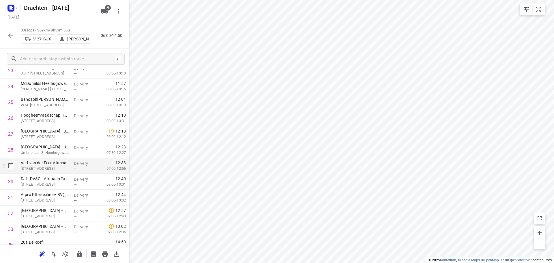
scroll to position [356, 0]
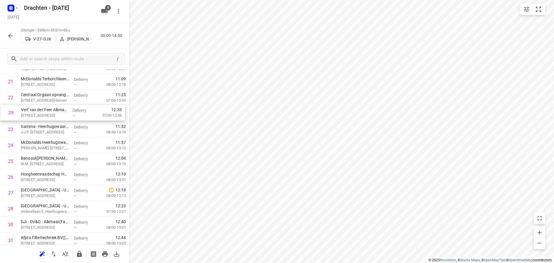
drag, startPoint x: 54, startPoint y: 196, endPoint x: 55, endPoint y: 111, distance: 84.6
click at [55, 111] on div "1 Koedooder Gevelrenovatie BV(Robert) Gildenweg 17, Blokker Delivery — 07:43 07…" at bounding box center [64, 18] width 129 height 524
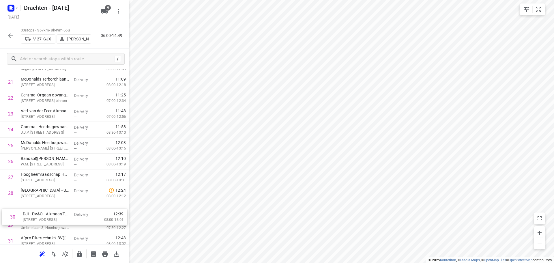
scroll to position [342, 0]
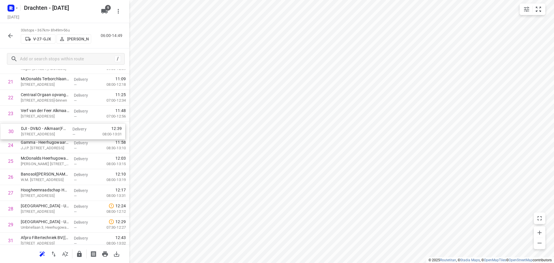
drag, startPoint x: 53, startPoint y: 229, endPoint x: 55, endPoint y: 132, distance: 97.3
click at [55, 132] on div "1 Koedooder Gevelrenovatie BV(Robert) Gildenweg 17, Blokker Delivery — 07:43 07…" at bounding box center [64, 18] width 129 height 524
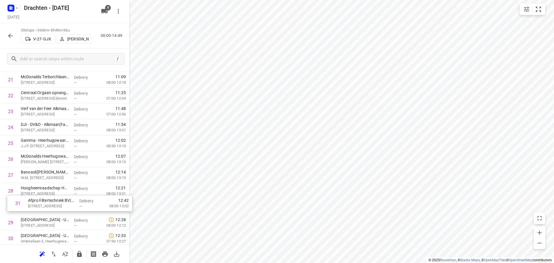
scroll to position [346, 0]
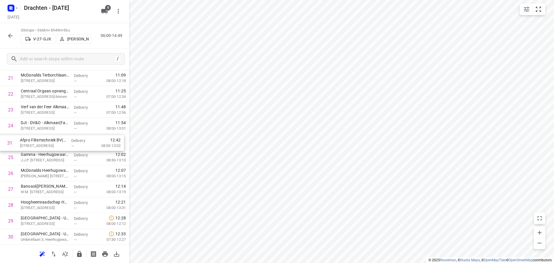
drag, startPoint x: 44, startPoint y: 240, endPoint x: 44, endPoint y: 141, distance: 99.6
click at [44, 141] on div "1 Koedooder Gevelrenovatie BV(Robert) Gildenweg 17, Blokker Delivery — 07:43 07…" at bounding box center [64, 15] width 129 height 524
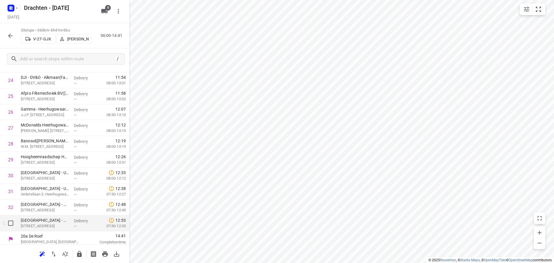
scroll to position [393, 0]
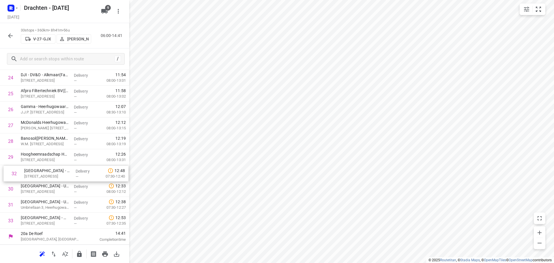
drag, startPoint x: 27, startPoint y: 204, endPoint x: 28, endPoint y: 174, distance: 30.1
drag, startPoint x: 38, startPoint y: 220, endPoint x: 38, endPoint y: 185, distance: 34.6
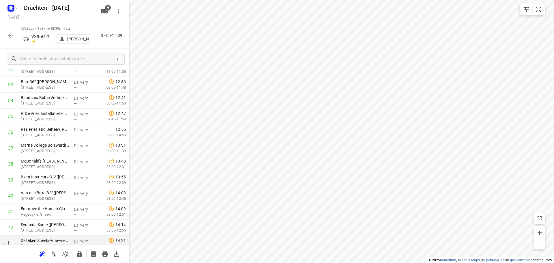
scroll to position [529, 0]
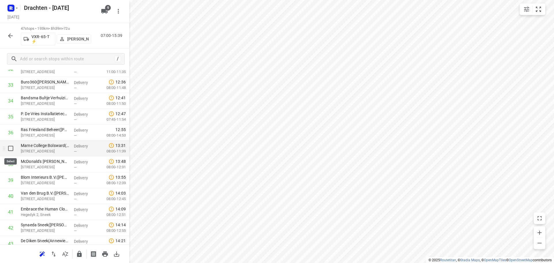
click at [9, 149] on input "checkbox" at bounding box center [11, 149] width 12 height 12
checkbox input "true"
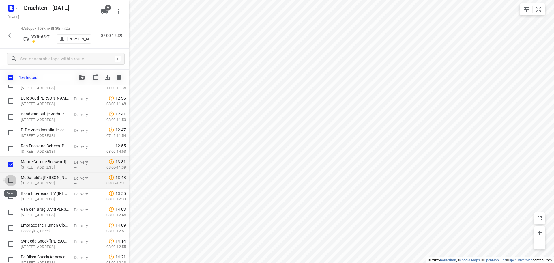
click at [10, 178] on input "checkbox" at bounding box center [11, 181] width 12 height 12
checkbox input "true"
click at [11, 196] on input "checkbox" at bounding box center [11, 197] width 12 height 12
checkbox input "true"
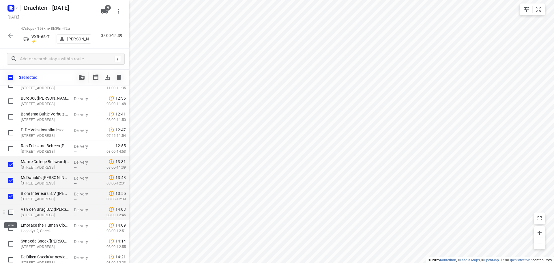
click at [12, 210] on input "checkbox" at bounding box center [11, 212] width 12 height 12
checkbox input "true"
click at [9, 227] on input "checkbox" at bounding box center [11, 228] width 12 height 12
checkbox input "true"
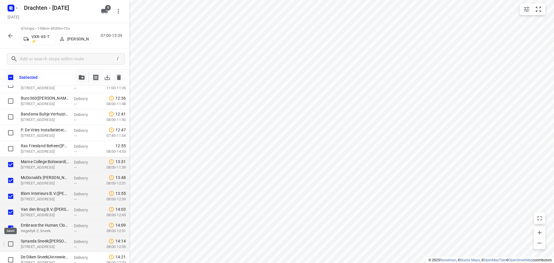
click at [10, 245] on input "checkbox" at bounding box center [11, 244] width 12 height 12
checkbox input "true"
click at [13, 259] on input "checkbox" at bounding box center [11, 260] width 12 height 12
checkbox input "true"
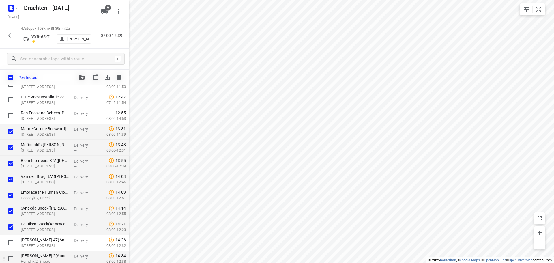
scroll to position [613, 0]
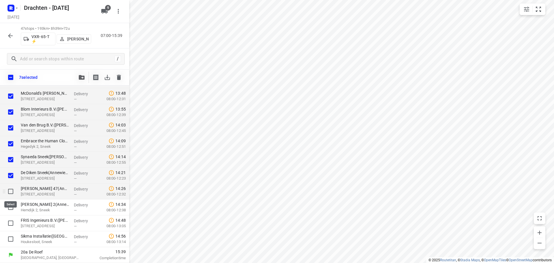
click at [10, 195] on input "checkbox" at bounding box center [11, 192] width 12 height 12
checkbox input "true"
click at [9, 207] on input "checkbox" at bounding box center [11, 208] width 12 height 12
checkbox input "true"
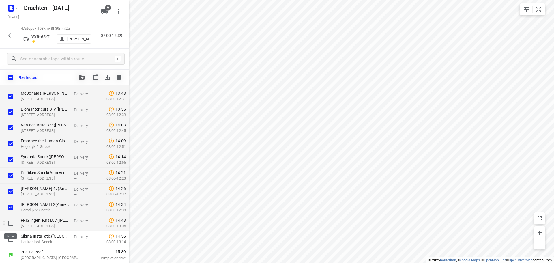
click at [11, 221] on input "checkbox" at bounding box center [11, 223] width 12 height 12
checkbox input "true"
click at [14, 238] on input "checkbox" at bounding box center [11, 239] width 12 height 12
checkbox input "true"
click at [83, 80] on button "button" at bounding box center [82, 78] width 12 height 12
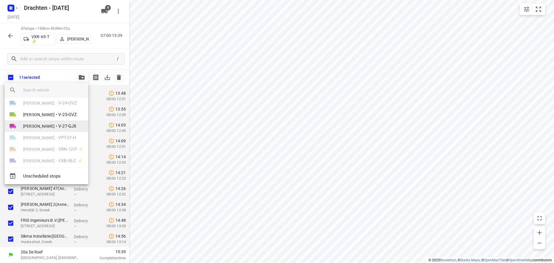
click at [42, 124] on span "[PERSON_NAME]" at bounding box center [38, 126] width 31 height 6
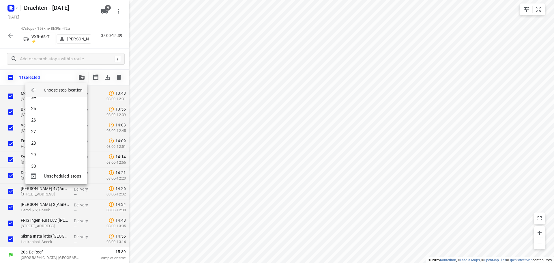
scroll to position [318, 0]
click at [46, 159] on li "33" at bounding box center [56, 158] width 62 height 12
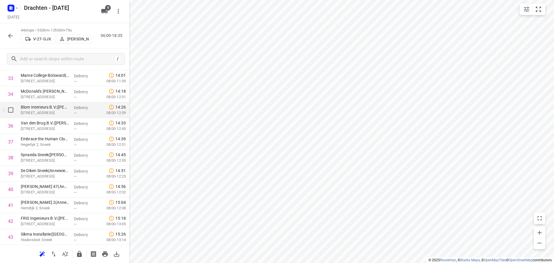
scroll to position [528, 0]
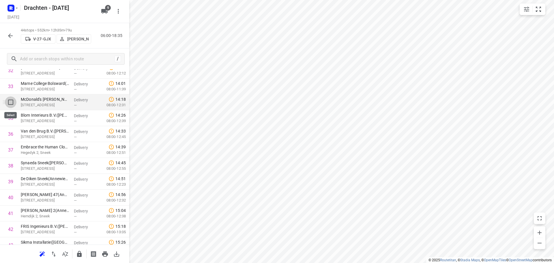
click at [12, 102] on input "checkbox" at bounding box center [11, 102] width 12 height 12
checkbox input "true"
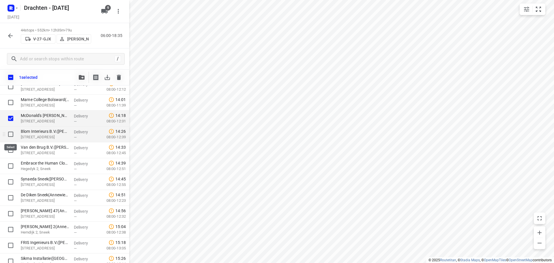
drag, startPoint x: 9, startPoint y: 138, endPoint x: 10, endPoint y: 141, distance: 3.1
click at [9, 137] on input "checkbox" at bounding box center [11, 134] width 12 height 12
checkbox input "true"
click at [10, 148] on input "checkbox" at bounding box center [11, 150] width 12 height 12
checkbox input "true"
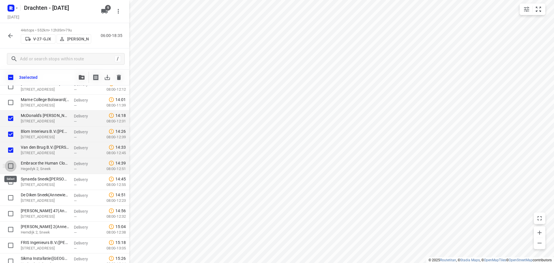
click at [12, 167] on input "checkbox" at bounding box center [11, 166] width 12 height 12
checkbox input "true"
click at [12, 180] on input "checkbox" at bounding box center [11, 182] width 12 height 12
checkbox input "true"
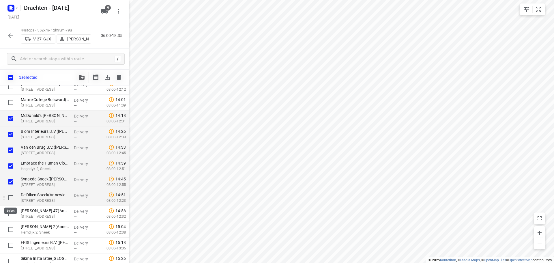
click at [10, 198] on input "checkbox" at bounding box center [11, 198] width 12 height 12
checkbox input "true"
click at [10, 214] on input "checkbox" at bounding box center [11, 214] width 12 height 12
checkbox input "true"
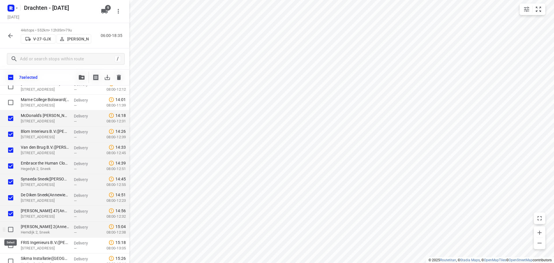
click at [12, 230] on input "checkbox" at bounding box center [11, 230] width 12 height 12
checkbox input "true"
click at [10, 243] on input "checkbox" at bounding box center [11, 246] width 12 height 12
checkbox input "true"
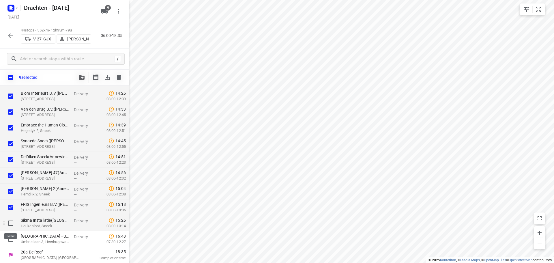
click at [10, 226] on input "checkbox" at bounding box center [11, 223] width 12 height 12
checkbox input "true"
click at [11, 238] on input "checkbox" at bounding box center [11, 239] width 12 height 12
checkbox input "true"
click at [83, 81] on button "button" at bounding box center [82, 78] width 12 height 12
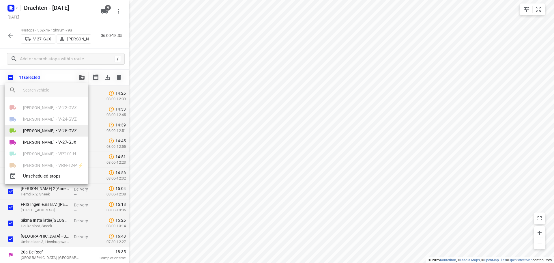
scroll to position [45, 0]
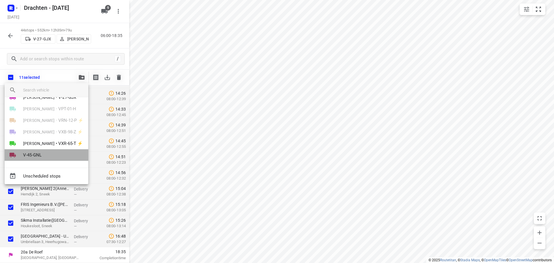
click at [51, 154] on li "V-45-GNL" at bounding box center [47, 155] width 84 height 12
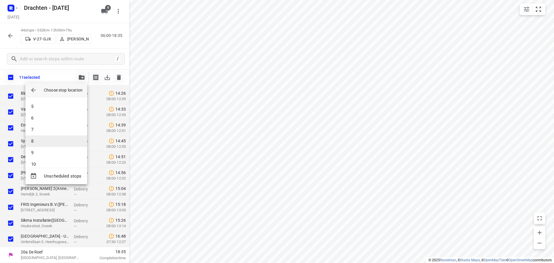
scroll to position [64, 0]
click at [61, 157] on li "11" at bounding box center [56, 158] width 62 height 12
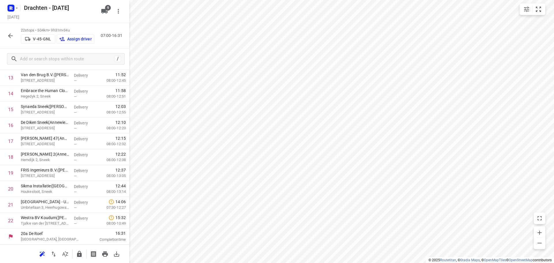
scroll to position [219, 0]
click at [12, 221] on input "checkbox" at bounding box center [11, 221] width 12 height 12
checkbox input "true"
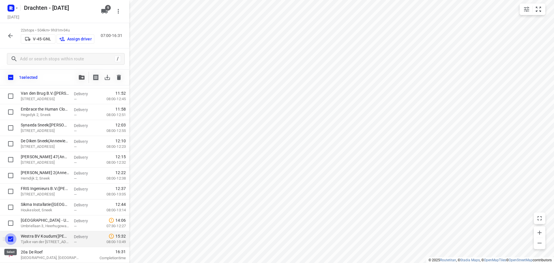
click at [10, 237] on input "checkbox" at bounding box center [11, 239] width 12 height 12
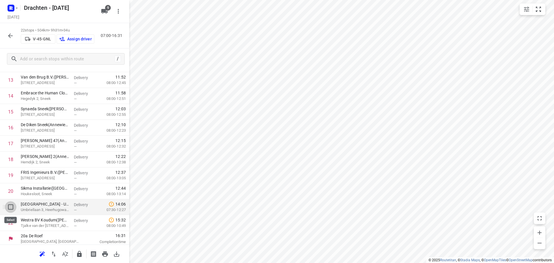
click at [10, 207] on input "checkbox" at bounding box center [11, 207] width 12 height 12
checkbox input "true"
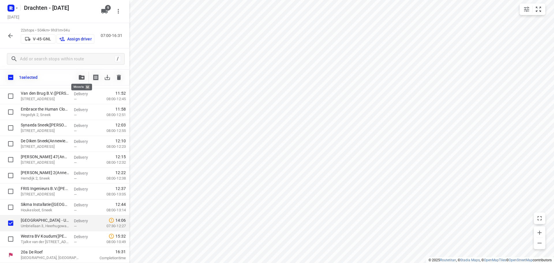
click at [81, 78] on icon "button" at bounding box center [82, 77] width 6 height 5
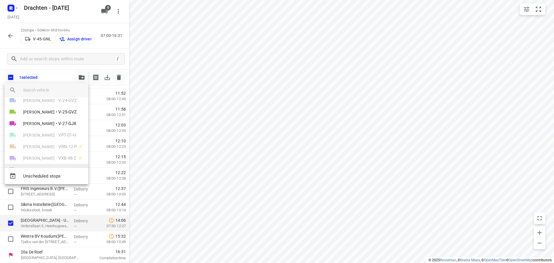
scroll to position [0, 0]
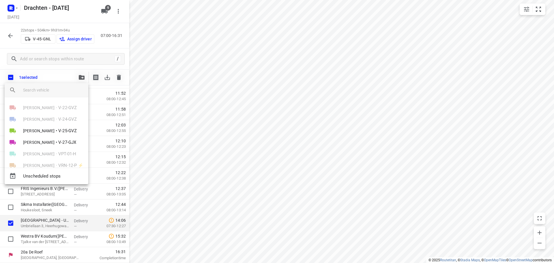
click at [49, 109] on div "Benny van der Woude • V-22-GVZ" at bounding box center [47, 108] width 84 height 12
click at [61, 192] on div at bounding box center [277, 131] width 554 height 263
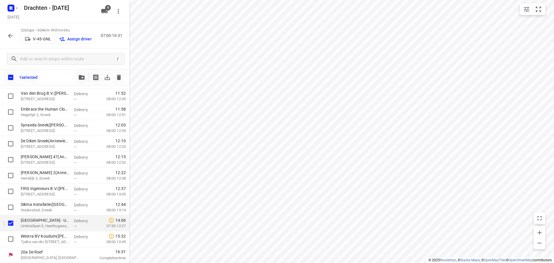
click at [26, 225] on p "Umbriellaan 3, Heerhugowaard" at bounding box center [45, 226] width 49 height 6
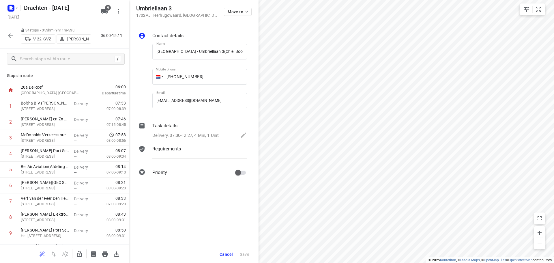
click at [81, 255] on icon "button" at bounding box center [79, 254] width 5 height 6
click at [226, 253] on span "Cancel" at bounding box center [226, 254] width 13 height 5
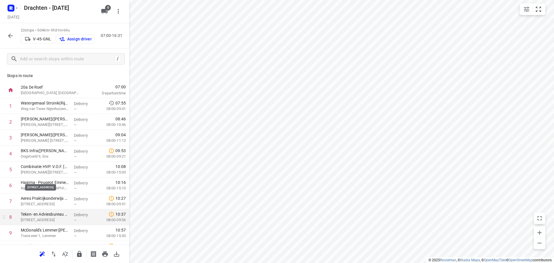
scroll to position [219, 0]
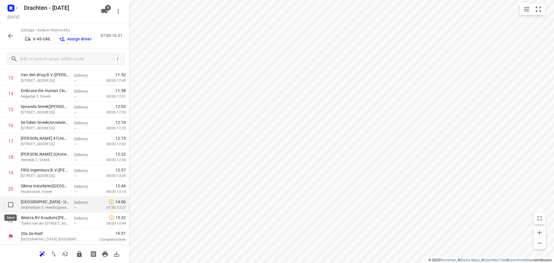
click at [10, 208] on input "checkbox" at bounding box center [11, 205] width 12 height 12
checkbox input "true"
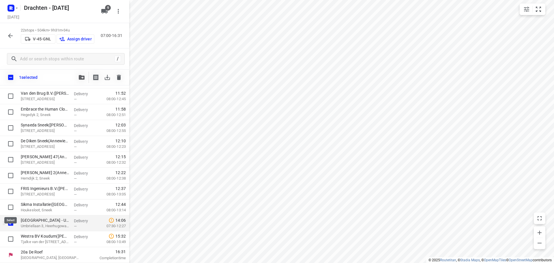
scroll to position [217, 0]
click at [81, 79] on icon "button" at bounding box center [82, 77] width 6 height 5
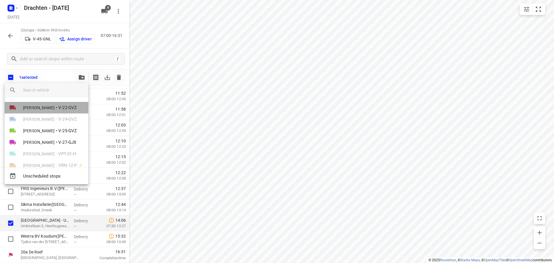
click at [47, 107] on span "[PERSON_NAME]" at bounding box center [38, 108] width 31 height 6
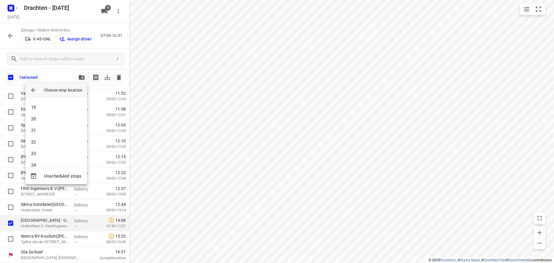
scroll to position [202, 0]
click at [47, 99] on li "18" at bounding box center [56, 100] width 62 height 12
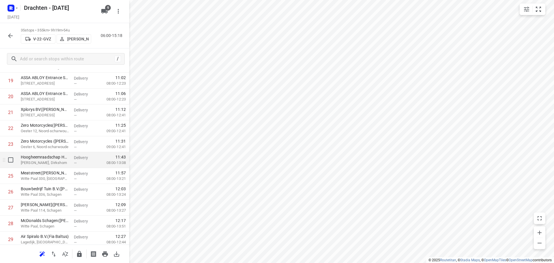
scroll to position [281, 0]
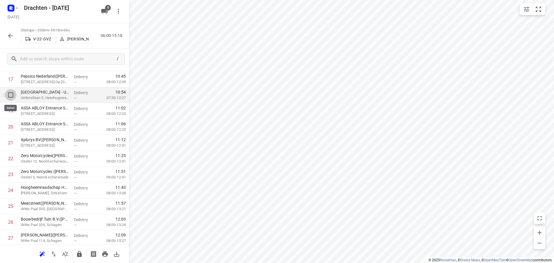
click at [11, 96] on input "checkbox" at bounding box center [11, 95] width 12 height 12
checkbox input "true"
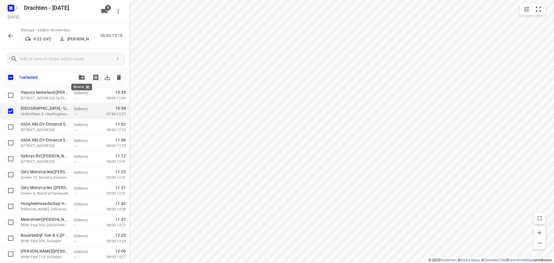
click at [84, 78] on icon "button" at bounding box center [82, 77] width 6 height 5
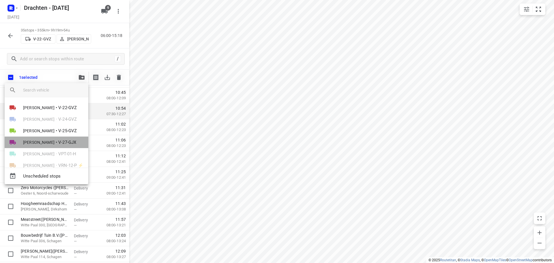
click at [56, 143] on span "•" at bounding box center [56, 142] width 1 height 7
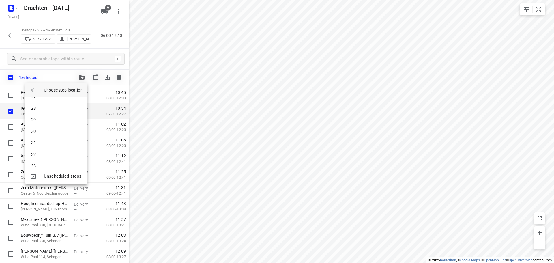
scroll to position [318, 0]
click at [45, 155] on li "33" at bounding box center [56, 158] width 62 height 12
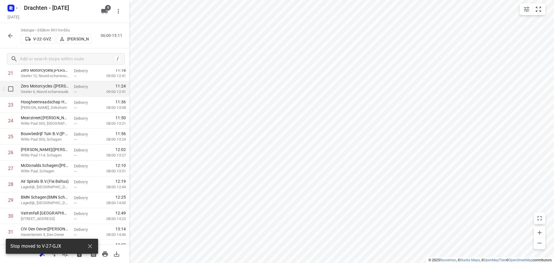
scroll to position [409, 0]
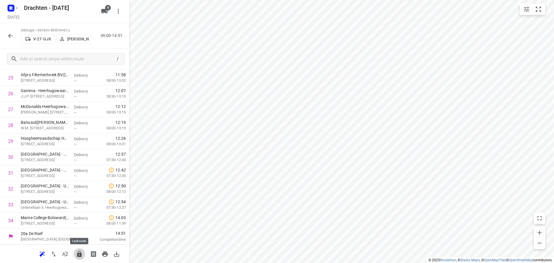
click at [79, 255] on icon "button" at bounding box center [79, 254] width 7 height 7
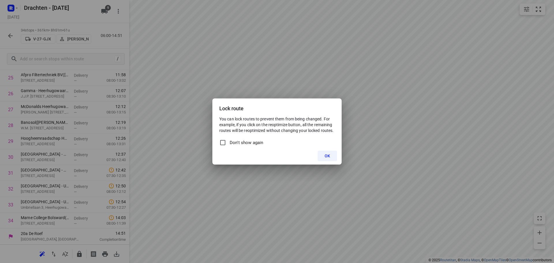
click at [336, 158] on button "OK" at bounding box center [327, 156] width 19 height 10
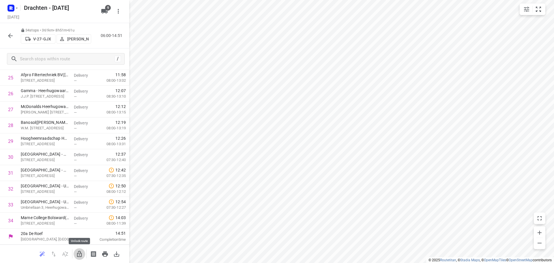
click at [82, 255] on icon "button" at bounding box center [79, 254] width 7 height 7
click at [9, 220] on input "checkbox" at bounding box center [11, 221] width 12 height 12
checkbox input "true"
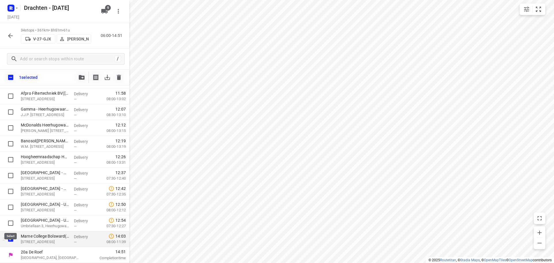
scroll to position [407, 0]
click at [83, 77] on icon "button" at bounding box center [82, 77] width 6 height 5
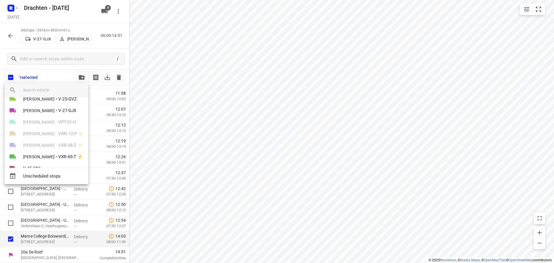
scroll to position [45, 0]
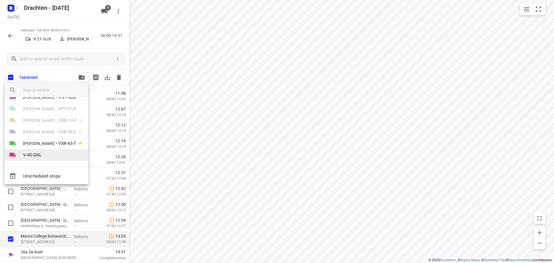
click at [39, 157] on span "V-45-GNL" at bounding box center [32, 155] width 18 height 7
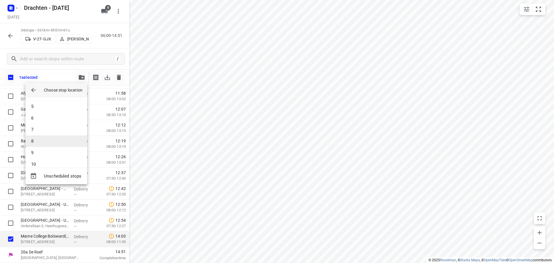
scroll to position [179, 0]
drag, startPoint x: 55, startPoint y: 139, endPoint x: 55, endPoint y: 145, distance: 5.5
click at [55, 140] on div "1 2 3 4 5 6 7 8 9 10 11 12 13 14 15 16 17 18 19 20 21" at bounding box center [56, 132] width 62 height 70
click at [45, 157] on li "21" at bounding box center [56, 158] width 62 height 12
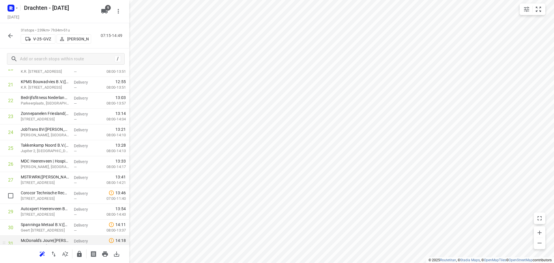
scroll to position [362, 0]
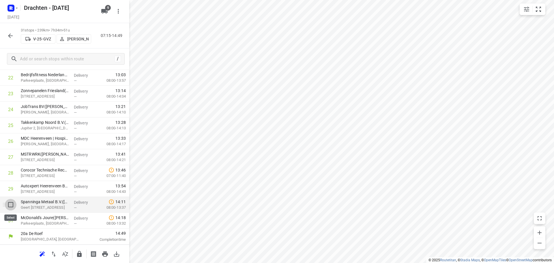
click at [12, 206] on input "checkbox" at bounding box center [11, 205] width 12 height 12
checkbox input "true"
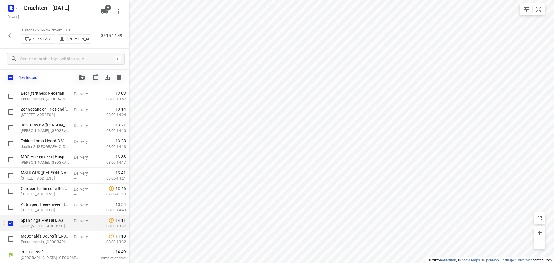
scroll to position [359, 0]
click at [12, 239] on input "checkbox" at bounding box center [11, 239] width 12 height 12
checkbox input "true"
click at [85, 79] on span "button" at bounding box center [81, 77] width 7 height 5
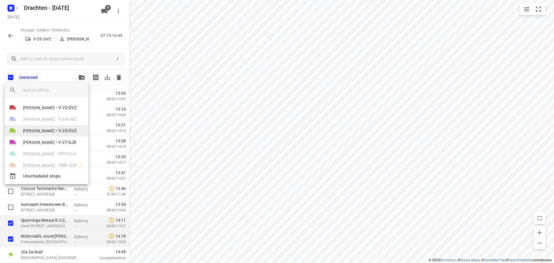
scroll to position [45, 0]
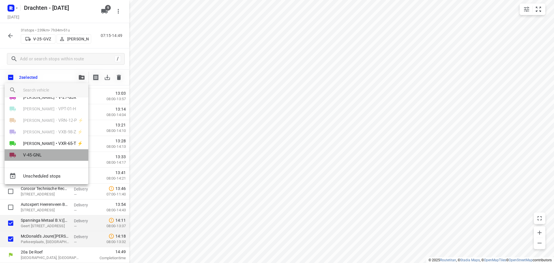
click at [40, 153] on span "V-45-GNL" at bounding box center [32, 155] width 18 height 7
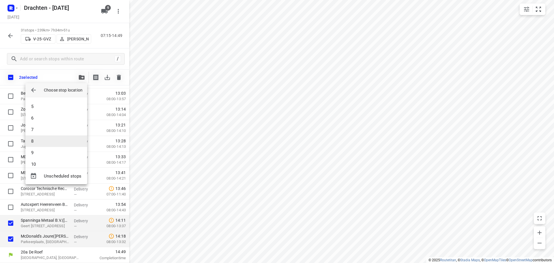
scroll to position [191, 0]
click at [50, 139] on li "20" at bounding box center [56, 134] width 62 height 12
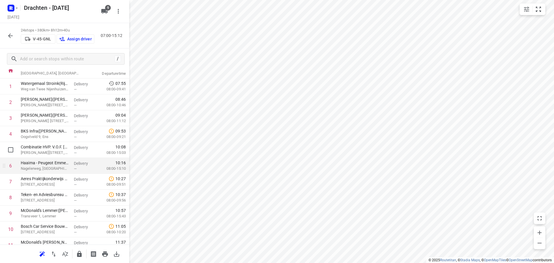
scroll to position [0, 0]
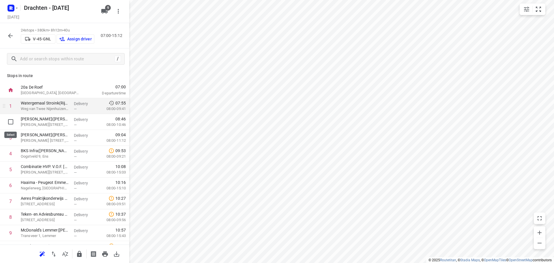
drag, startPoint x: 10, startPoint y: 123, endPoint x: 11, endPoint y: 130, distance: 6.8
click at [10, 123] on input "checkbox" at bounding box center [11, 122] width 12 height 12
checkbox input "true"
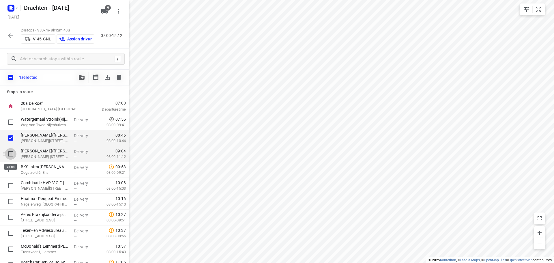
click at [10, 151] on input "checkbox" at bounding box center [11, 154] width 12 height 12
checkbox input "true"
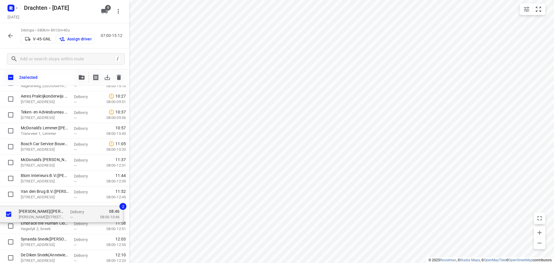
scroll to position [103, 0]
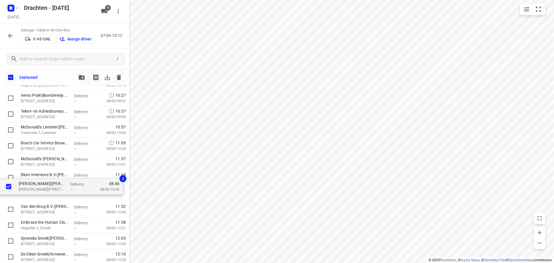
drag, startPoint x: 32, startPoint y: 140, endPoint x: 31, endPoint y: 191, distance: 50.2
click at [31, 191] on div "Watergemaal Stroink(Rijnie Trip) Weg van Twee Nijenhuizen 18, Vollenhove Delive…" at bounding box center [64, 201] width 129 height 381
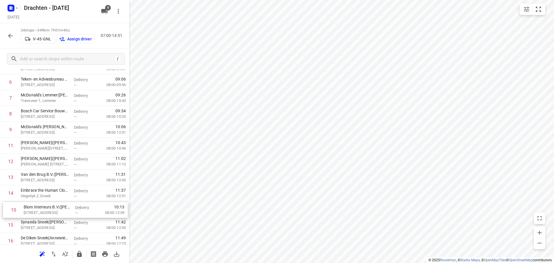
scroll to position [110, 0]
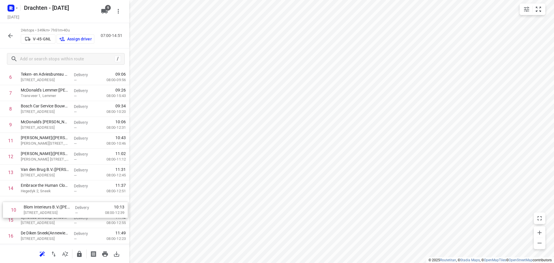
drag, startPoint x: 32, startPoint y: 150, endPoint x: 35, endPoint y: 216, distance: 65.9
click at [35, 216] on div "1 Watergemaal Stroink(Rijnie Trip) Weg van Twee Nijenhuizen 18, Vollenhove Deli…" at bounding box center [64, 180] width 129 height 381
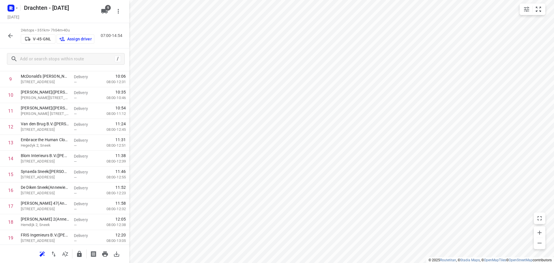
scroll to position [251, 0]
drag, startPoint x: 44, startPoint y: 224, endPoint x: 51, endPoint y: 114, distance: 110.5
click at [51, 114] on div "1 Watergemaal Stroink(Rijnie Trip) Weg van Twee Nijenhuizen 18, Vollenhove Deli…" at bounding box center [64, 119] width 129 height 381
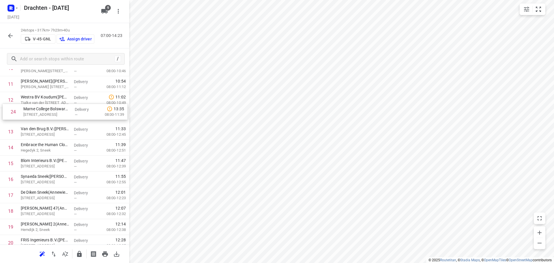
scroll to position [180, 0]
drag, startPoint x: 49, startPoint y: 224, endPoint x: 51, endPoint y: 121, distance: 103.7
click at [51, 121] on div "1 Watergemaal Stroink(Rijnie Trip) Weg van Twee Nijenhuizen 18, Vollenhove Deli…" at bounding box center [64, 108] width 129 height 381
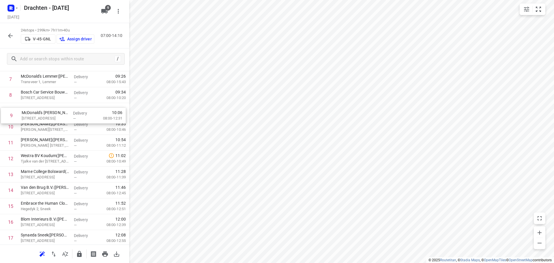
scroll to position [121, 0]
drag, startPoint x: 50, startPoint y: 113, endPoint x: 55, endPoint y: 180, distance: 66.6
click at [56, 180] on div "1 Watergemaal Stroink(Rijnie Trip) Weg van Twee Nijenhuizen 18, Vollenhove Deli…" at bounding box center [64, 167] width 129 height 381
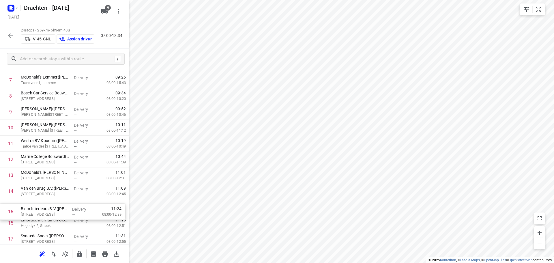
scroll to position [124, 0]
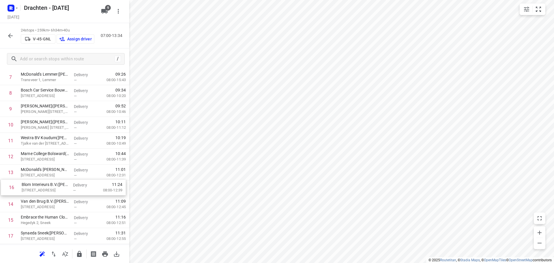
drag, startPoint x: 48, startPoint y: 223, endPoint x: 50, endPoint y: 185, distance: 38.2
click at [50, 185] on div "1 Watergemaal Stroink(Rijnie Trip) Weg van Twee Nijenhuizen 18, Vollenhove Deli…" at bounding box center [64, 164] width 129 height 381
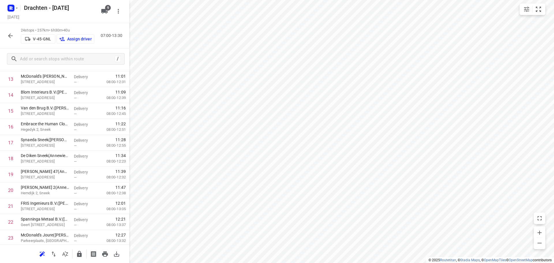
scroll to position [251, 0]
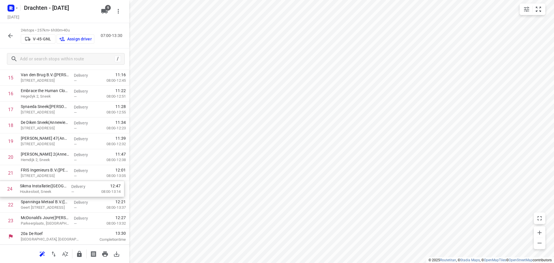
drag, startPoint x: 43, startPoint y: 225, endPoint x: 43, endPoint y: 190, distance: 34.4
click at [43, 190] on div "1 Watergemaal Stroink(Rijnie Trip) Weg van Twee Nijenhuizen 18, Vollenhove Deli…" at bounding box center [64, 38] width 129 height 381
click at [80, 256] on icon "button" at bounding box center [79, 254] width 5 height 6
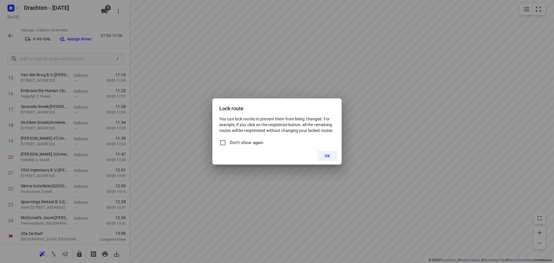
click at [331, 154] on button "OK" at bounding box center [327, 156] width 19 height 10
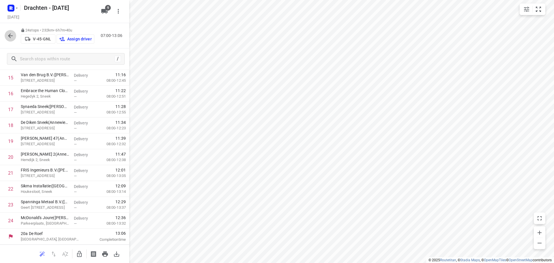
click at [11, 36] on icon "button" at bounding box center [10, 35] width 5 height 5
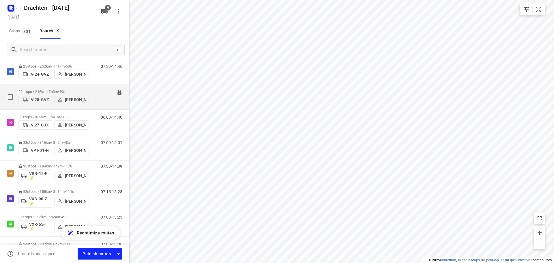
scroll to position [80, 0]
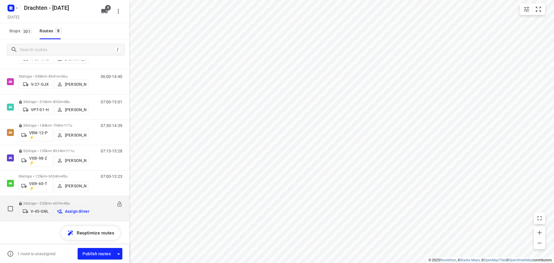
click at [70, 212] on p "Assign driver" at bounding box center [77, 211] width 25 height 5
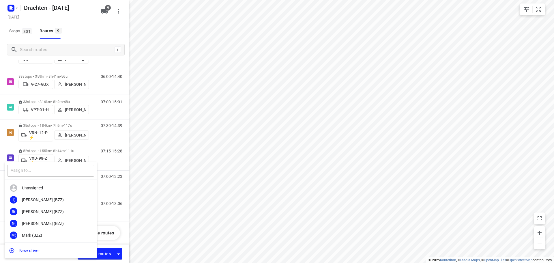
click at [41, 172] on input "text" at bounding box center [50, 171] width 87 height 12
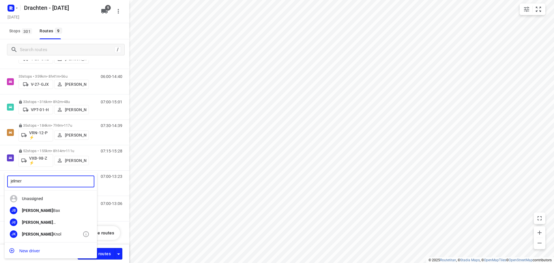
type input "jelmer"
click at [41, 233] on div "Jelmer Knol" at bounding box center [52, 234] width 61 height 5
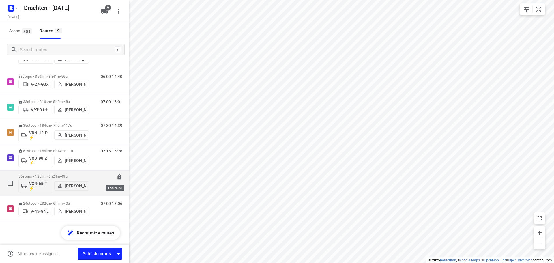
click at [117, 175] on icon at bounding box center [119, 176] width 4 height 5
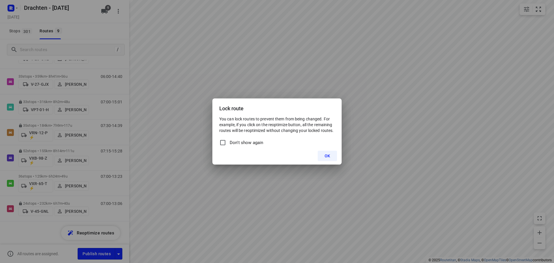
click at [324, 152] on button "OK" at bounding box center [327, 156] width 19 height 10
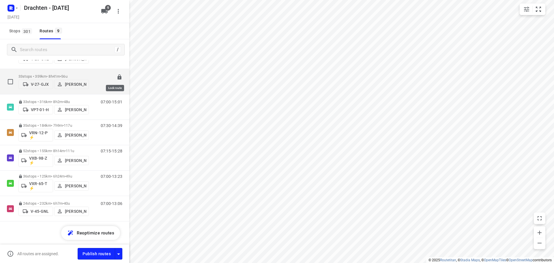
click at [117, 76] on icon at bounding box center [120, 77] width 6 height 6
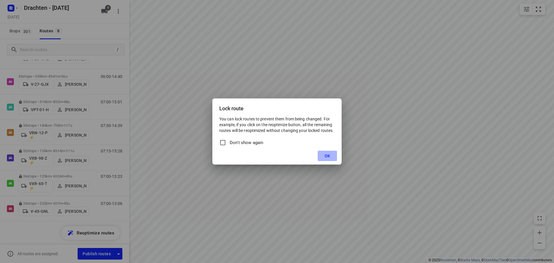
click at [329, 155] on span "OK" at bounding box center [327, 156] width 5 height 5
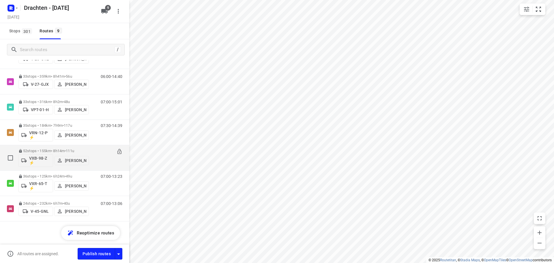
scroll to position [0, 0]
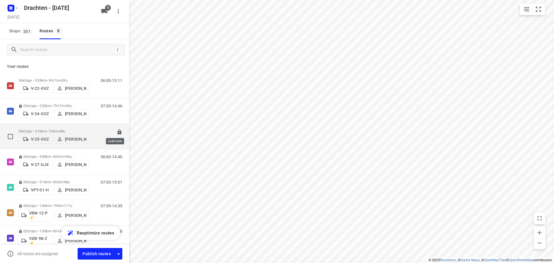
click at [117, 129] on icon at bounding box center [120, 132] width 6 height 6
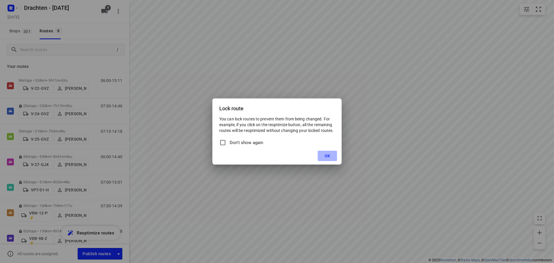
click at [335, 153] on button "OK" at bounding box center [327, 156] width 19 height 10
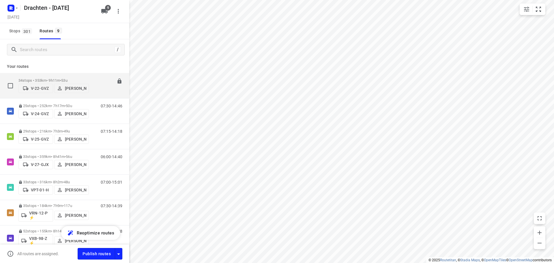
click at [118, 80] on icon at bounding box center [120, 81] width 6 height 6
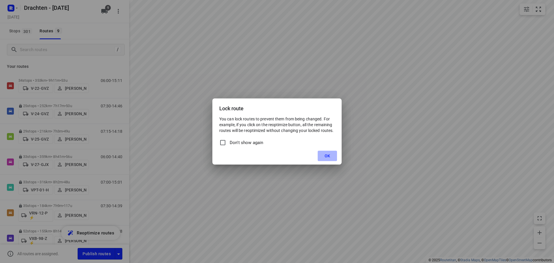
click at [328, 156] on span "OK" at bounding box center [327, 156] width 5 height 5
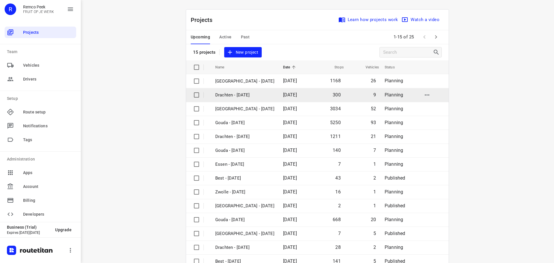
click at [243, 95] on p "Drachten - [DATE]" at bounding box center [244, 95] width 59 height 7
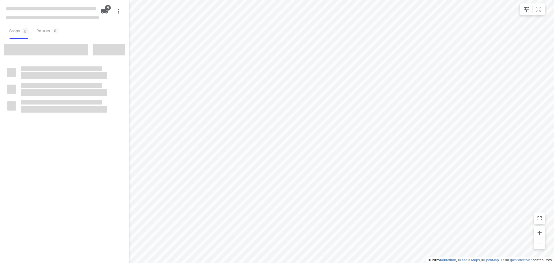
checkbox input "true"
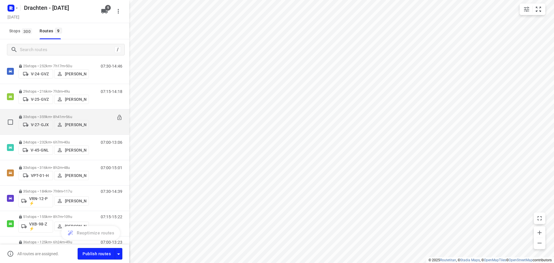
scroll to position [80, 0]
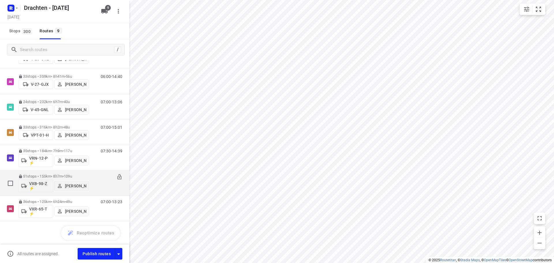
click at [94, 185] on div "07:15-15:22" at bounding box center [108, 184] width 29 height 21
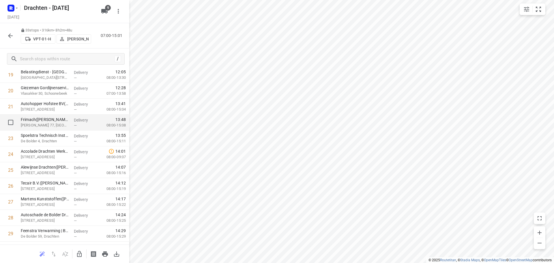
scroll to position [307, 0]
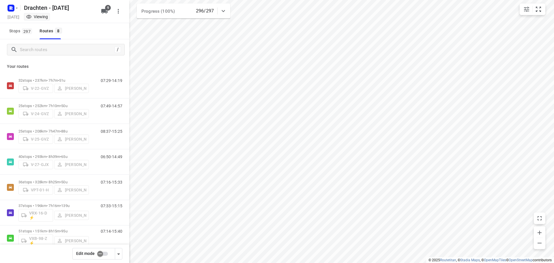
scroll to position [38, 0]
